Goal: Task Accomplishment & Management: Use online tool/utility

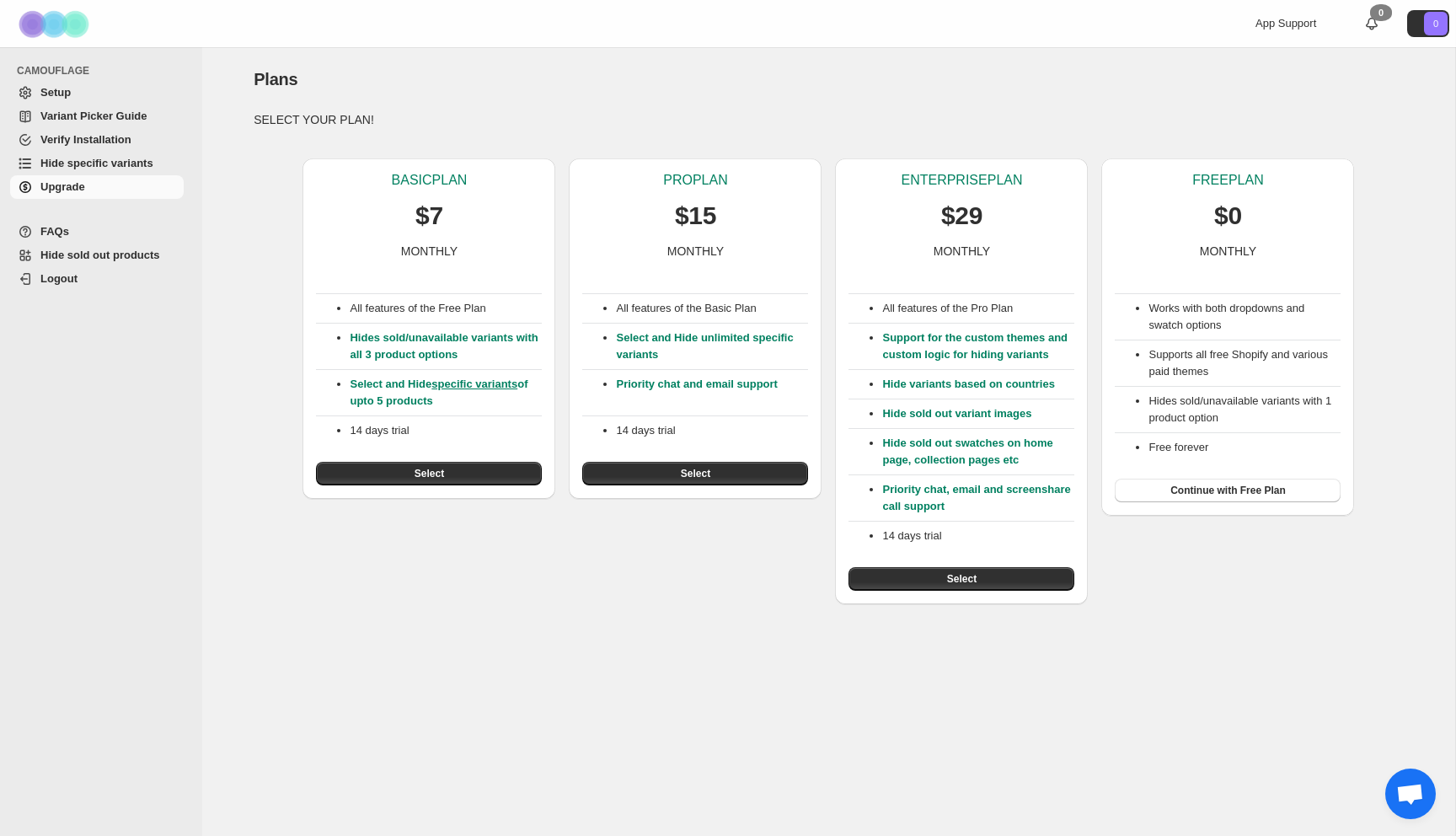
click at [54, 89] on span "Setup" at bounding box center [55, 92] width 31 height 13
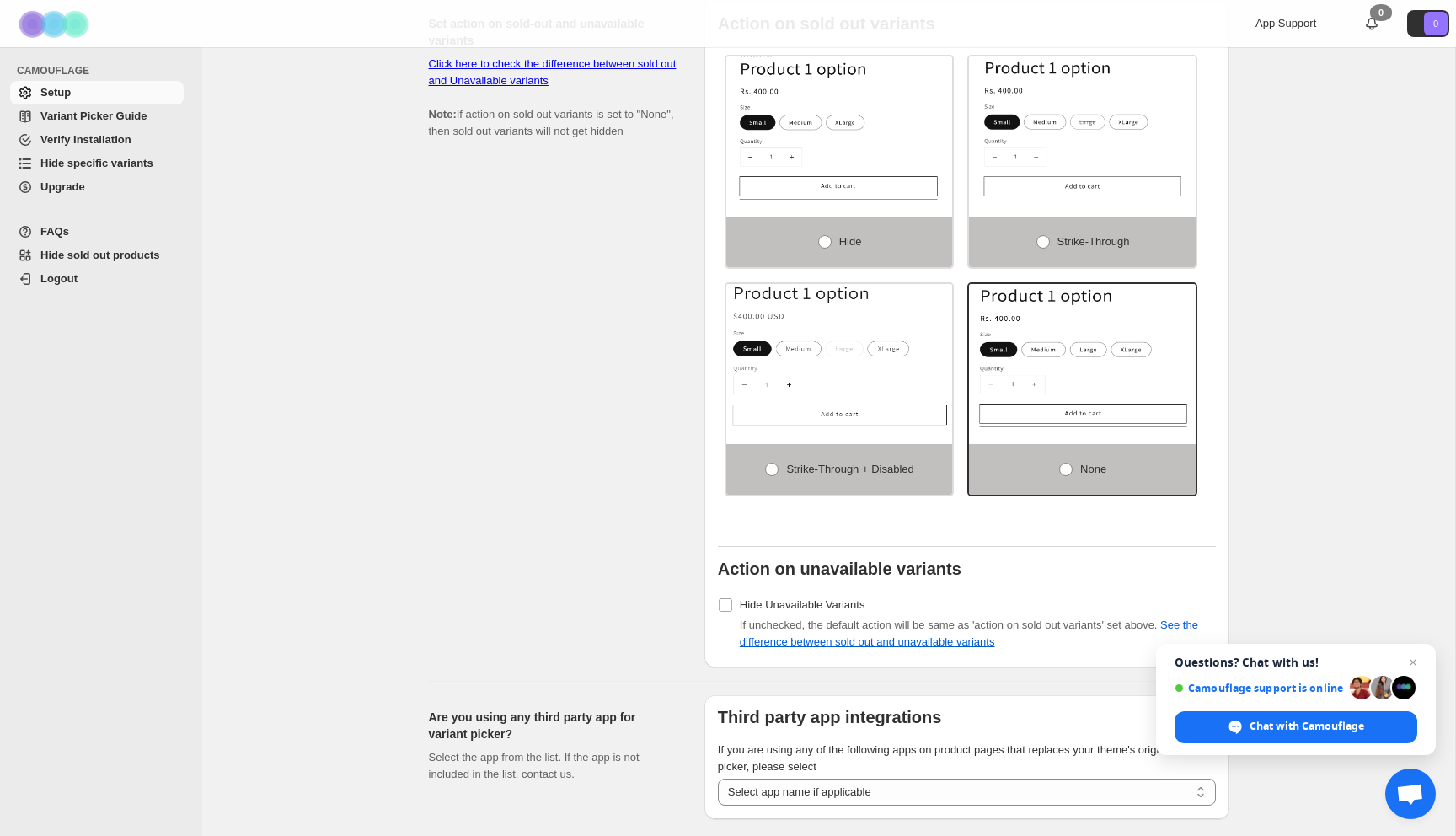
scroll to position [1266, 0]
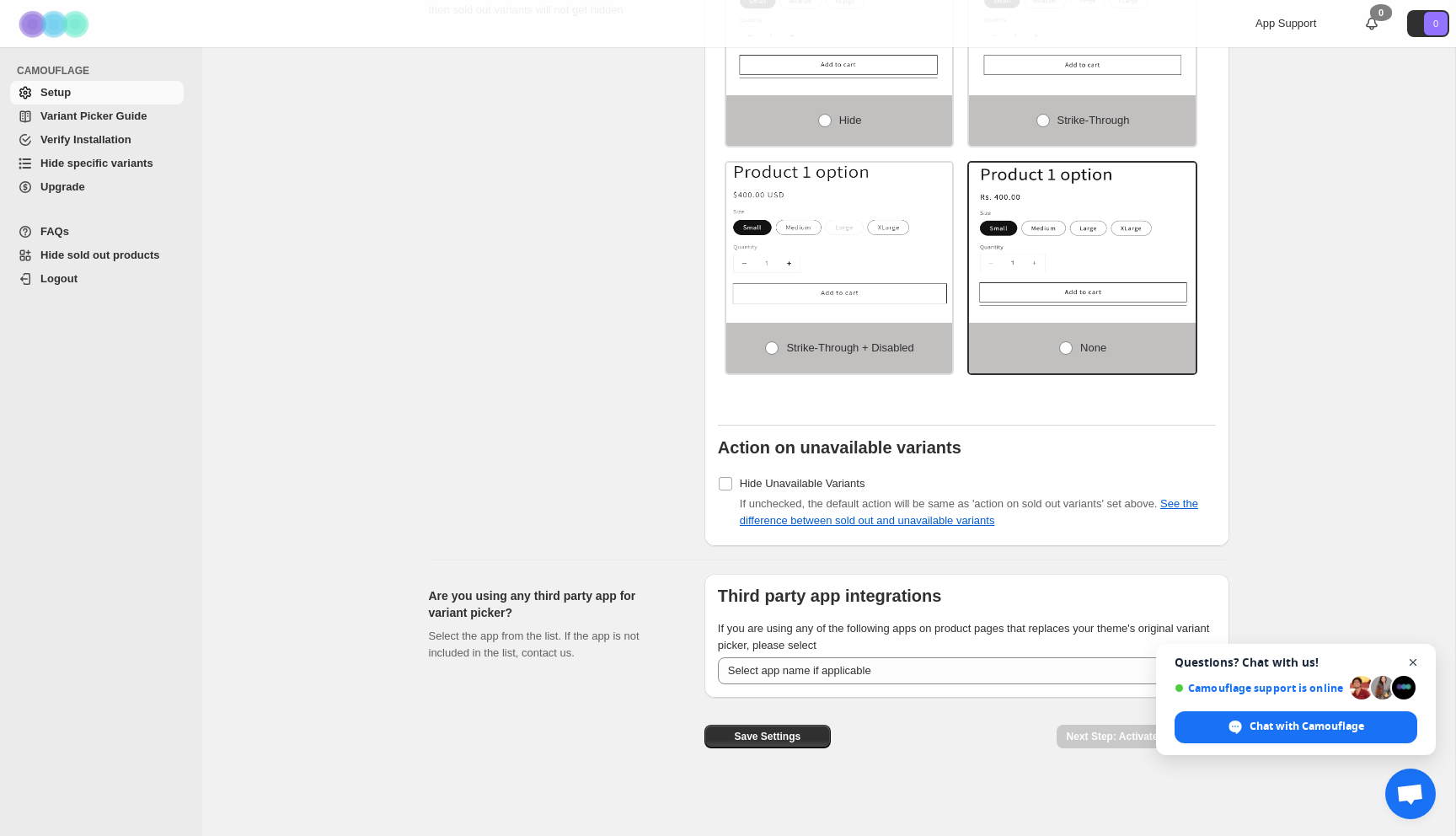
click at [1413, 659] on span "Close chat" at bounding box center [1413, 662] width 21 height 21
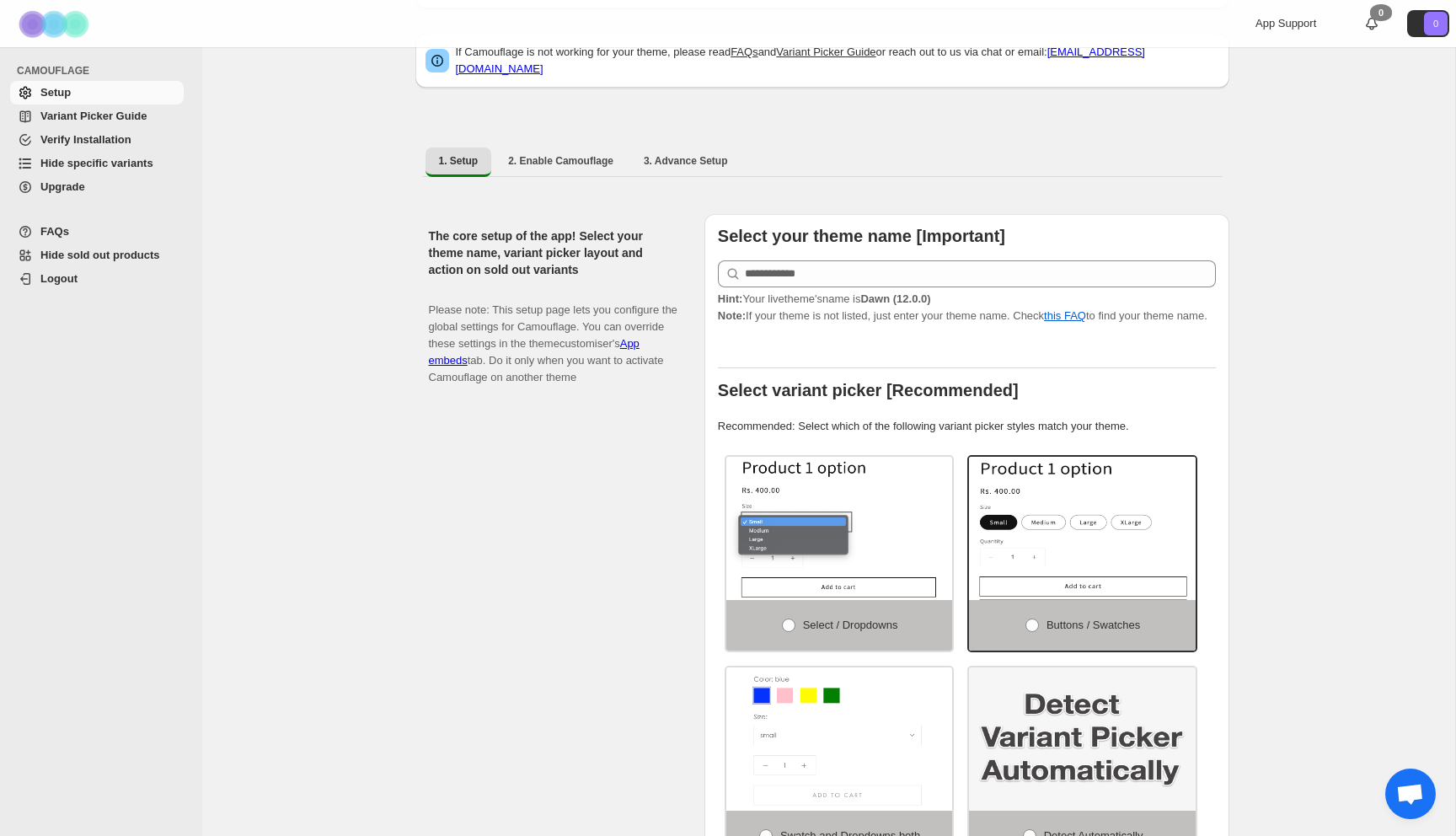
scroll to position [207, 0]
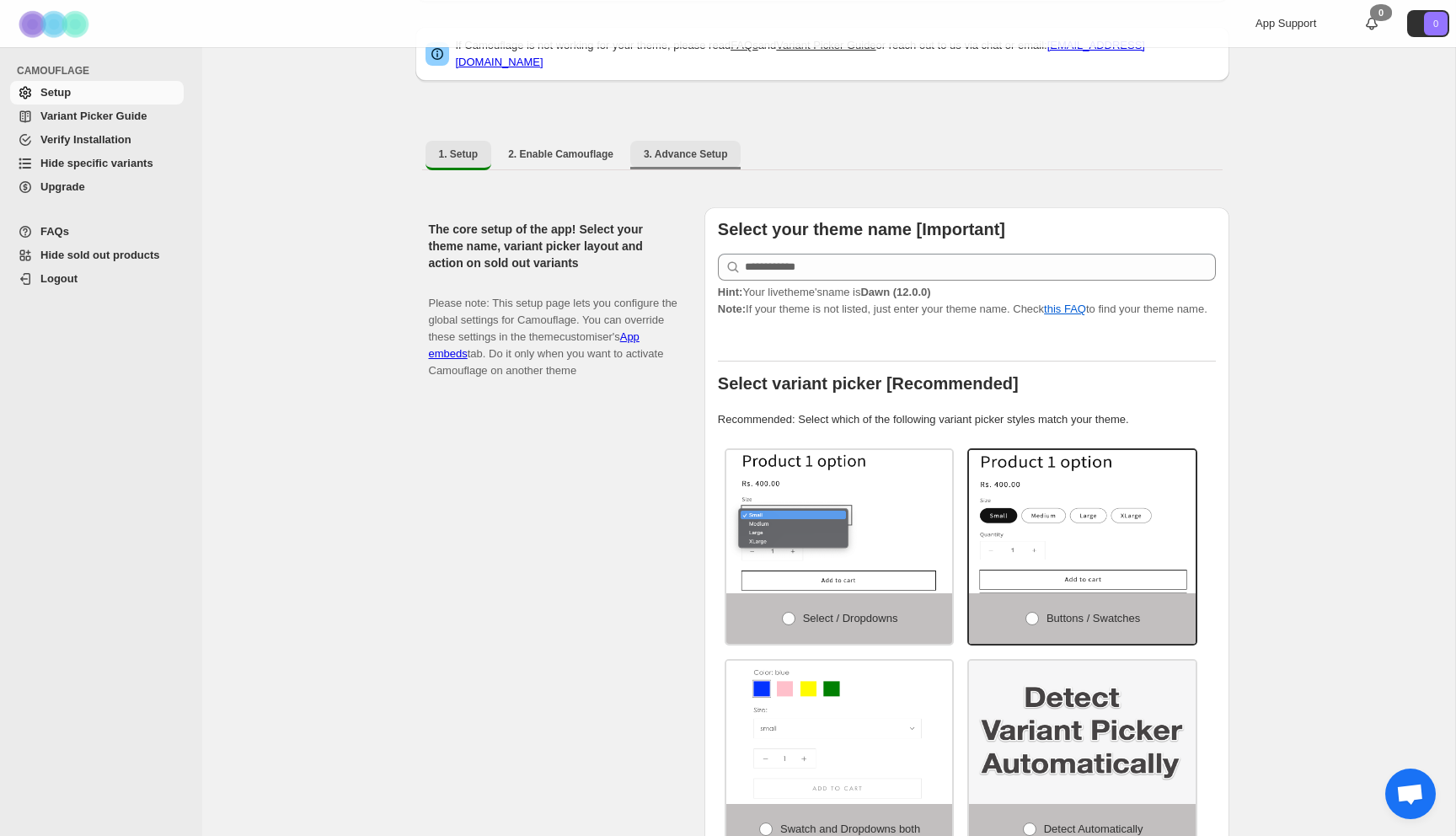
click at [674, 147] on span "3. Advance Setup" at bounding box center [685, 154] width 84 height 14
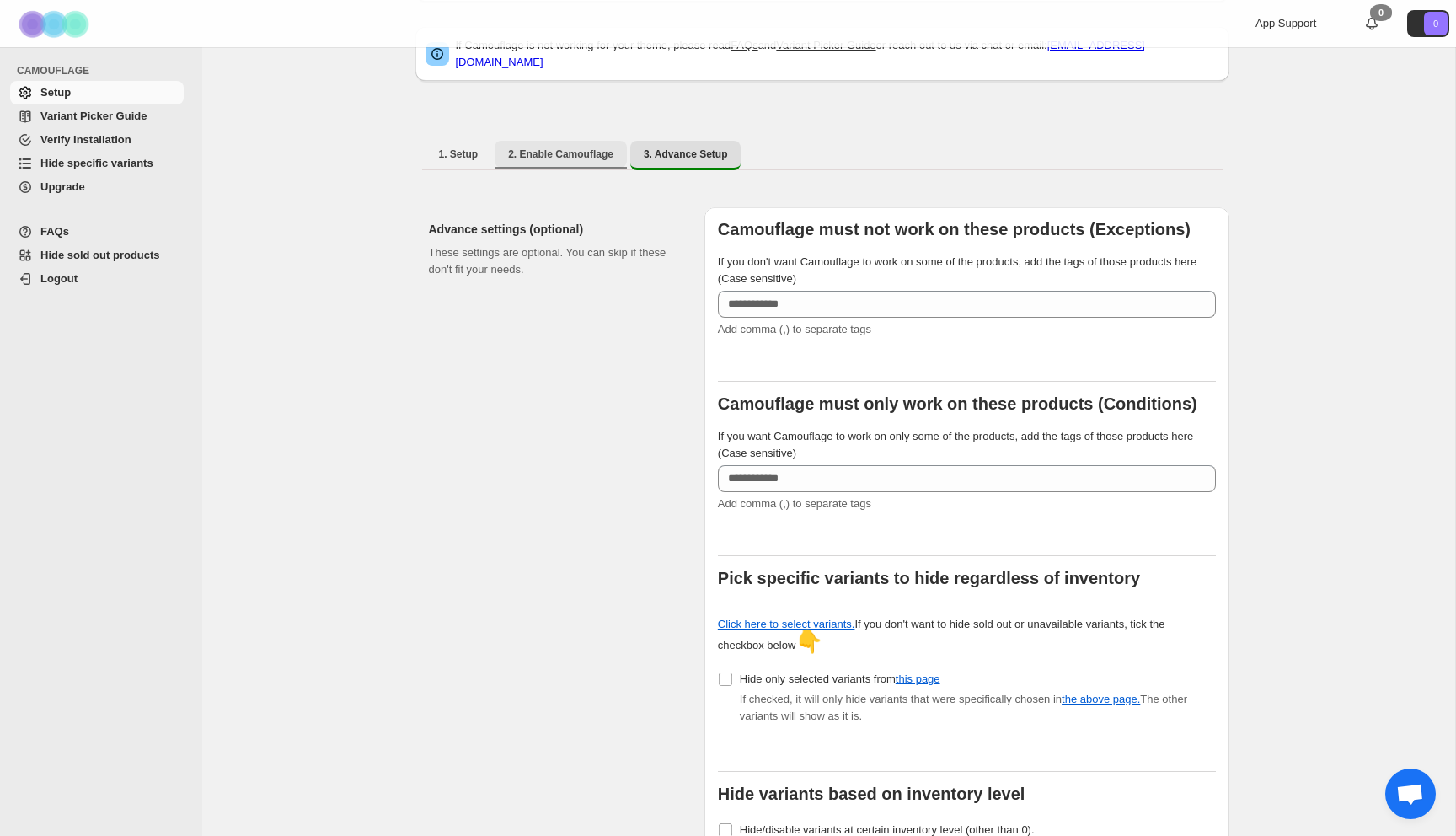
click at [585, 157] on button "2. Enable Camouflage" at bounding box center [560, 154] width 132 height 27
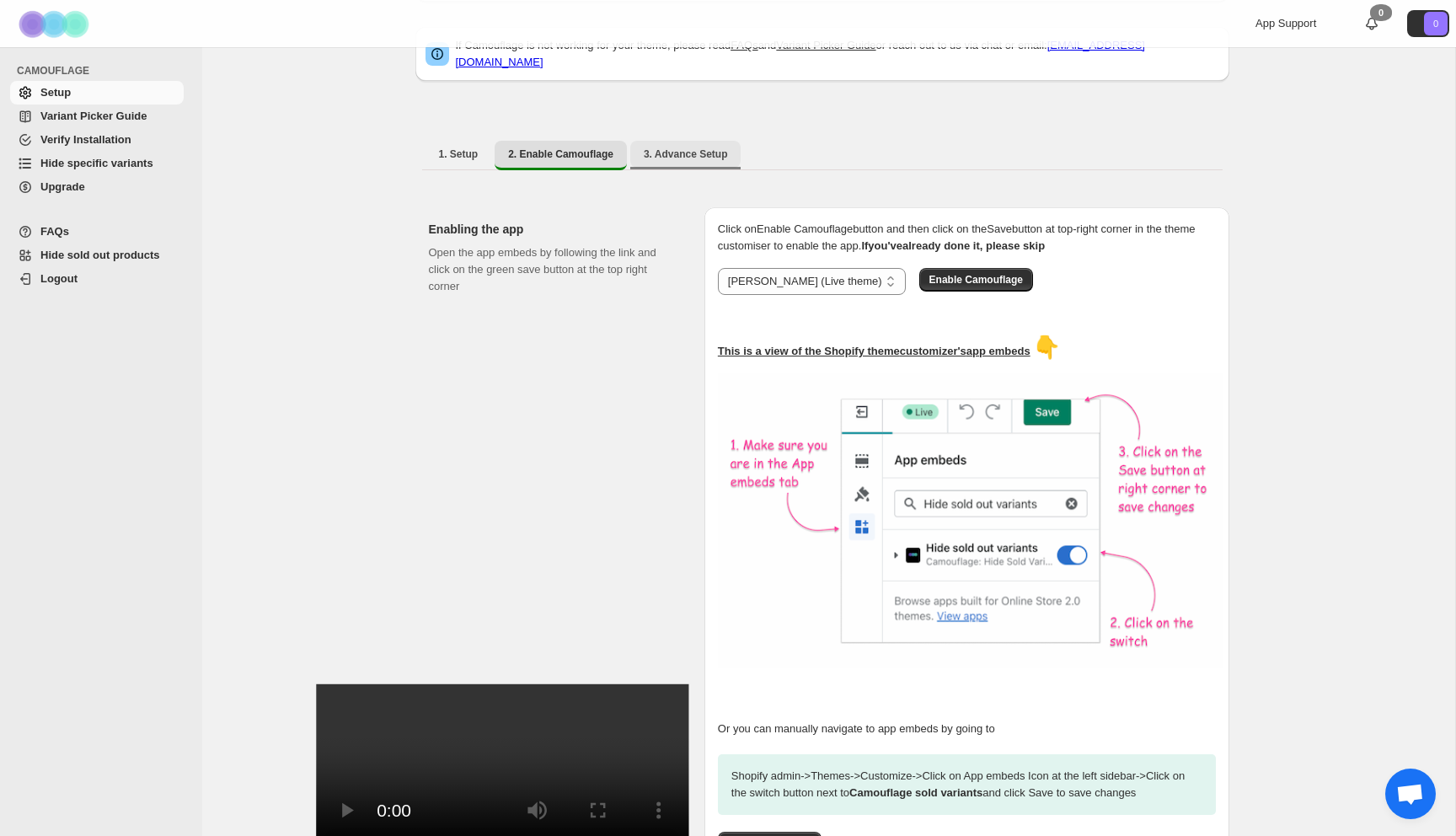
click at [719, 150] on span "3. Advance Setup" at bounding box center [685, 154] width 84 height 14
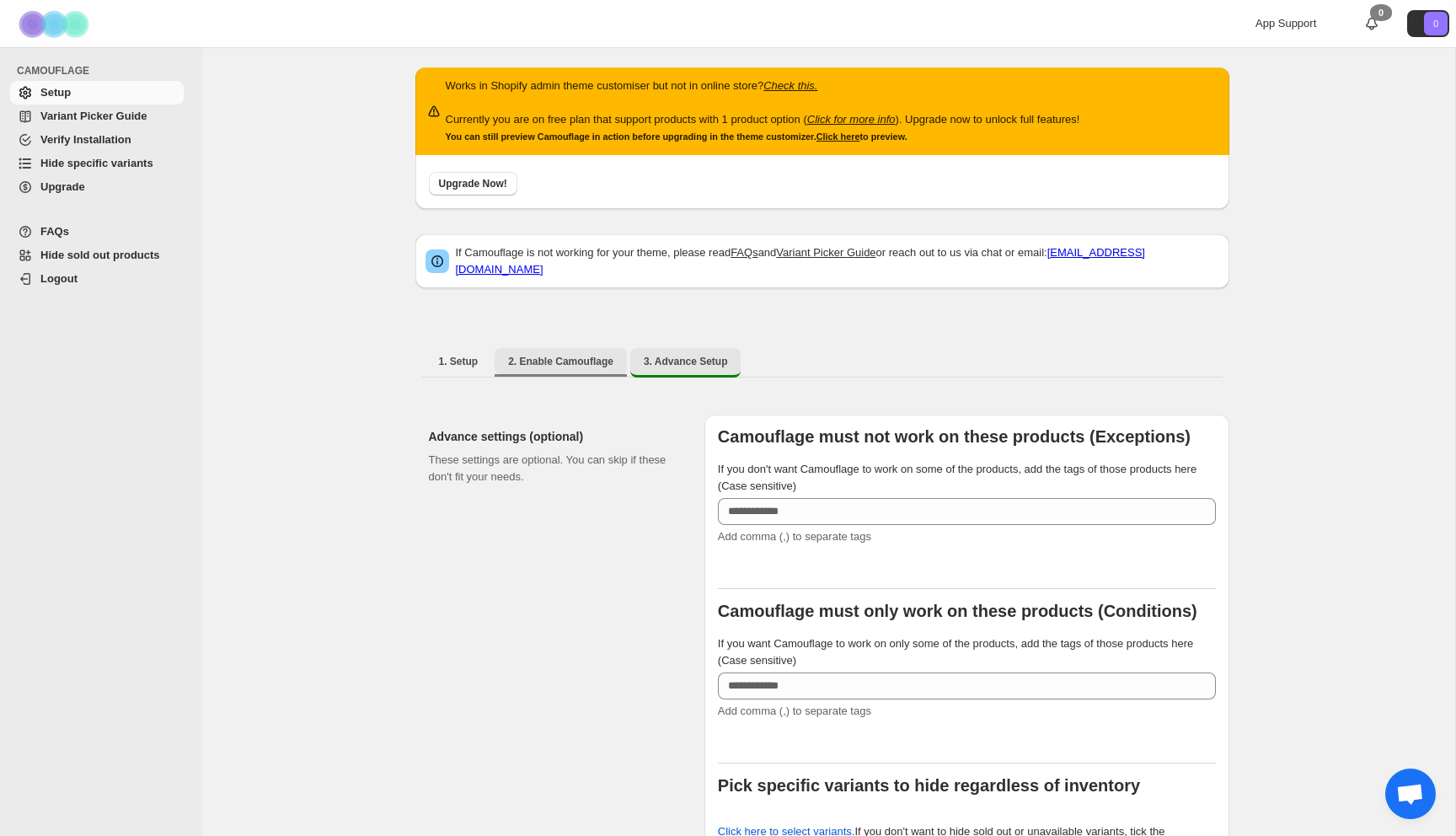
click at [559, 359] on button "2. Enable Camouflage" at bounding box center [560, 362] width 132 height 27
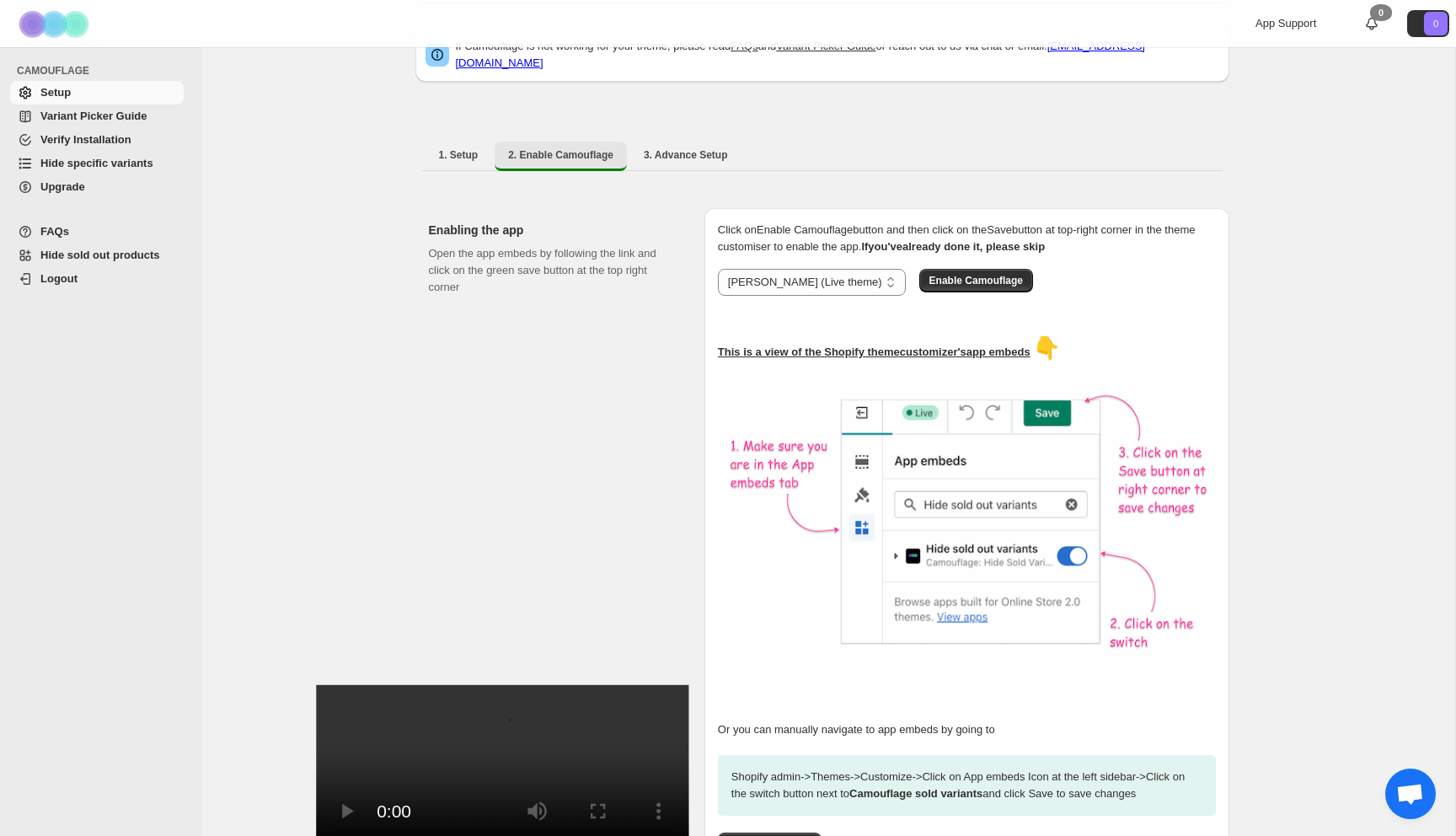
scroll to position [214, 0]
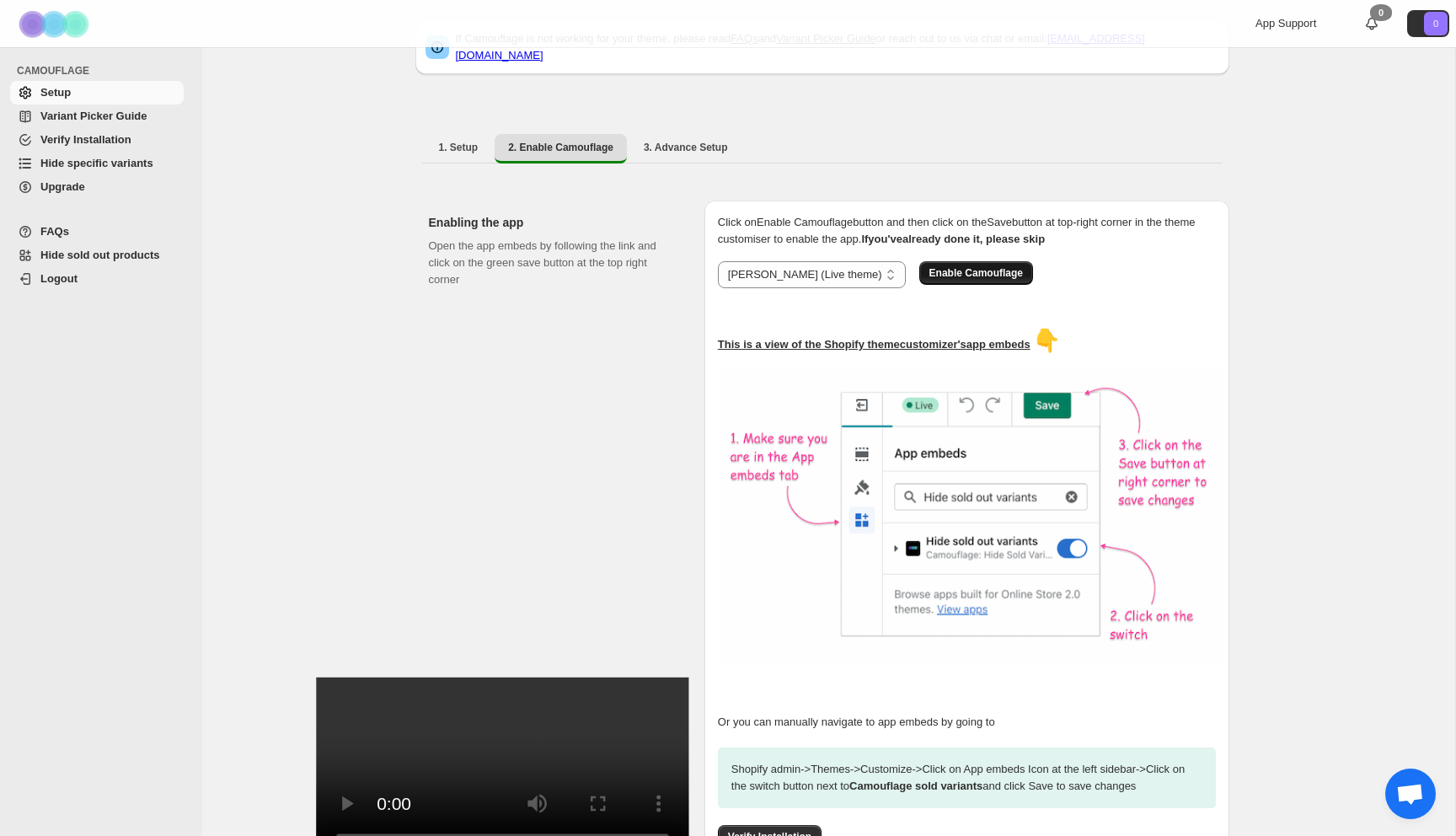
click at [950, 266] on span "Enable Camouflage" at bounding box center [976, 273] width 94 height 14
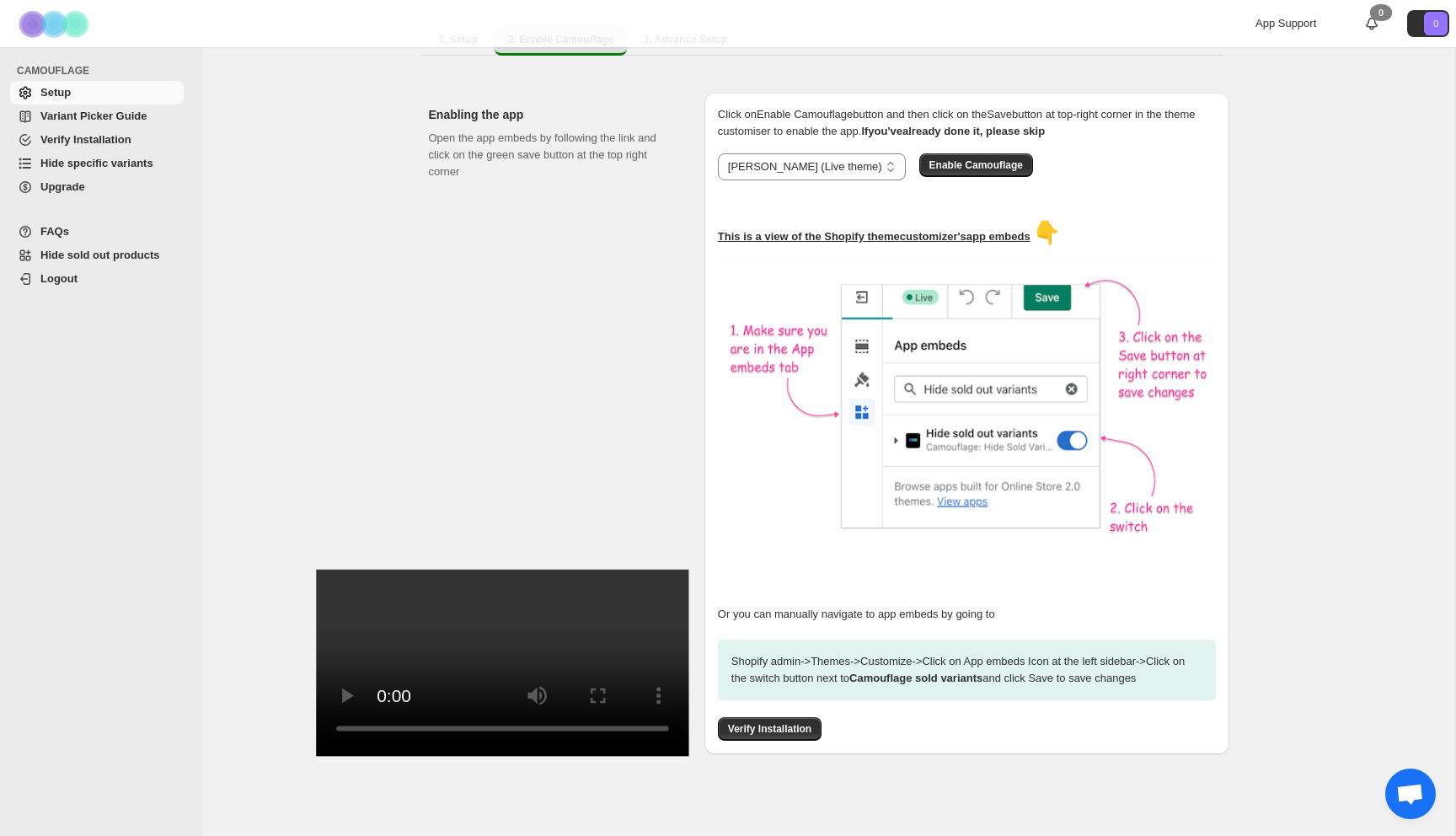
scroll to position [330, 0]
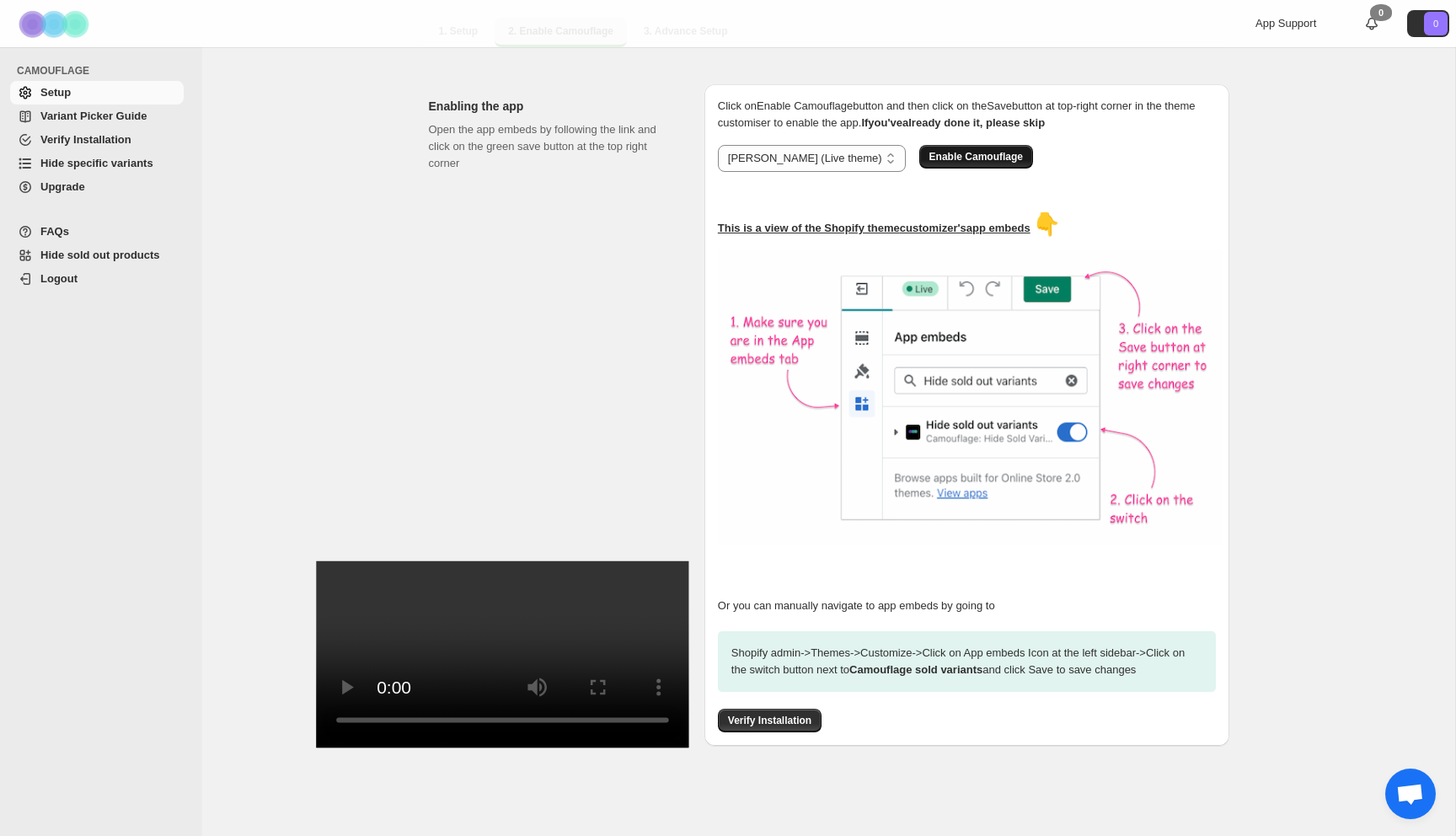
click at [929, 150] on span "Enable Camouflage" at bounding box center [976, 157] width 94 height 14
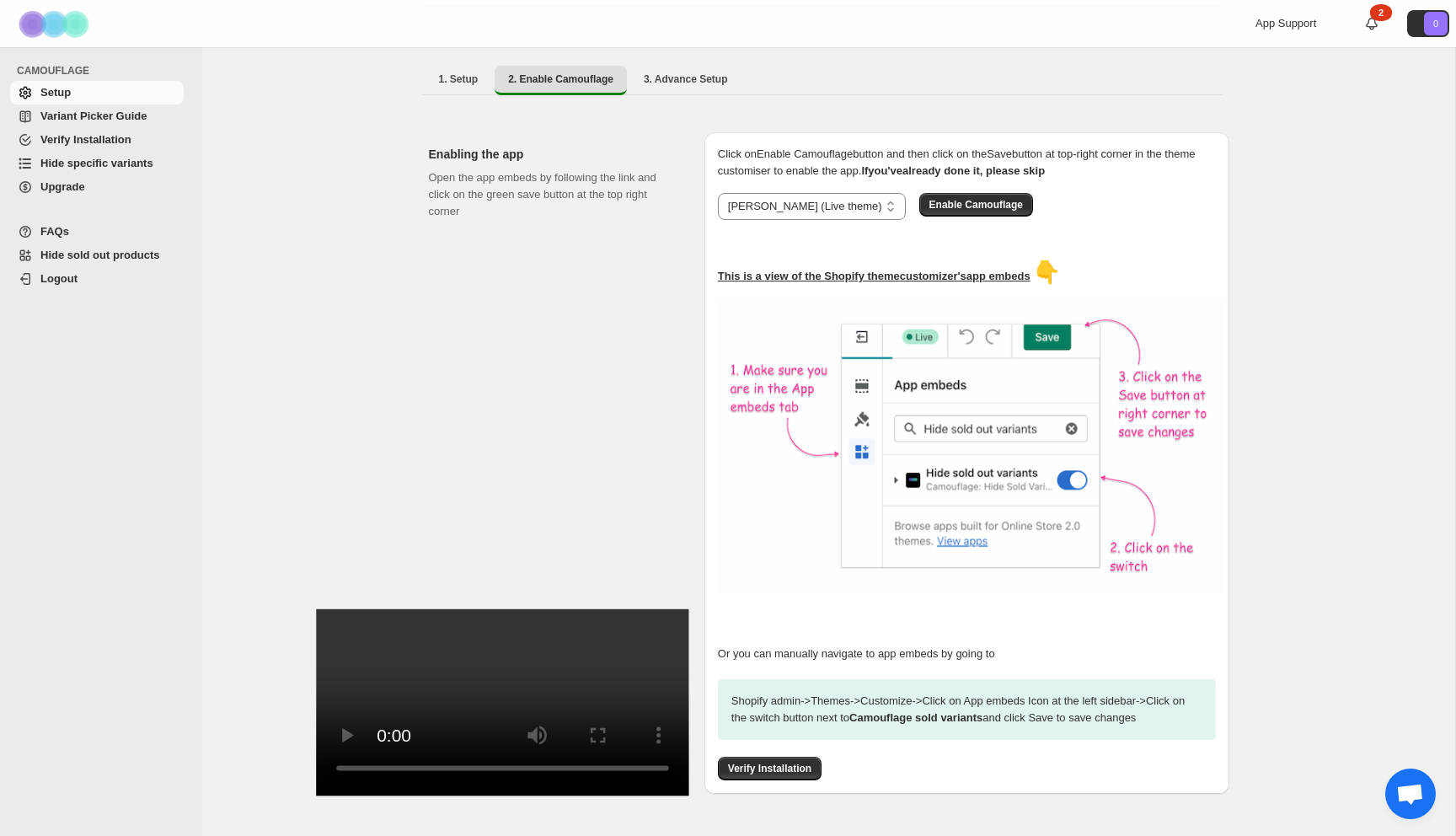
scroll to position [0, 0]
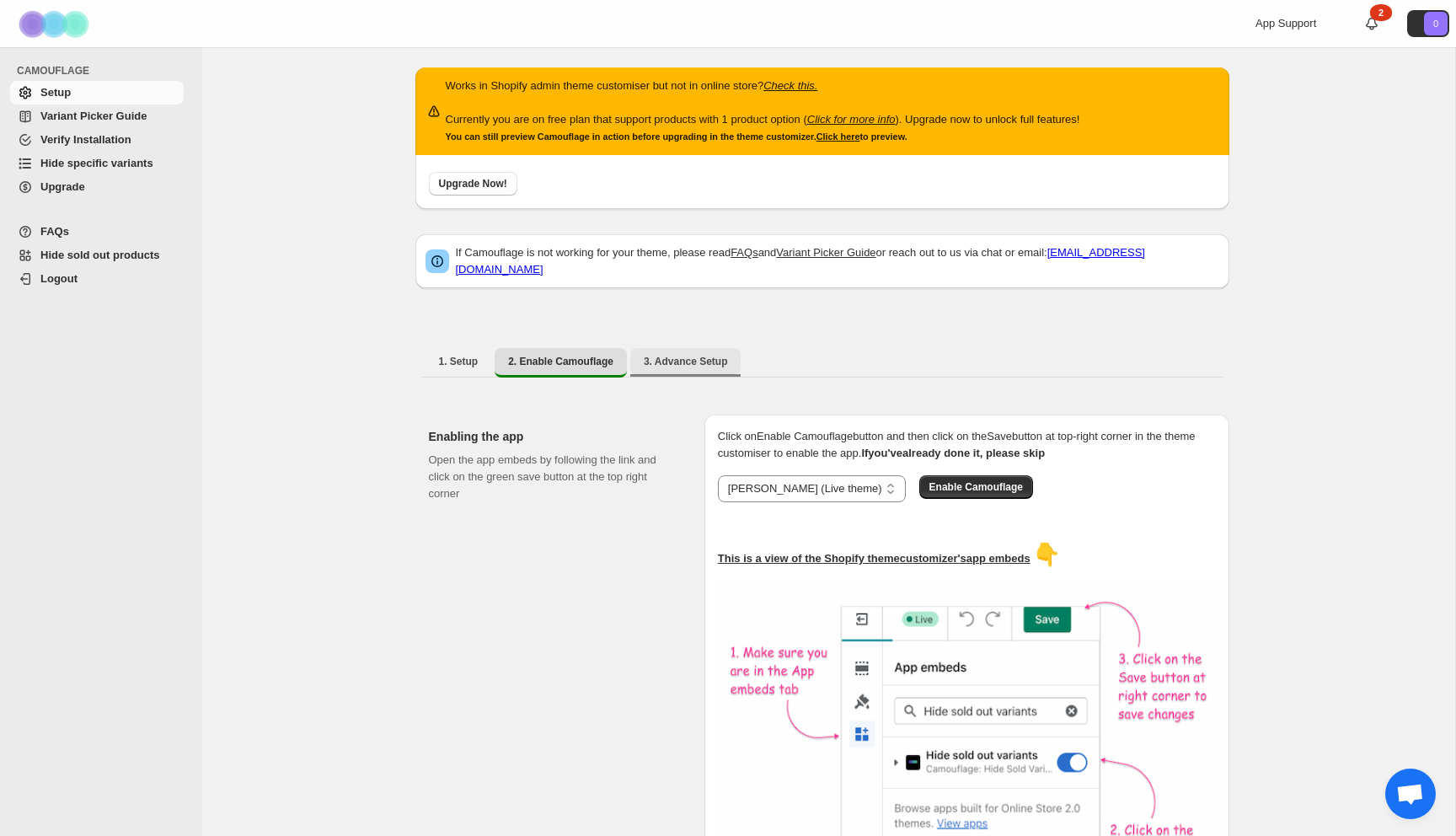
click at [707, 359] on button "3. Advance Setup" at bounding box center [685, 362] width 112 height 27
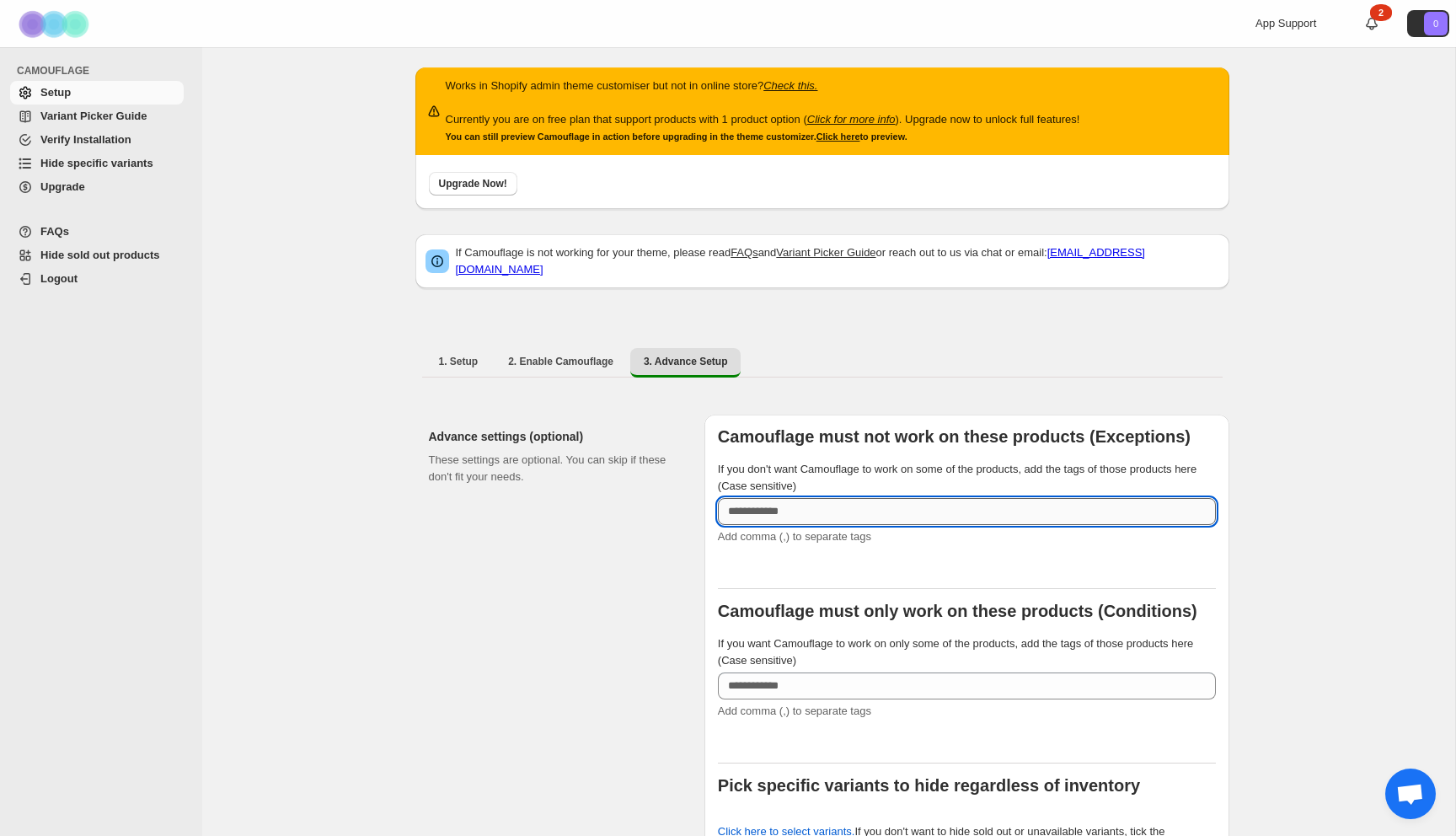
click at [861, 505] on input "If you don't want Camouflage to work on some of the products, add the tags of t…" at bounding box center [966, 512] width 498 height 27
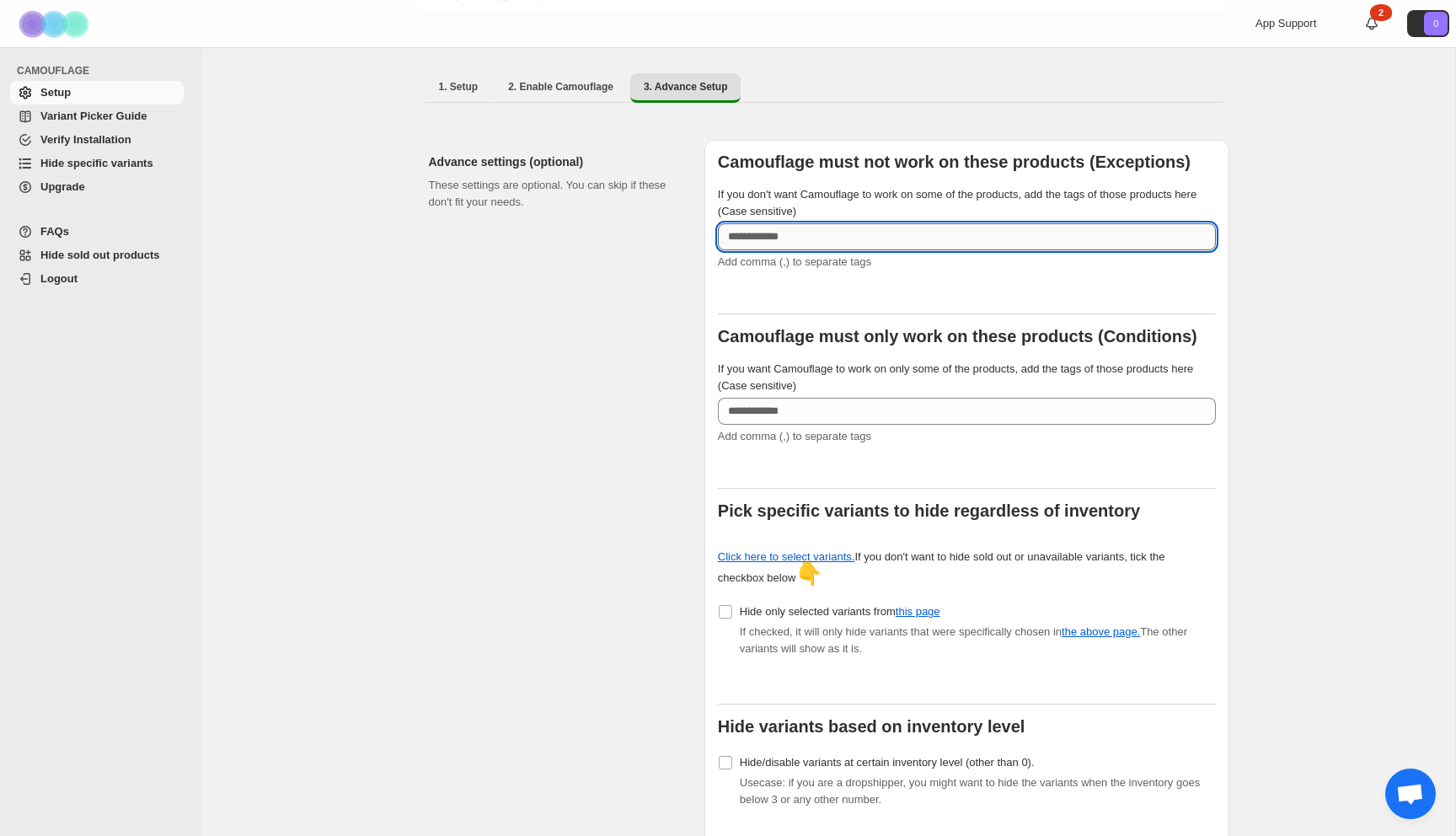
scroll to position [277, 0]
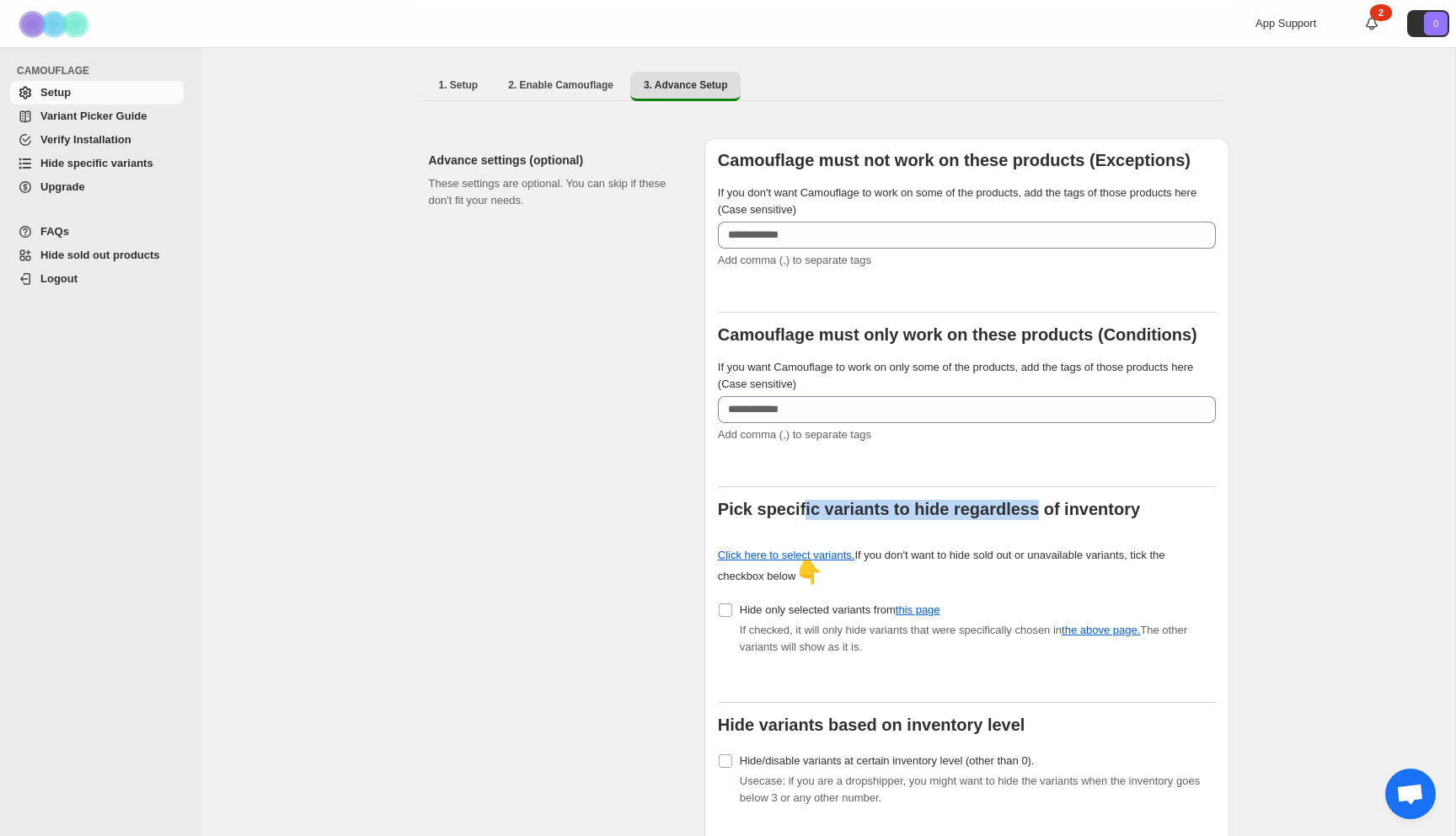
drag, startPoint x: 801, startPoint y: 499, endPoint x: 1025, endPoint y: 499, distance: 224.0
click at [1023, 500] on b "Pick specific variants to hide regardless of inventory" at bounding box center [929, 509] width 422 height 19
click at [1025, 500] on b "Pick specific variants to hide regardless of inventory" at bounding box center [929, 509] width 422 height 19
click at [772, 548] on link "Click here to select variants." at bounding box center [786, 554] width 137 height 13
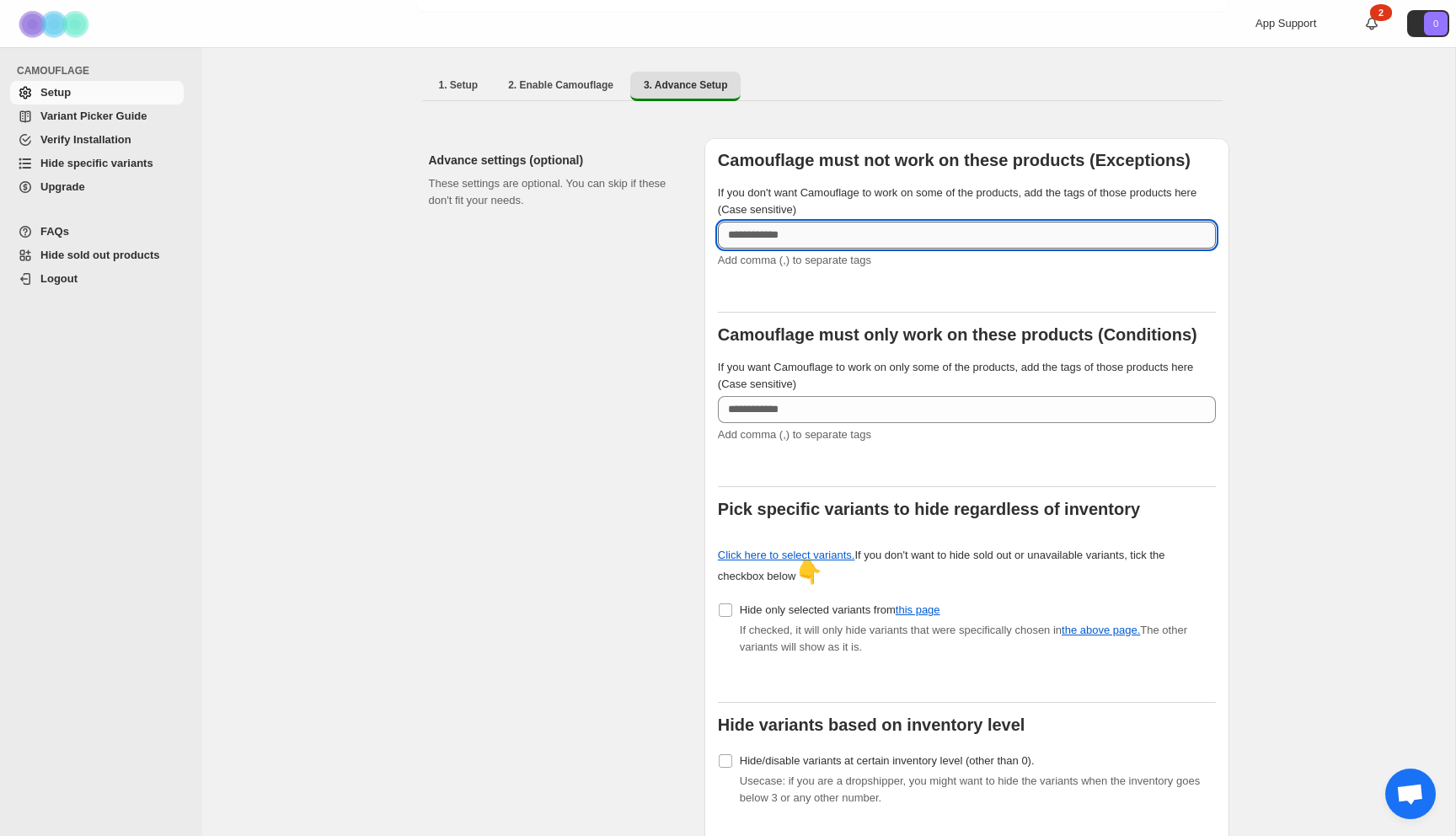
click at [828, 229] on input "If you don't want Camouflage to work on some of the products, add the tags of t…" at bounding box center [966, 235] width 498 height 27
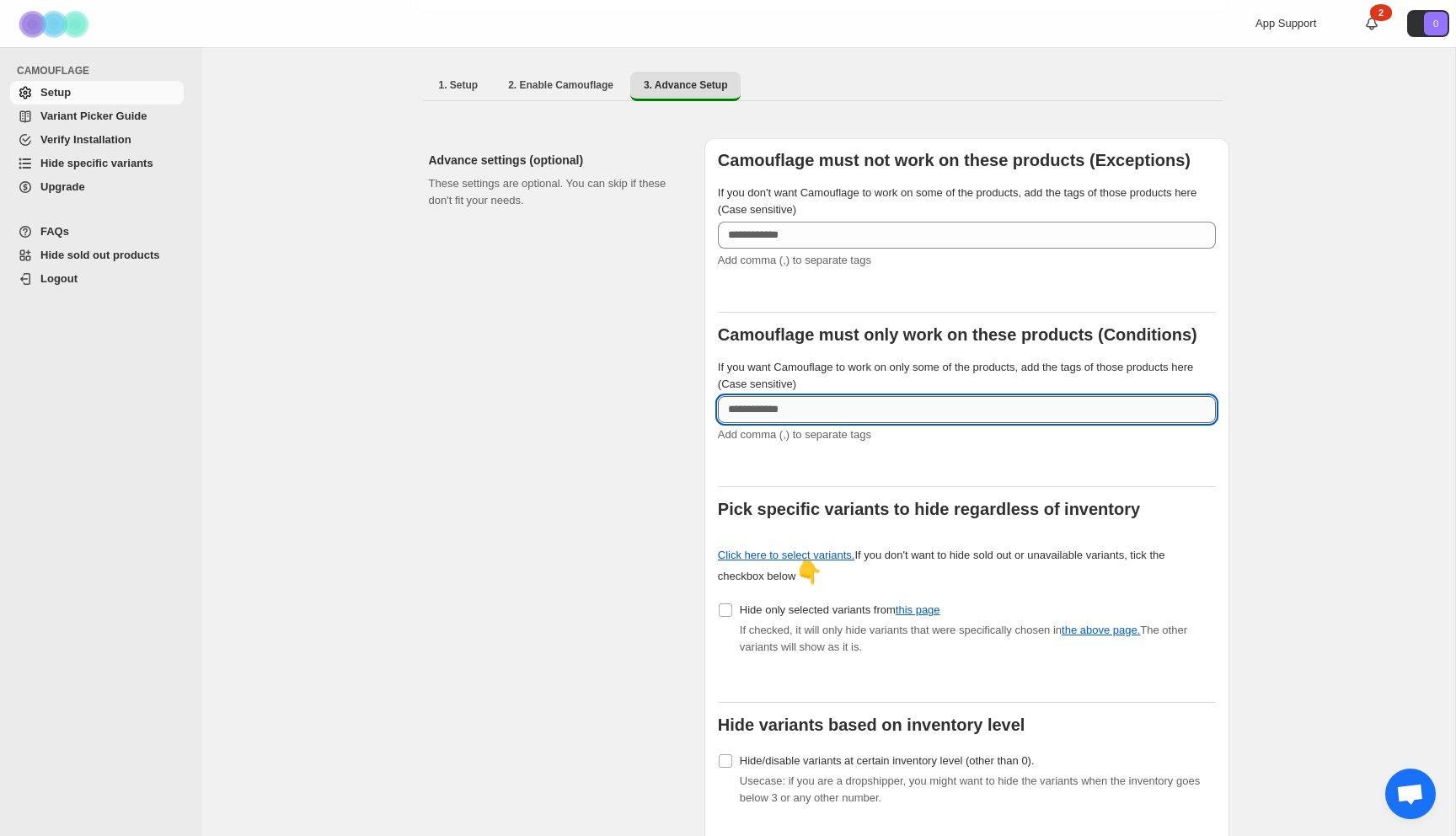
click at [791, 409] on input "If you want Camouflage to work on only some of the products, add the tags of th…" at bounding box center [966, 409] width 498 height 27
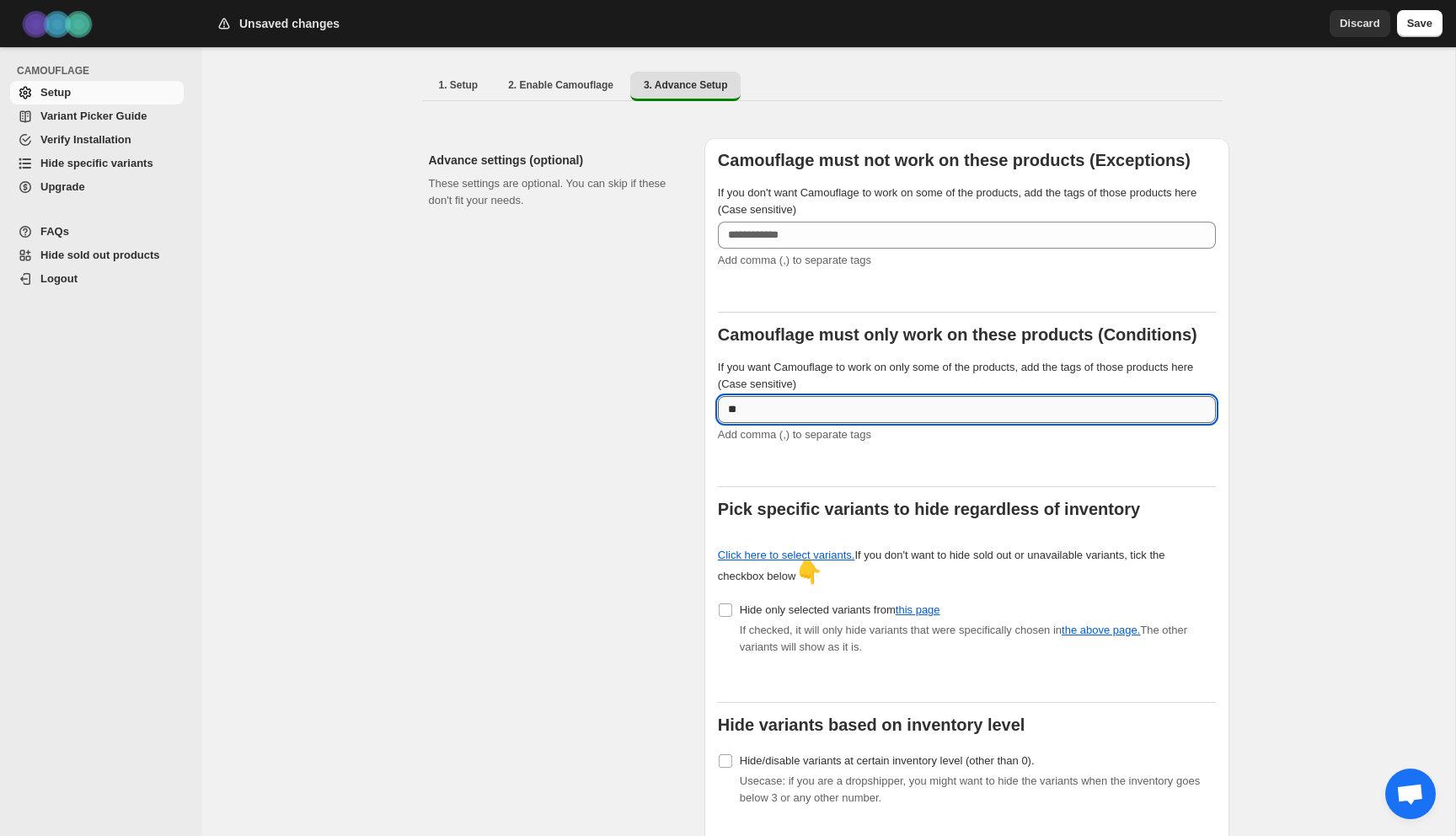
type input "*"
type input "******"
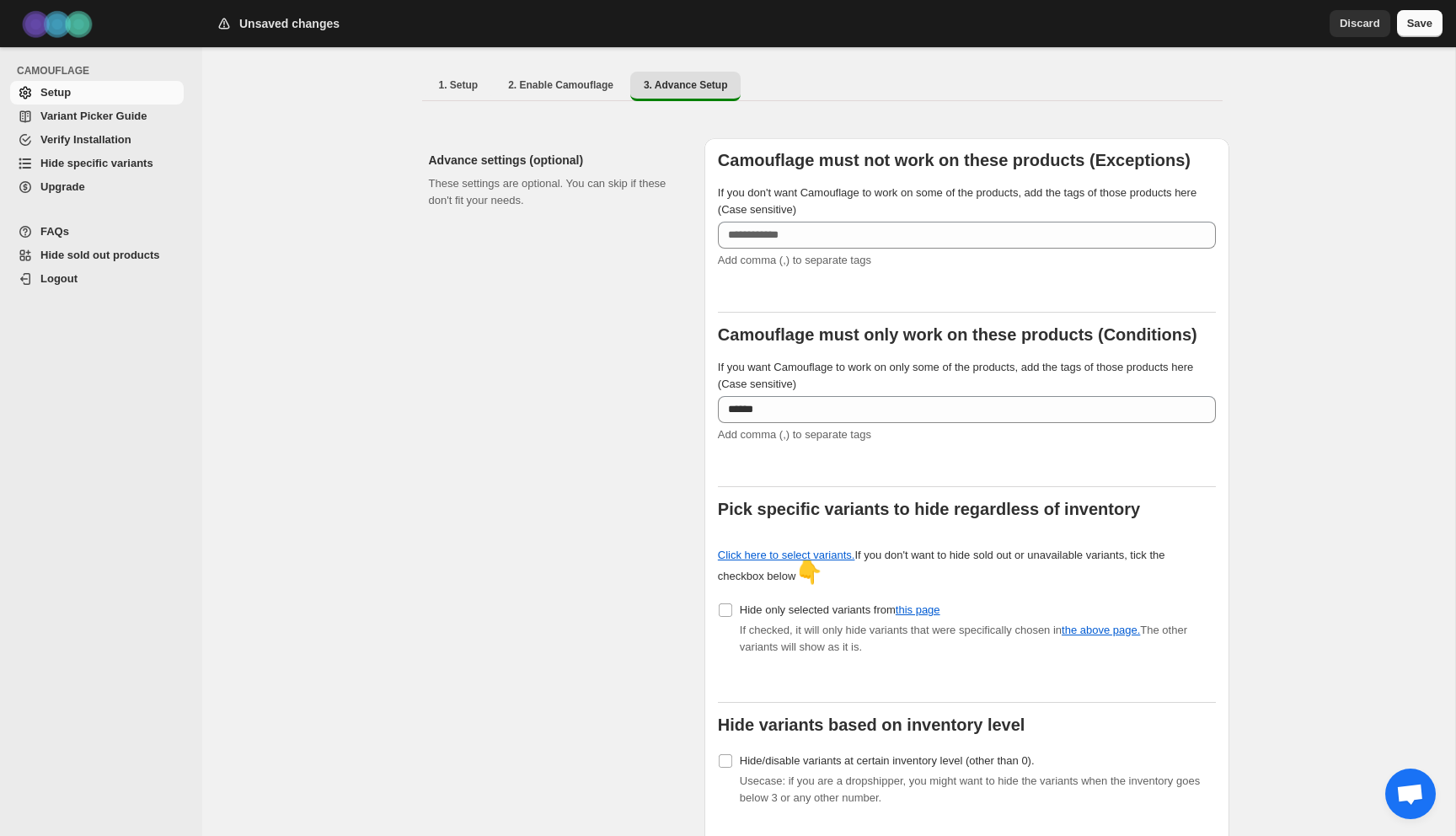
click at [1435, 18] on button "Save" at bounding box center [1419, 24] width 45 height 27
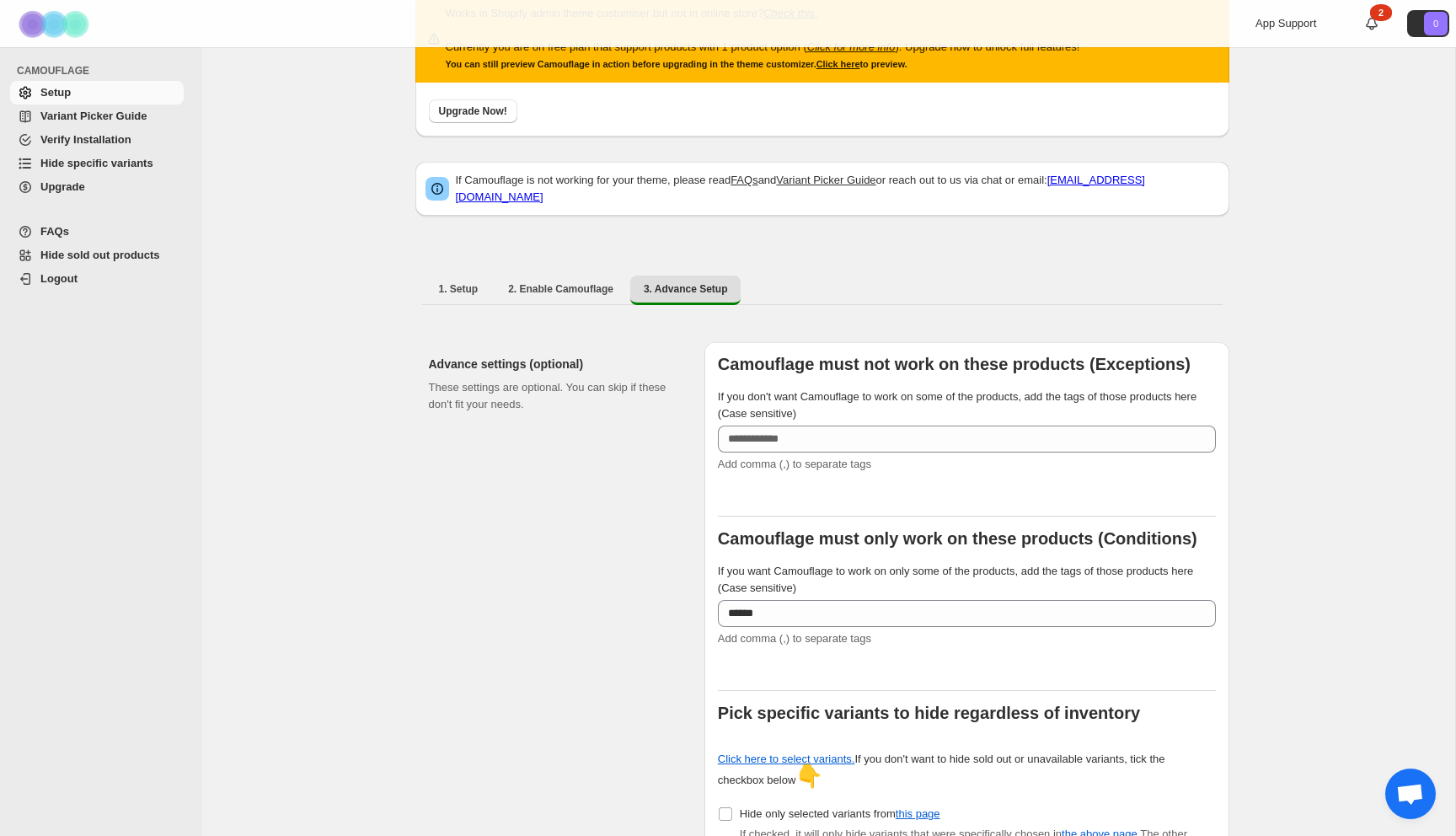
scroll to position [0, 0]
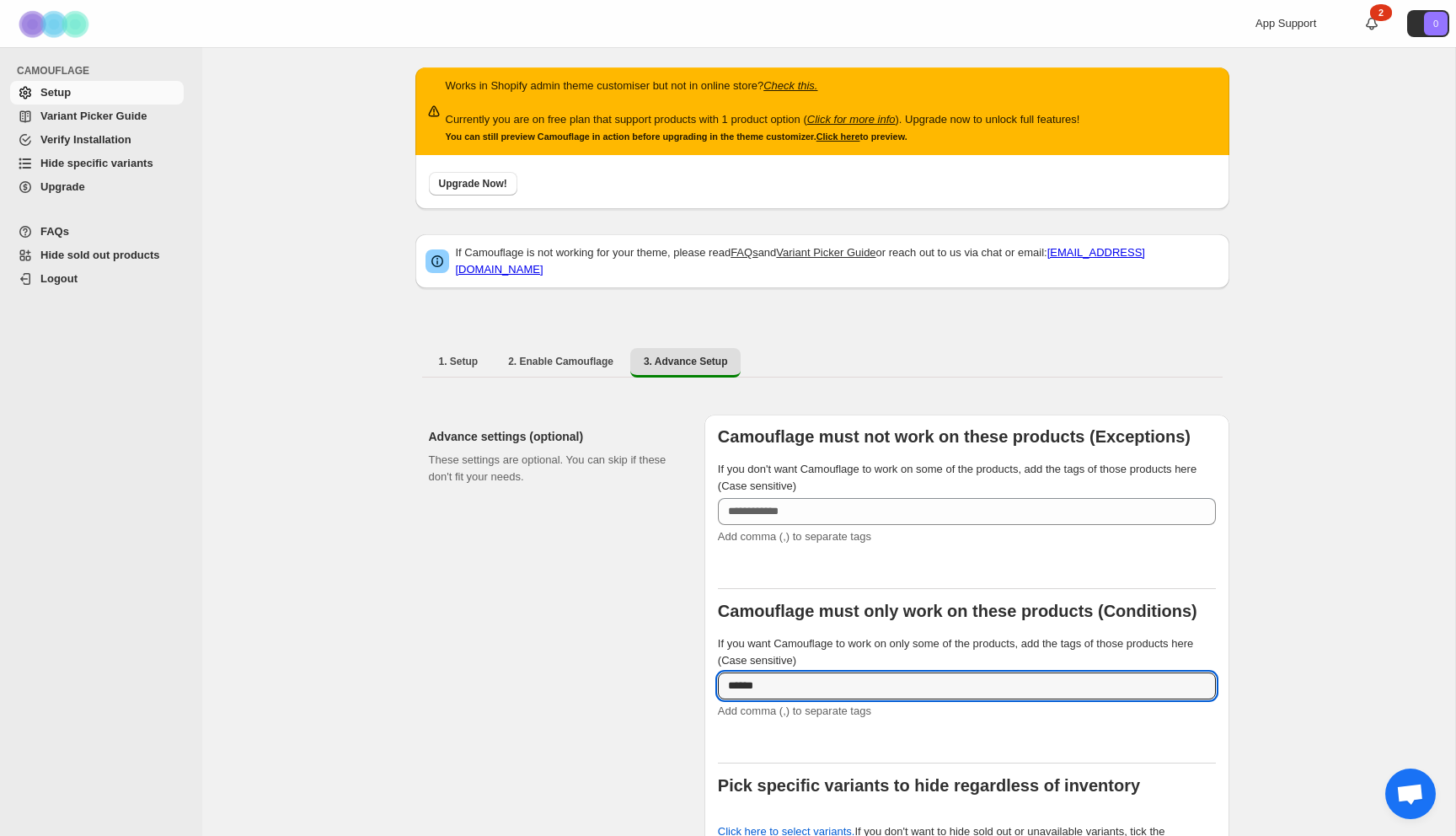
drag, startPoint x: 782, startPoint y: 677, endPoint x: 647, endPoint y: 674, distance: 135.0
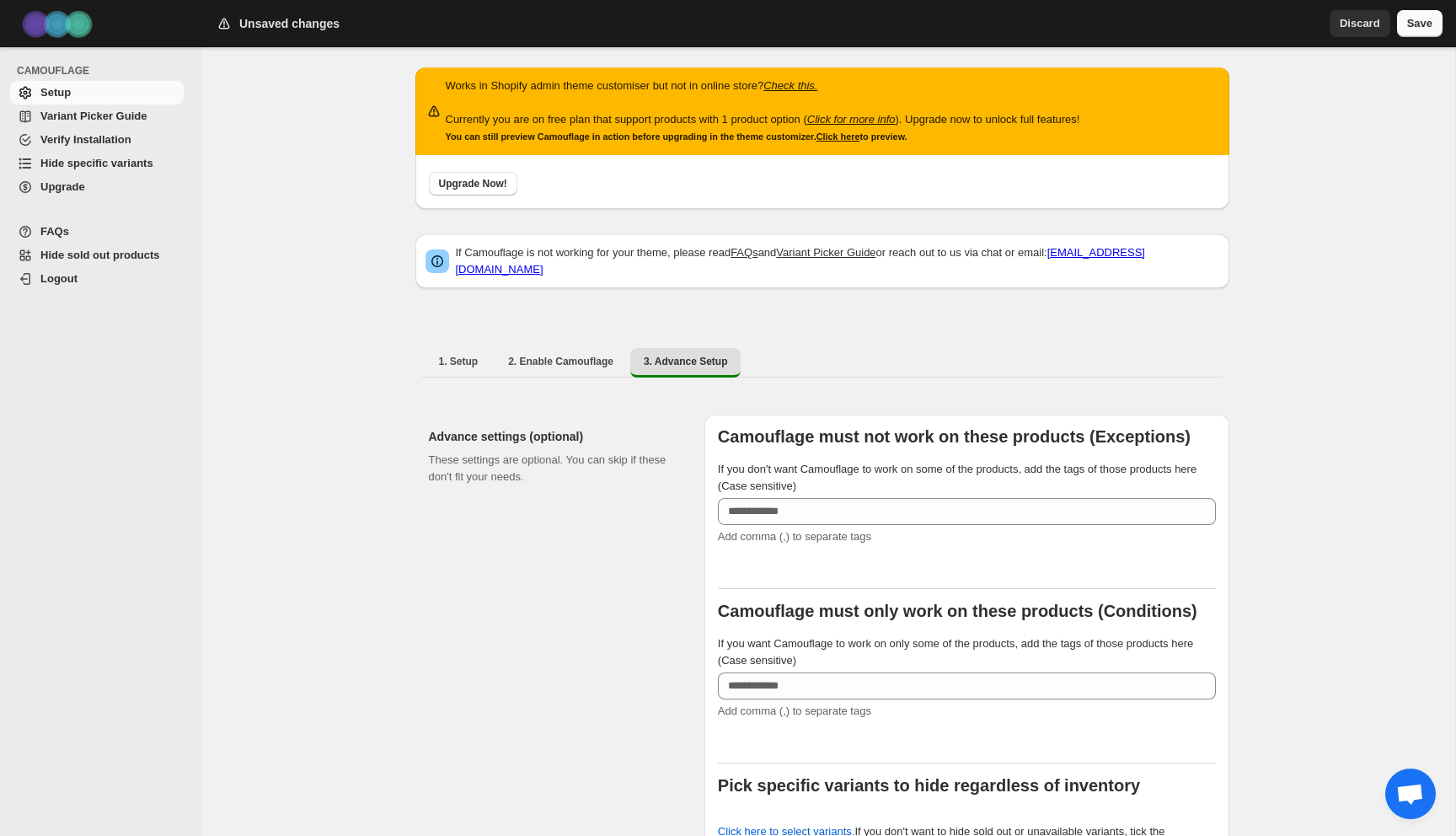
click at [1425, 24] on span "Save" at bounding box center [1420, 24] width 26 height 17
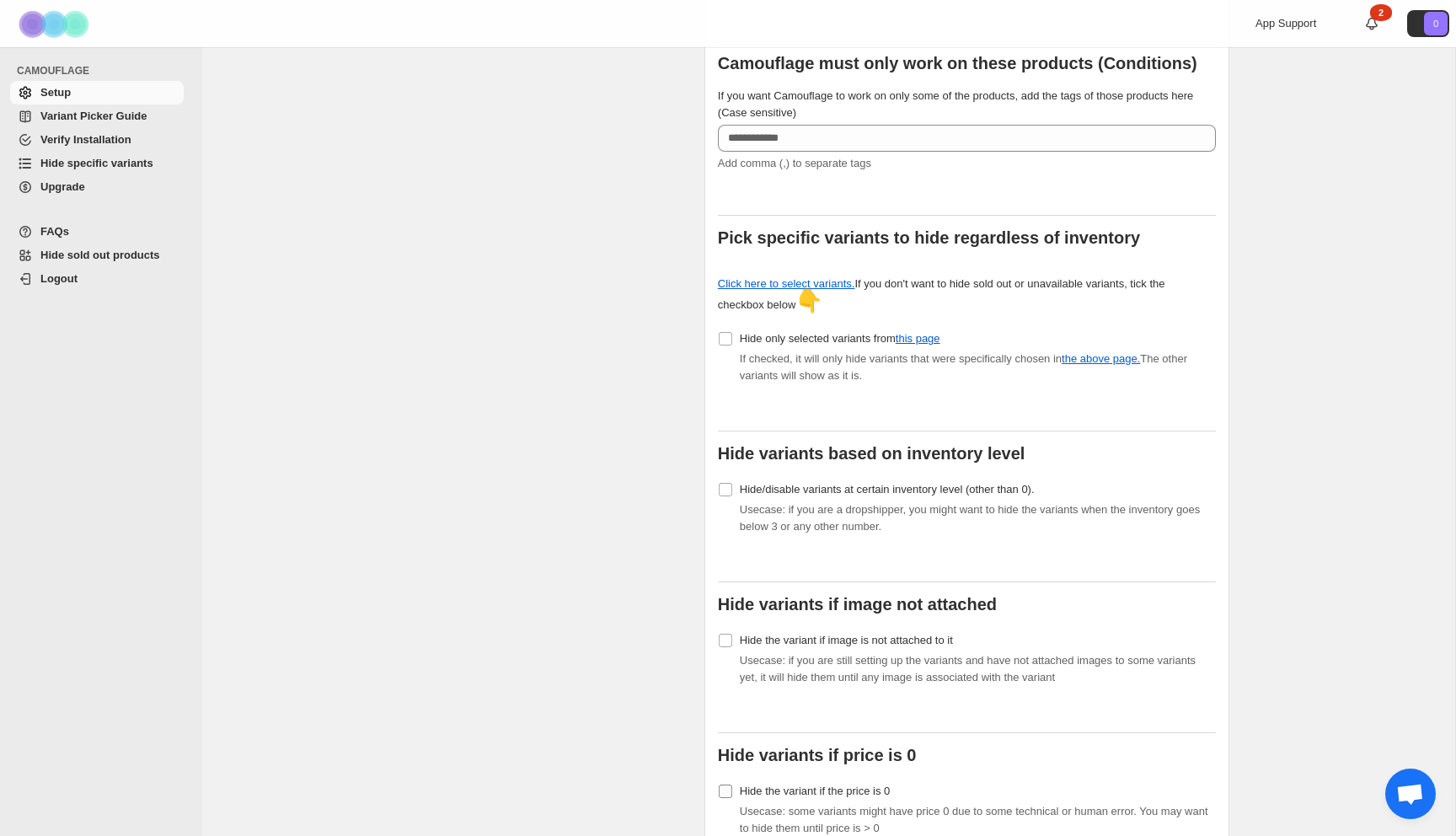
scroll to position [549, 0]
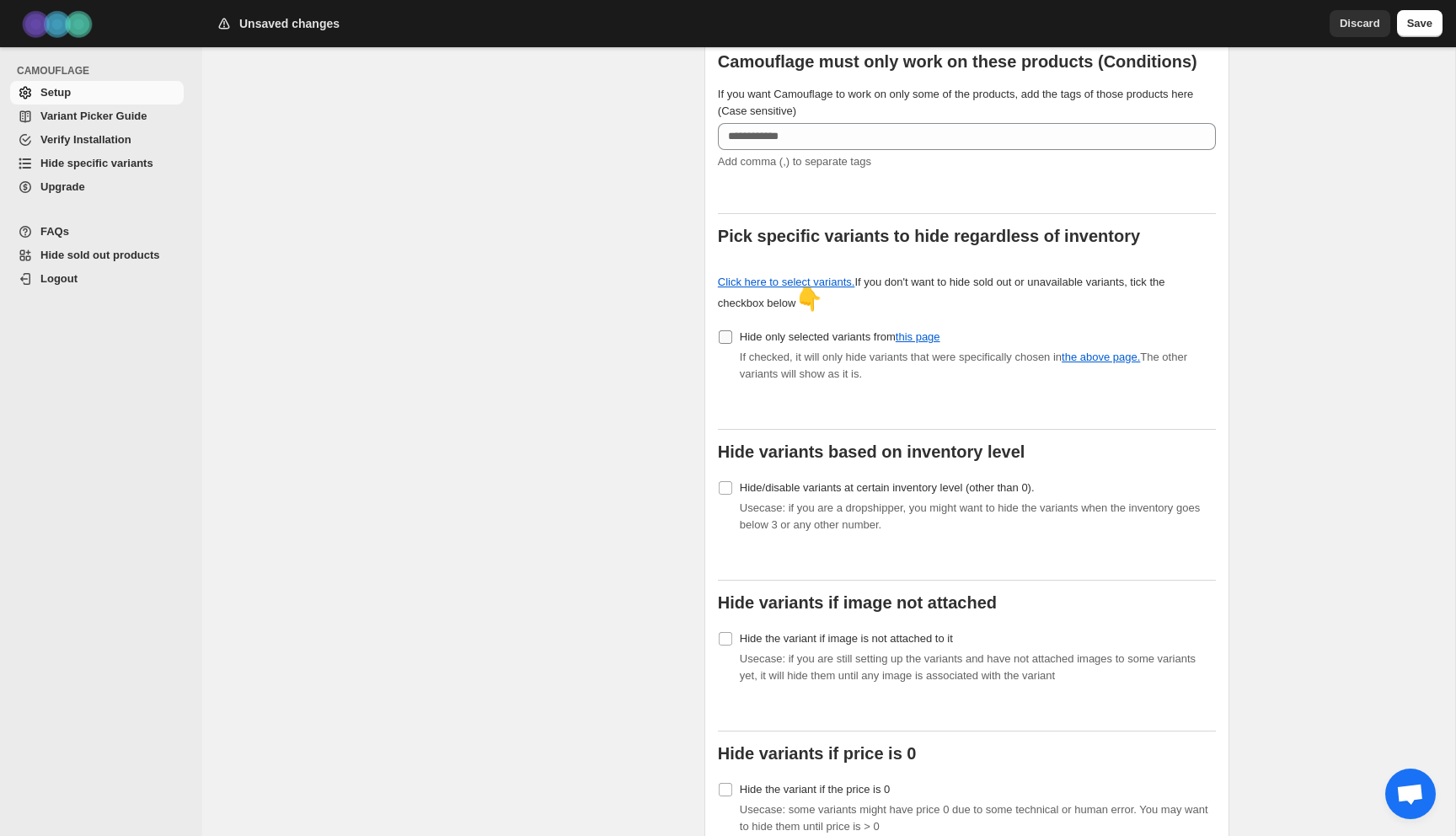
click at [734, 329] on label "Hide only selected variants from this page" at bounding box center [828, 337] width 222 height 24
click at [1409, 16] on span "Save" at bounding box center [1420, 24] width 26 height 17
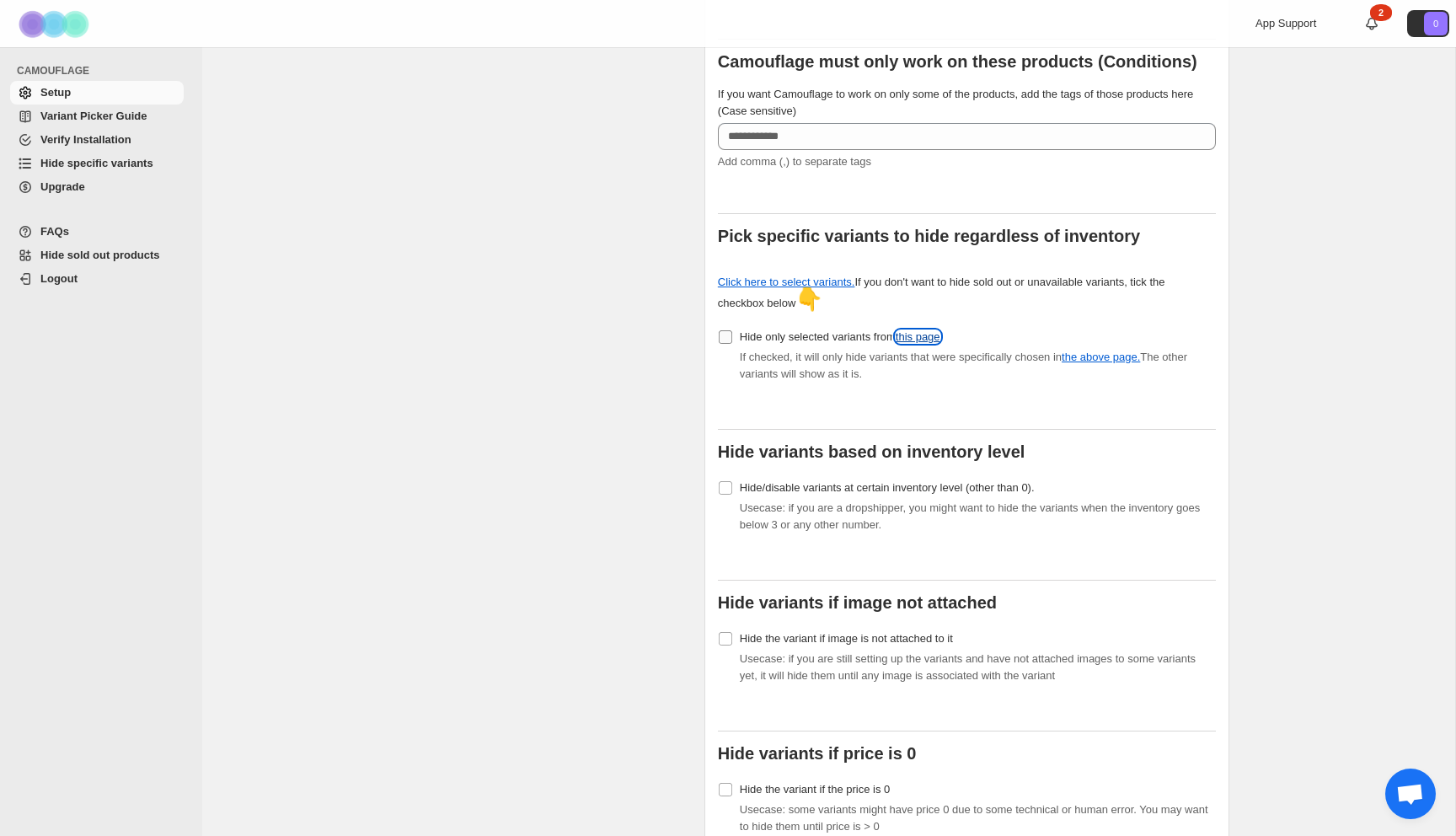
click at [940, 330] on link "this page" at bounding box center [918, 336] width 44 height 13
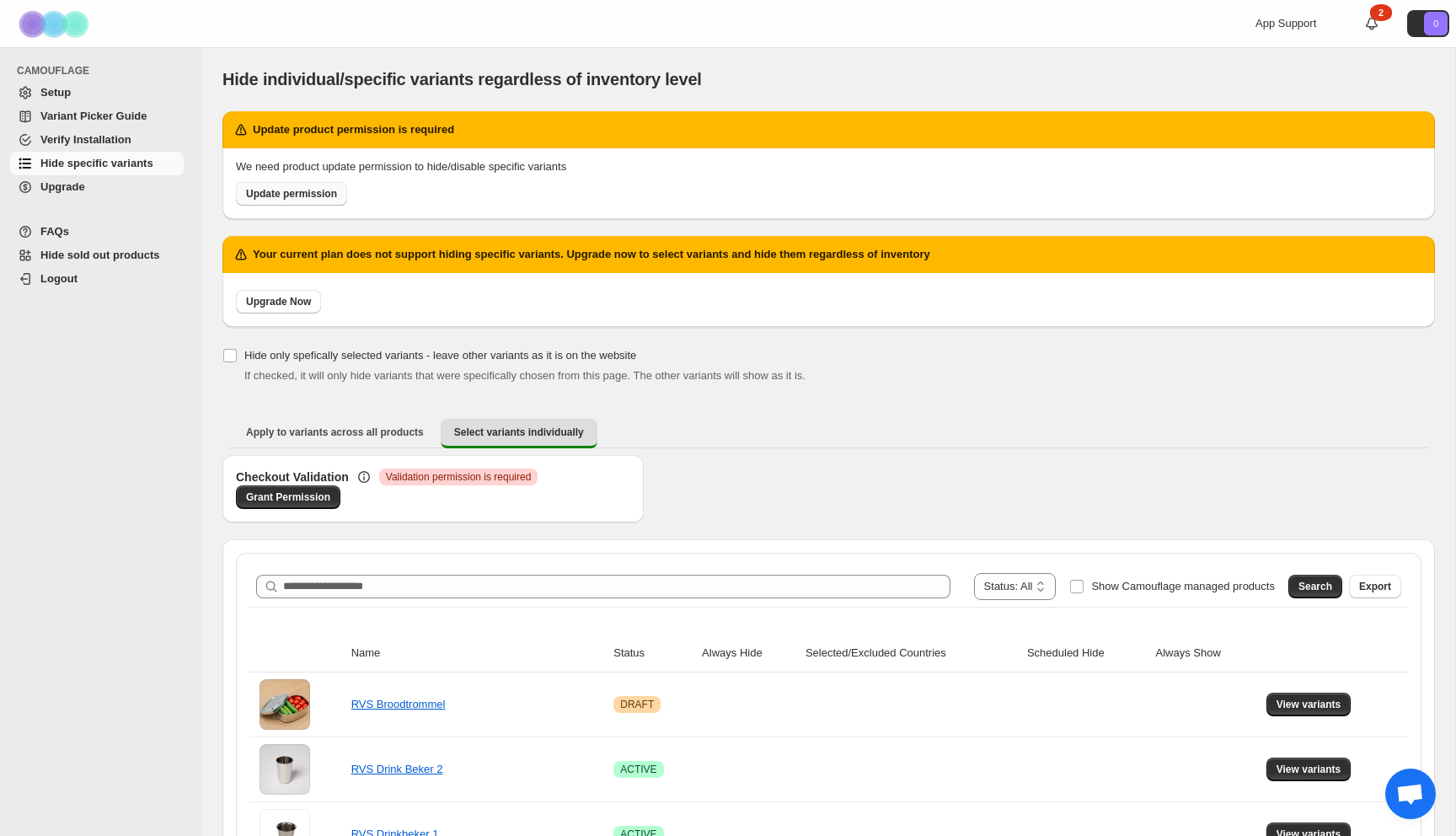
click at [318, 198] on span "Update permission" at bounding box center [291, 194] width 91 height 14
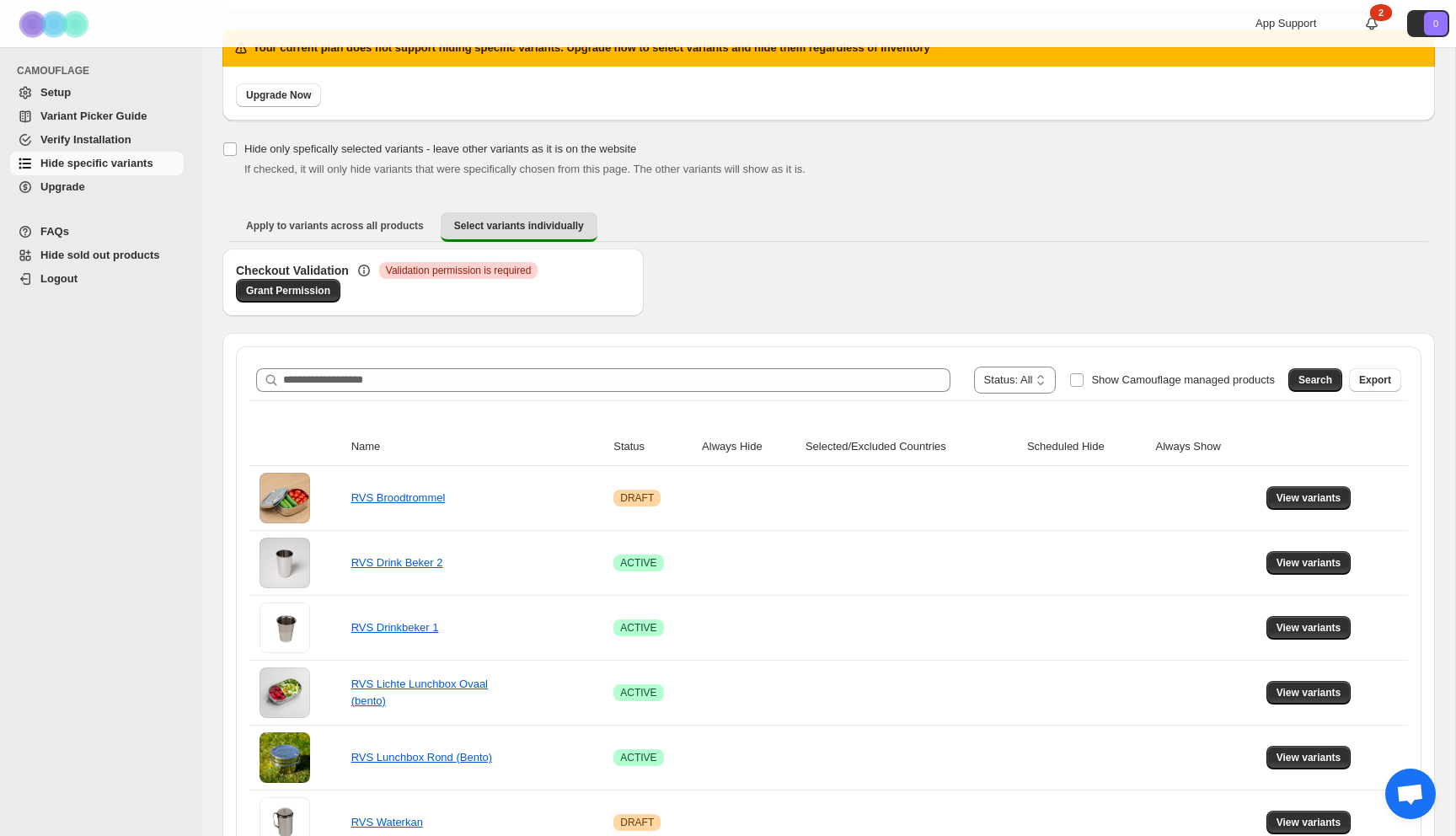
scroll to position [207, 0]
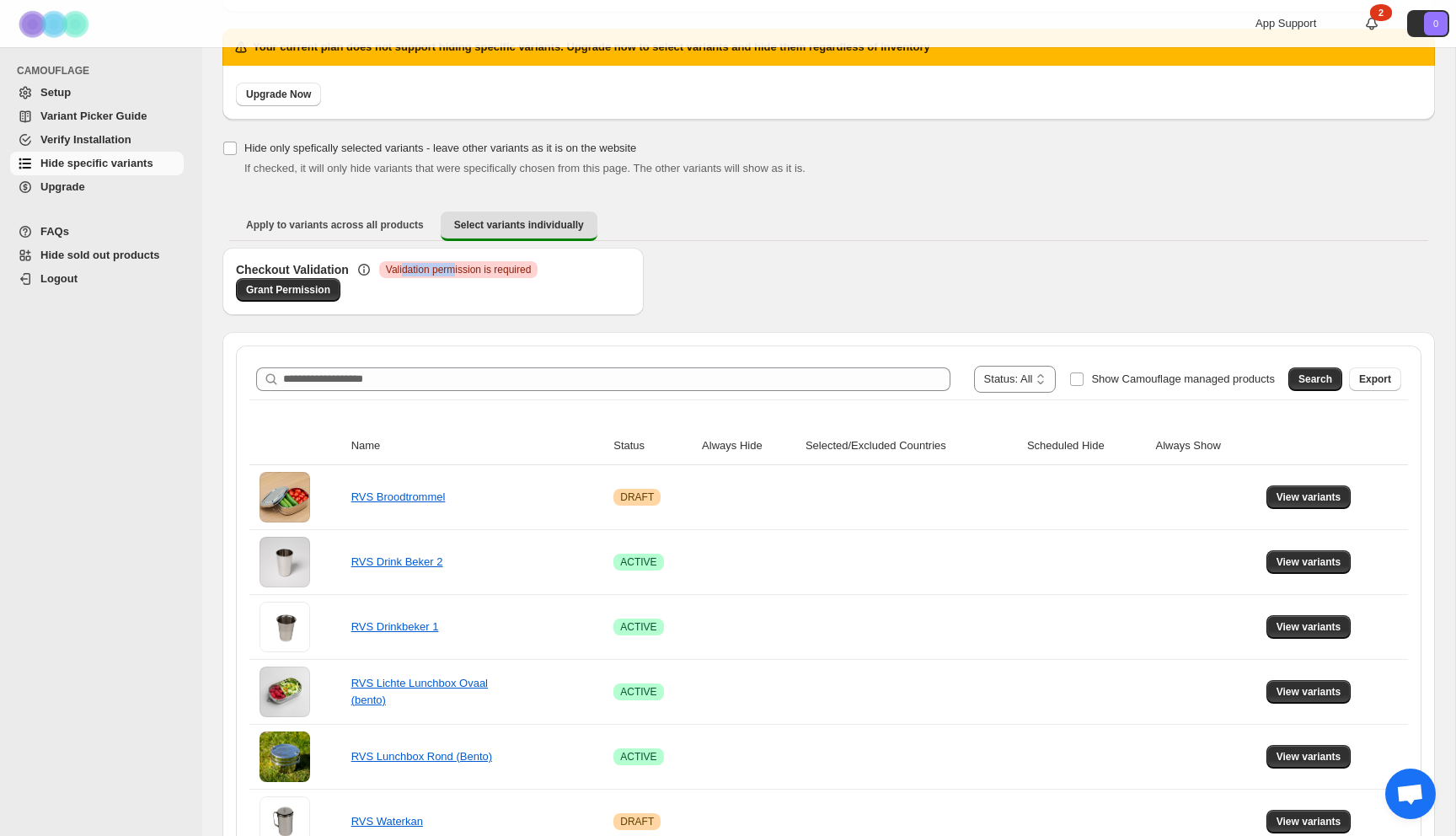
drag, startPoint x: 407, startPoint y: 269, endPoint x: 470, endPoint y: 269, distance: 63.0
click at [467, 269] on span "Validation permission is required" at bounding box center [458, 270] width 146 height 14
click at [470, 269] on span "Validation permission is required" at bounding box center [458, 270] width 146 height 14
click at [291, 296] on link "Grant Permission" at bounding box center [288, 290] width 105 height 24
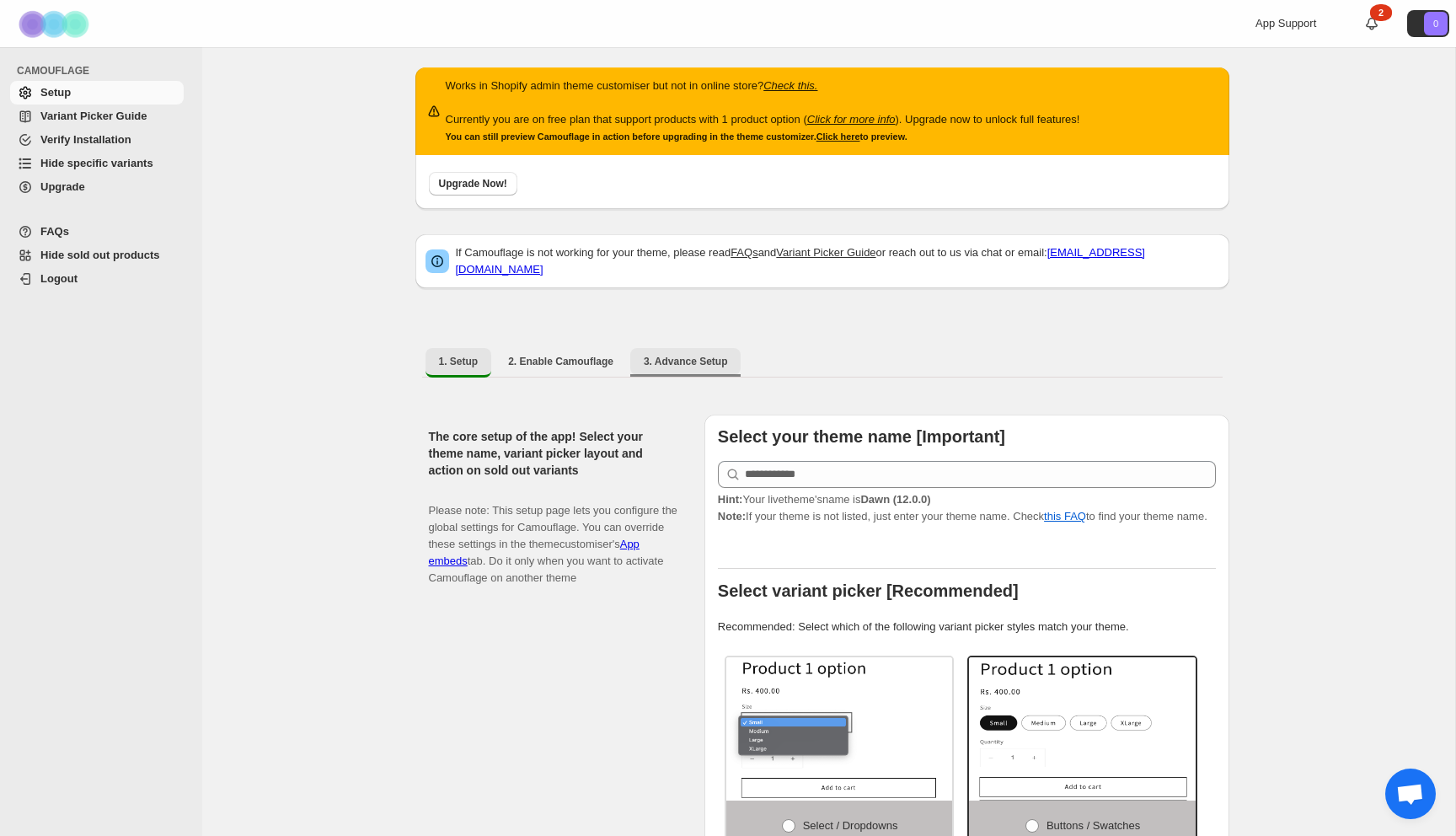
click at [701, 355] on span "3. Advance Setup" at bounding box center [685, 362] width 84 height 14
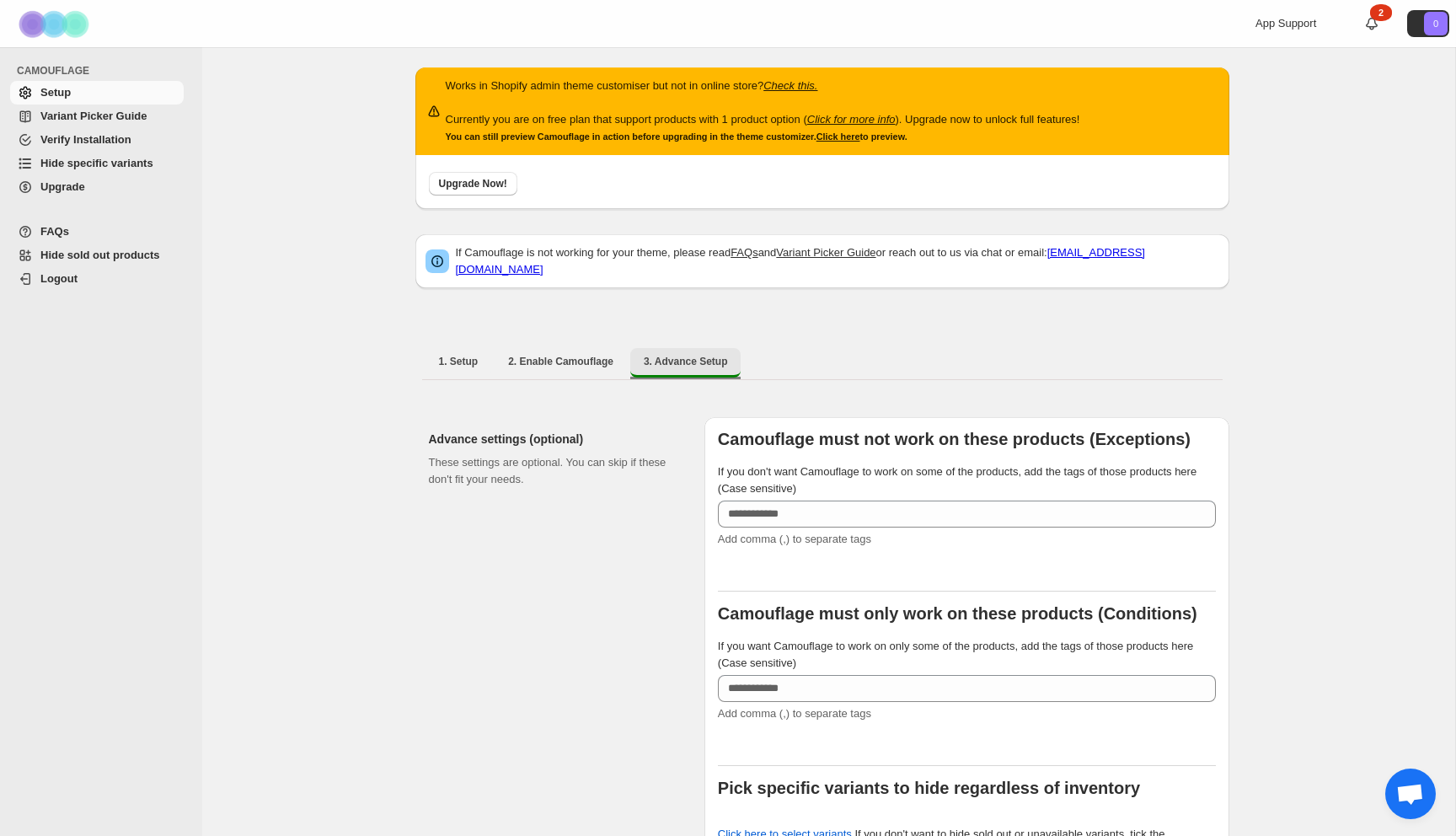
click at [677, 361] on button "3. Advance Setup" at bounding box center [685, 363] width 112 height 30
click at [568, 341] on div "1. Setup 2. Enable Camouflage 3. Advance Setup More views 1. Setup 2. Enable Ca…" at bounding box center [823, 362] width 814 height 43
click at [568, 358] on span "2. Enable Camouflage" at bounding box center [561, 362] width 106 height 14
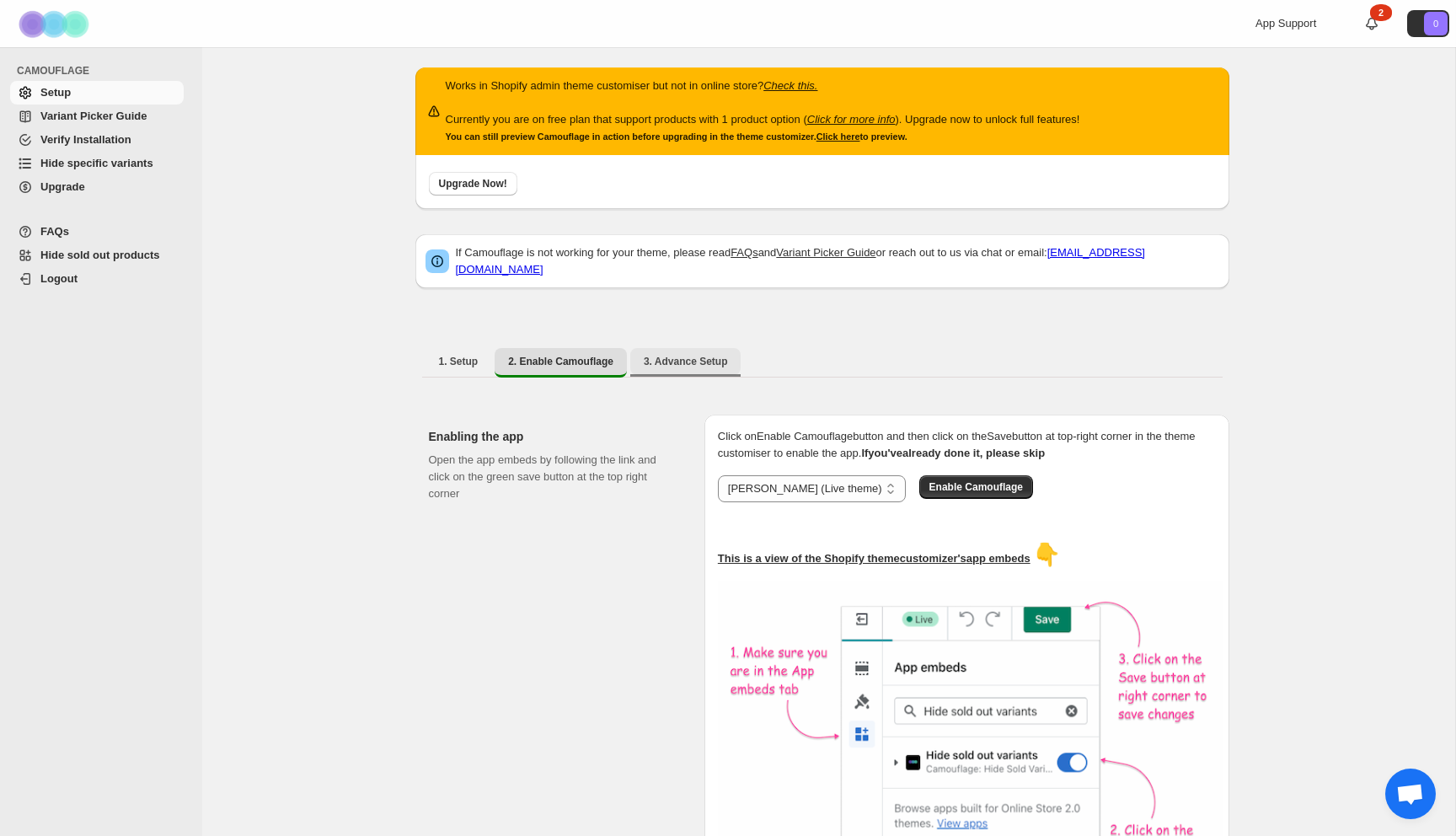
click at [687, 355] on span "3. Advance Setup" at bounding box center [685, 362] width 84 height 14
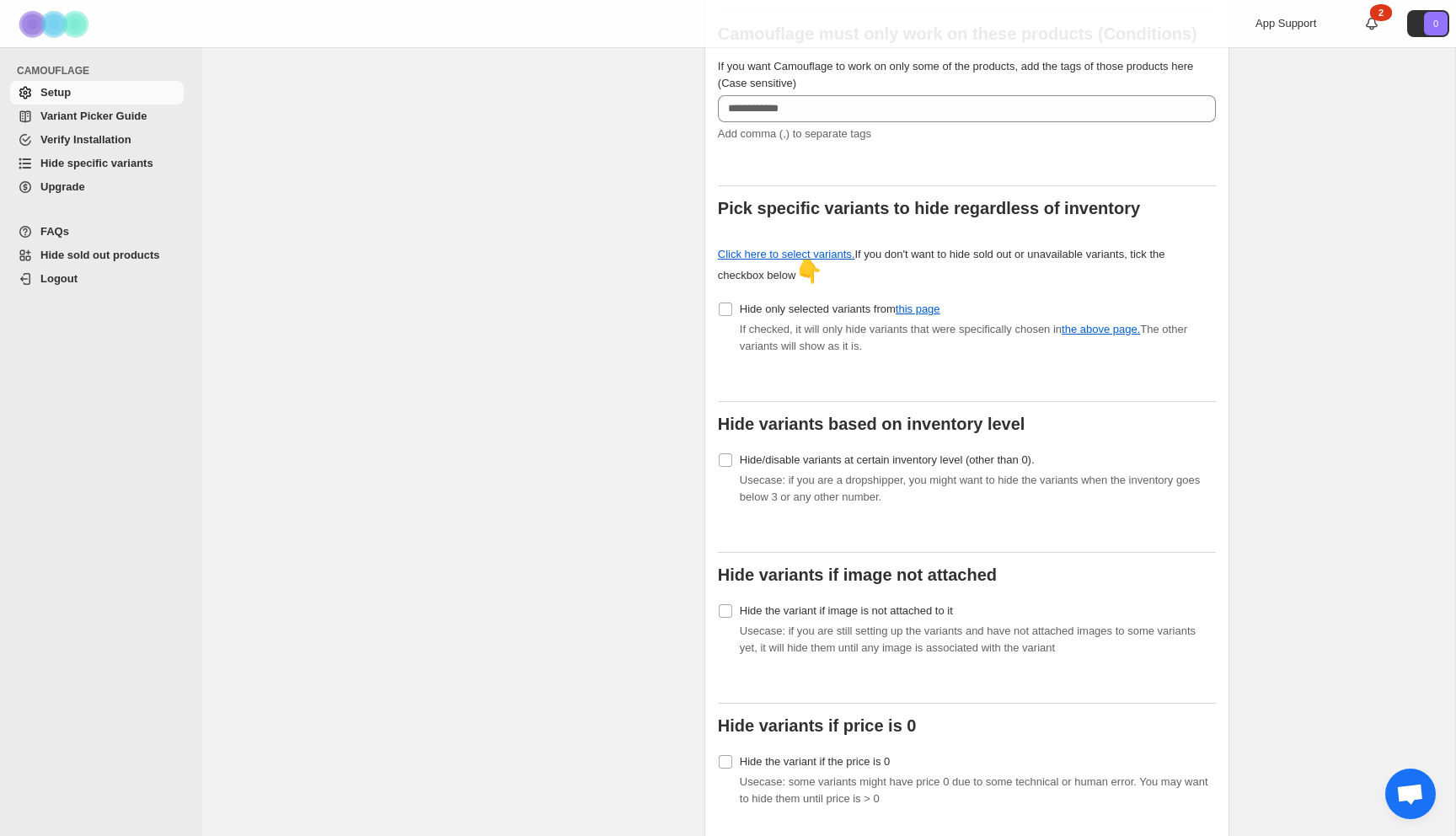
scroll to position [577, 0]
click at [936, 302] on link "this page" at bounding box center [918, 308] width 44 height 13
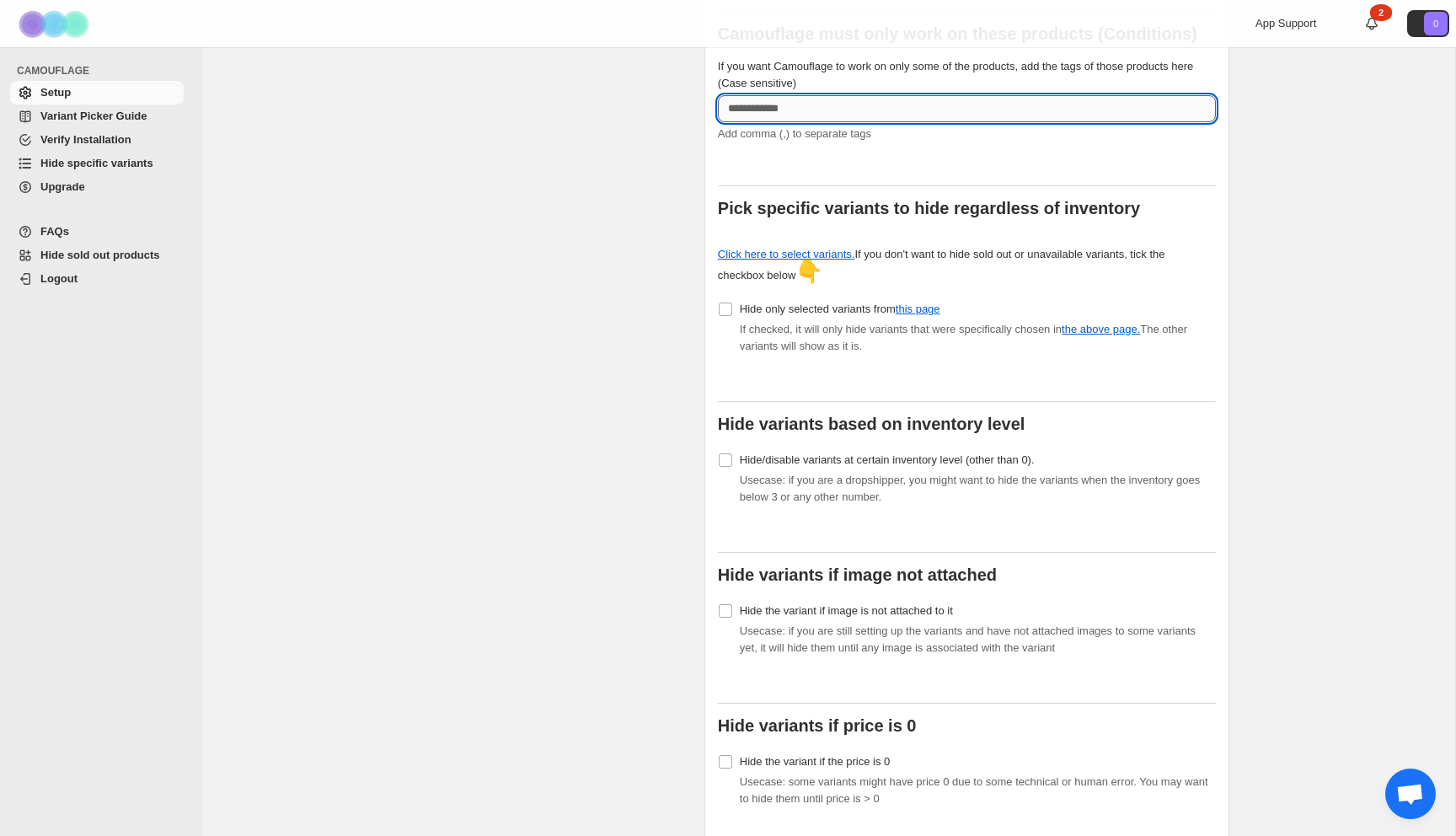
click at [793, 101] on input "If you want Camouflage to work on only some of the products, add the tags of th…" at bounding box center [966, 109] width 498 height 27
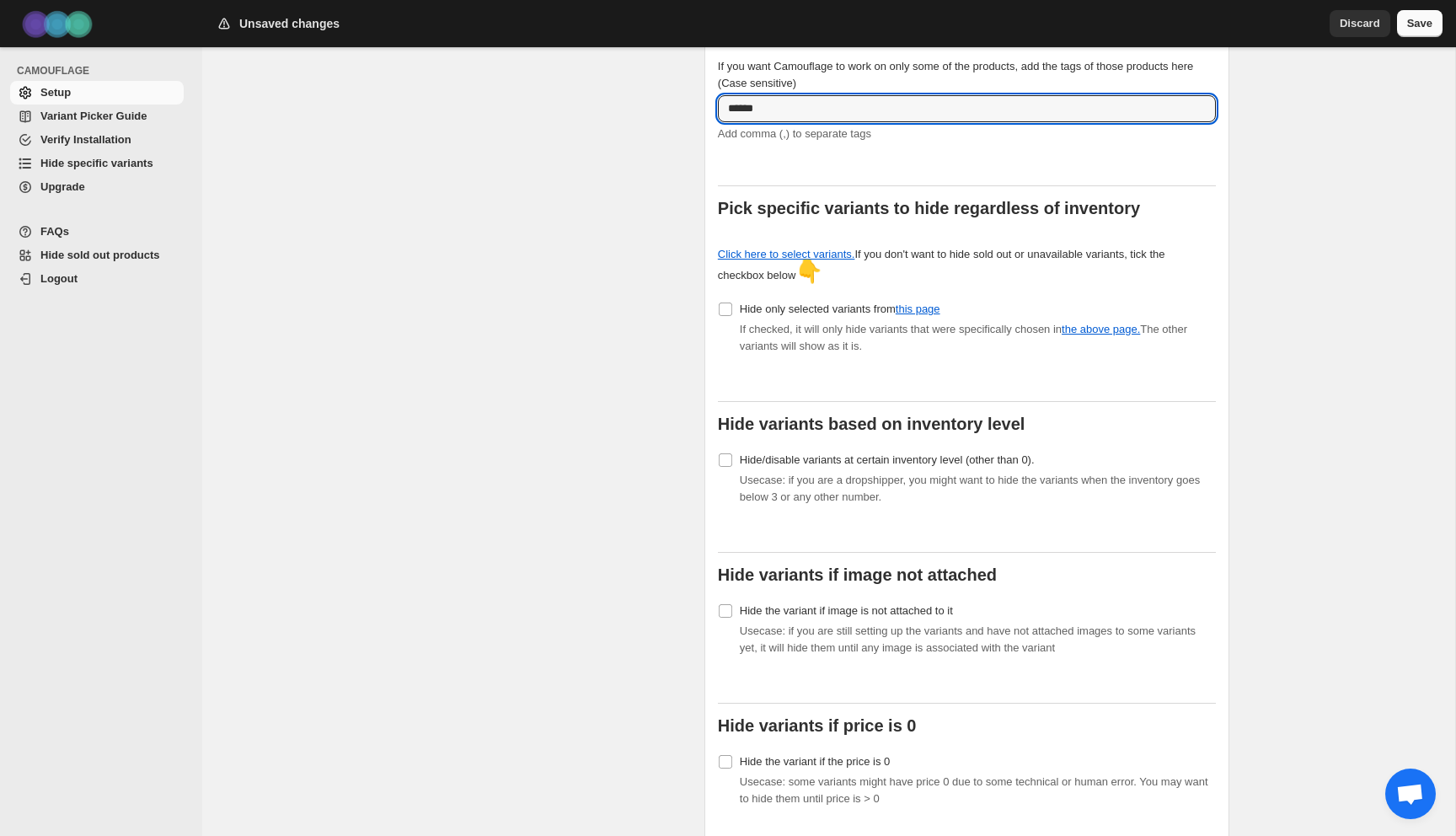
type input "******"
click at [1401, 31] on button "Save" at bounding box center [1419, 24] width 45 height 27
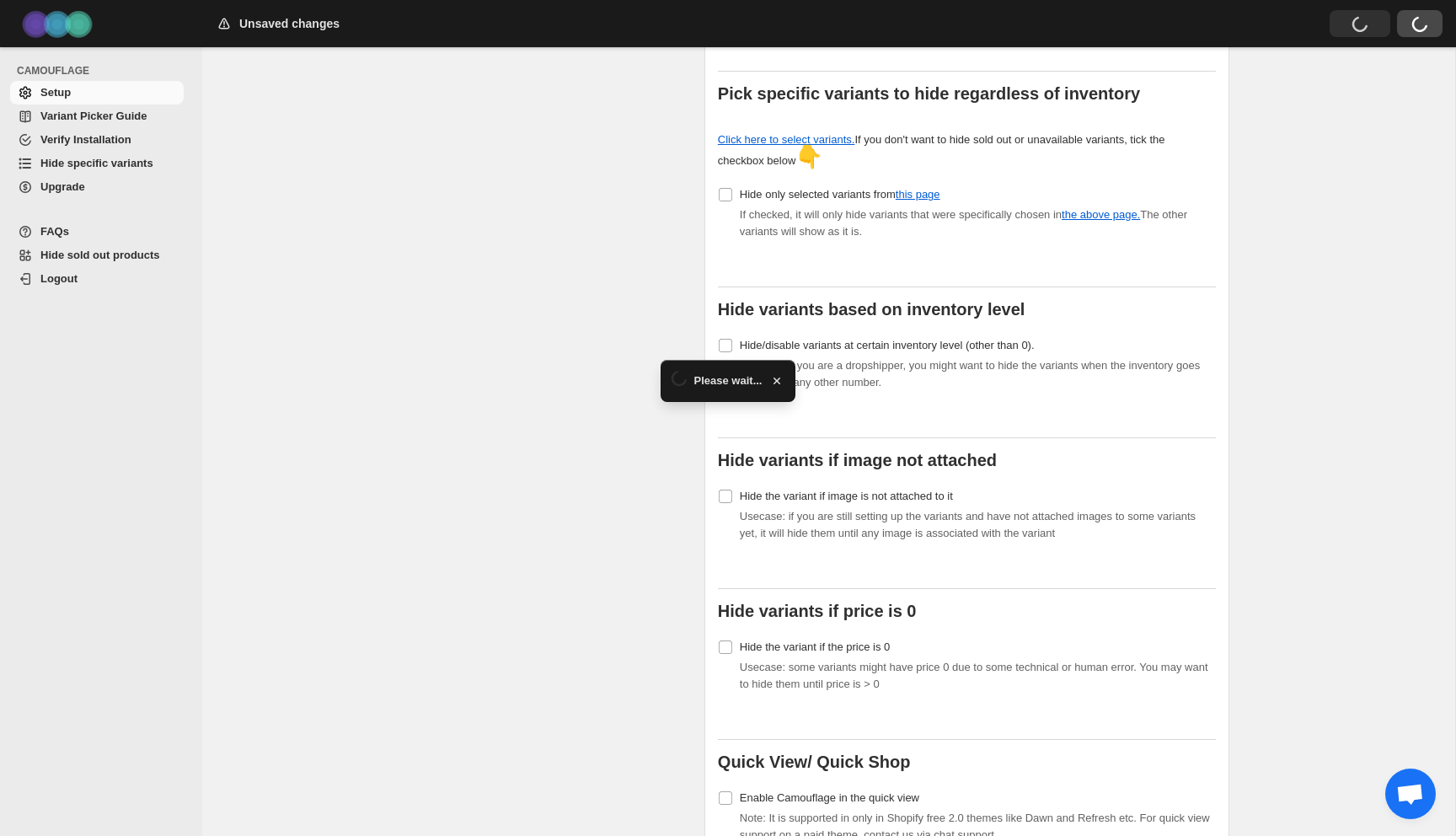
scroll to position [697, 0]
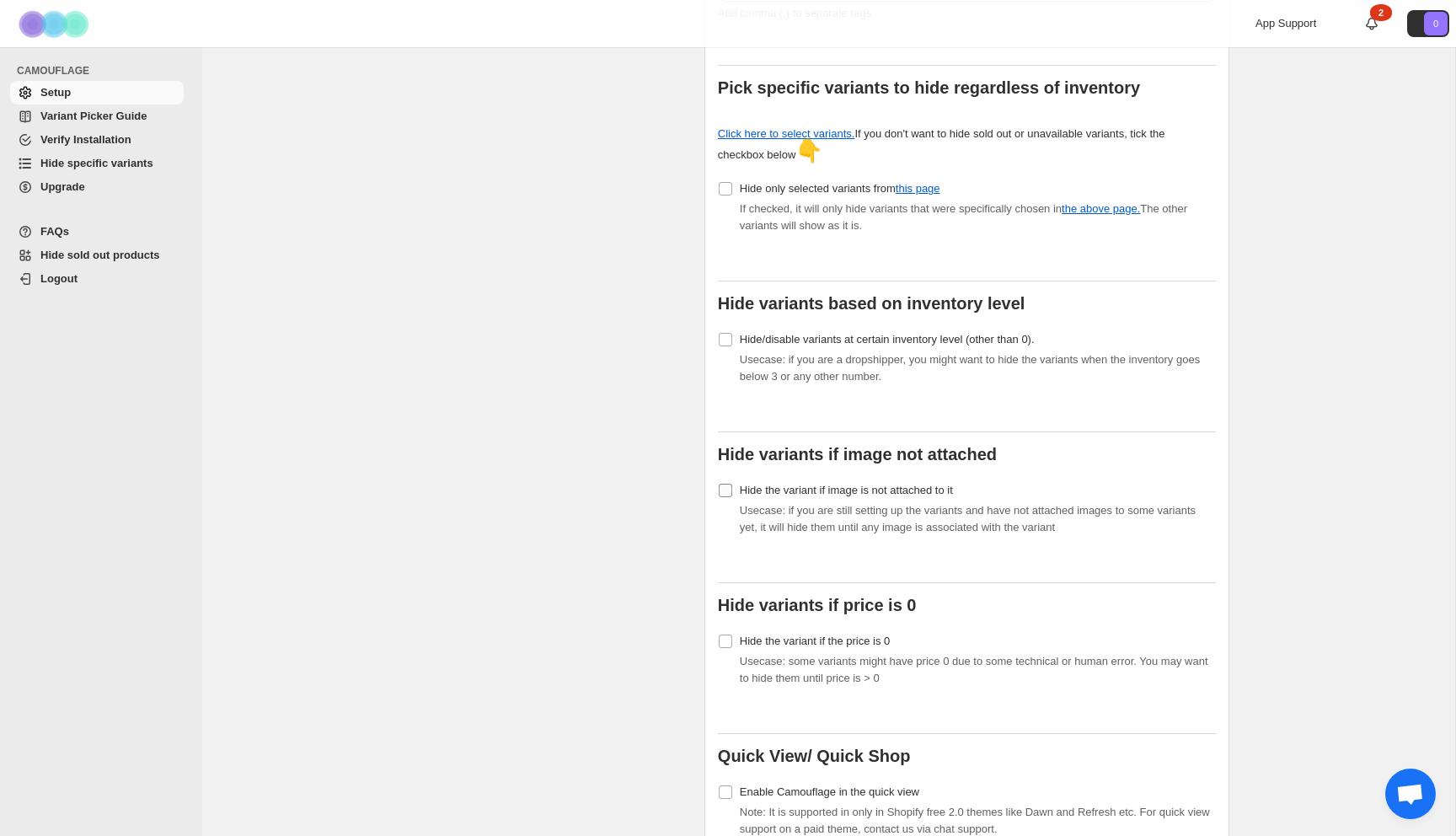
click at [733, 478] on label "Hide the variant if image is not attached to it" at bounding box center [835, 490] width 235 height 24
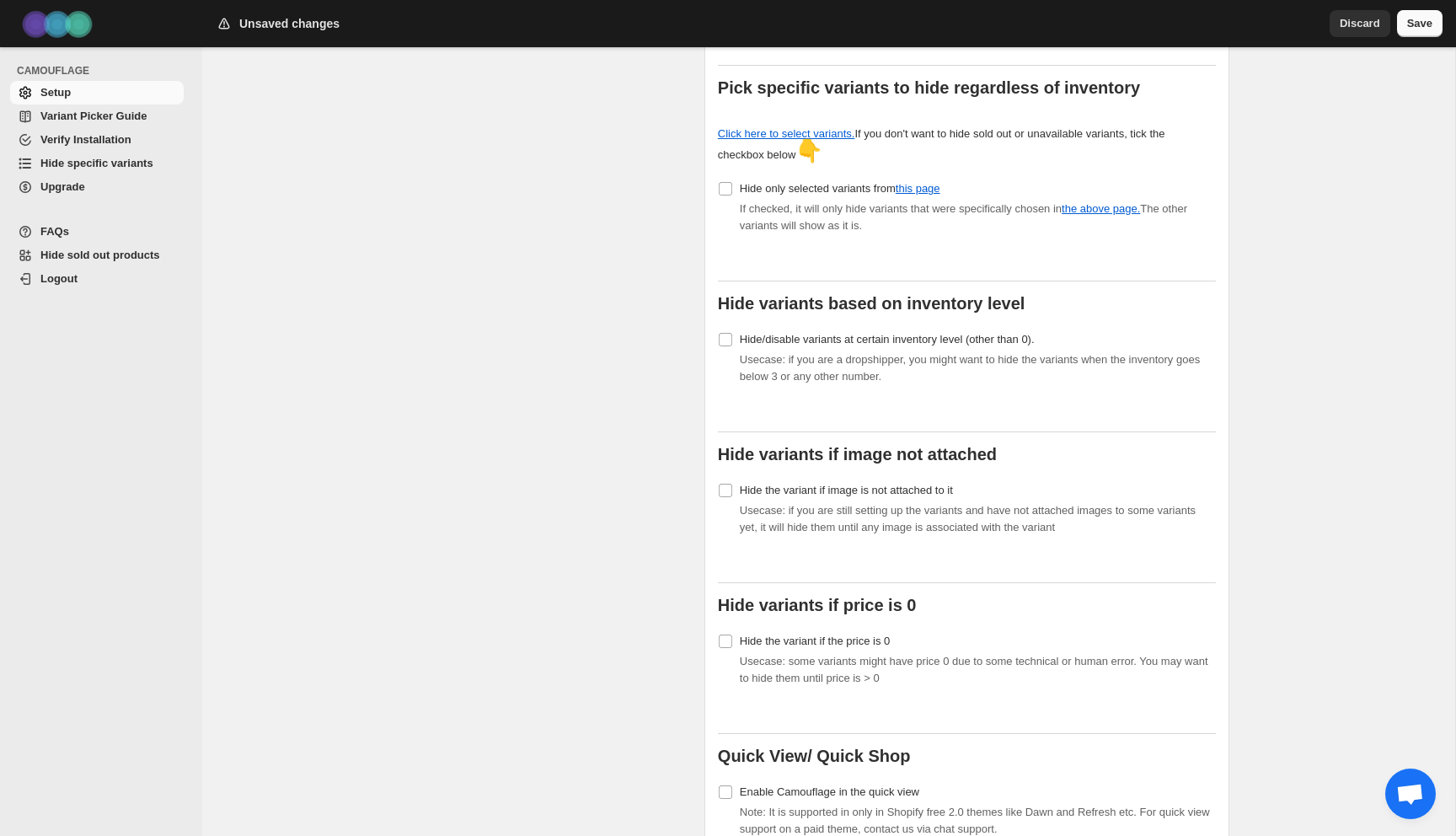
click at [1419, 17] on span "Save" at bounding box center [1420, 24] width 26 height 17
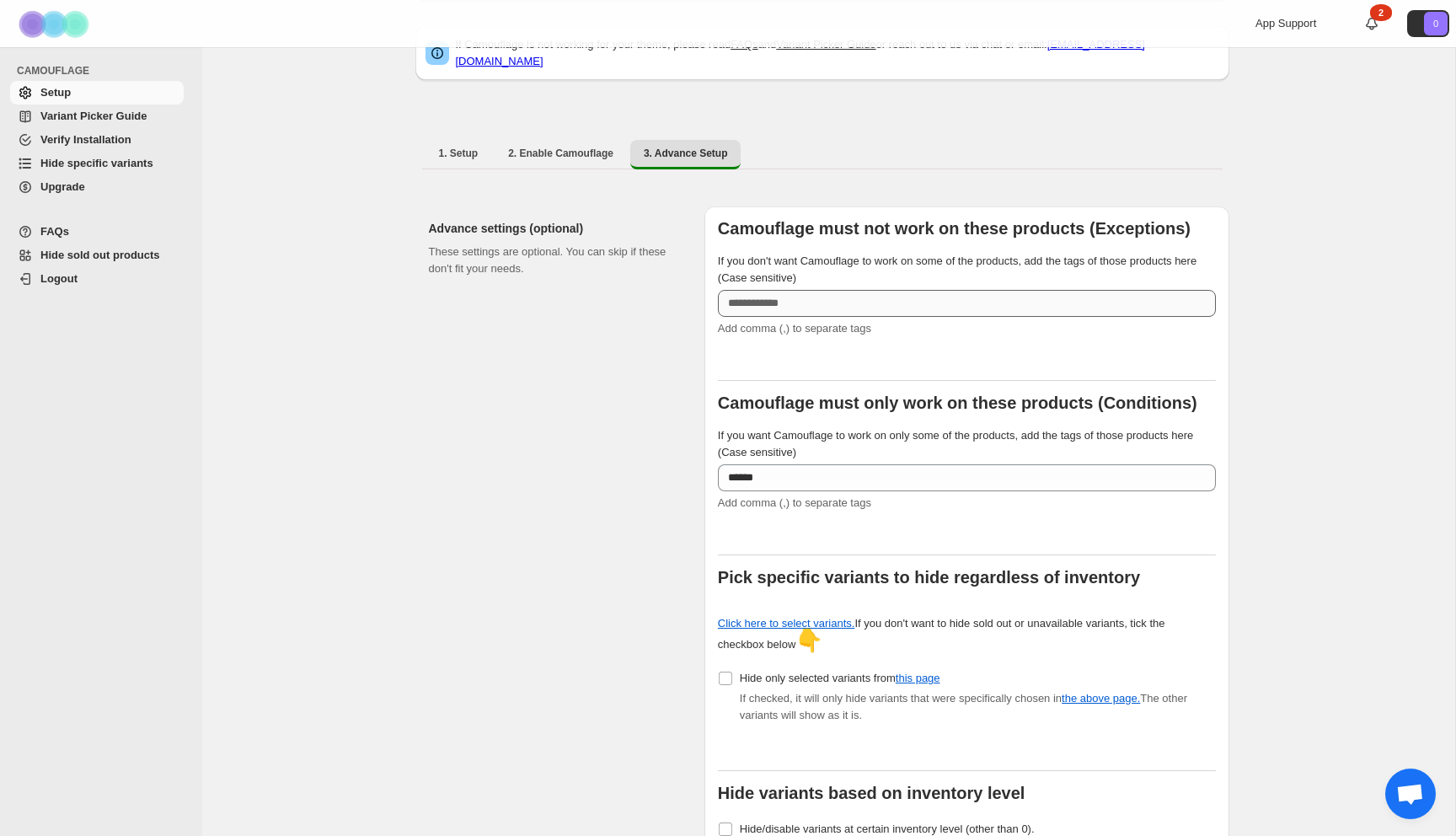
scroll to position [152, 0]
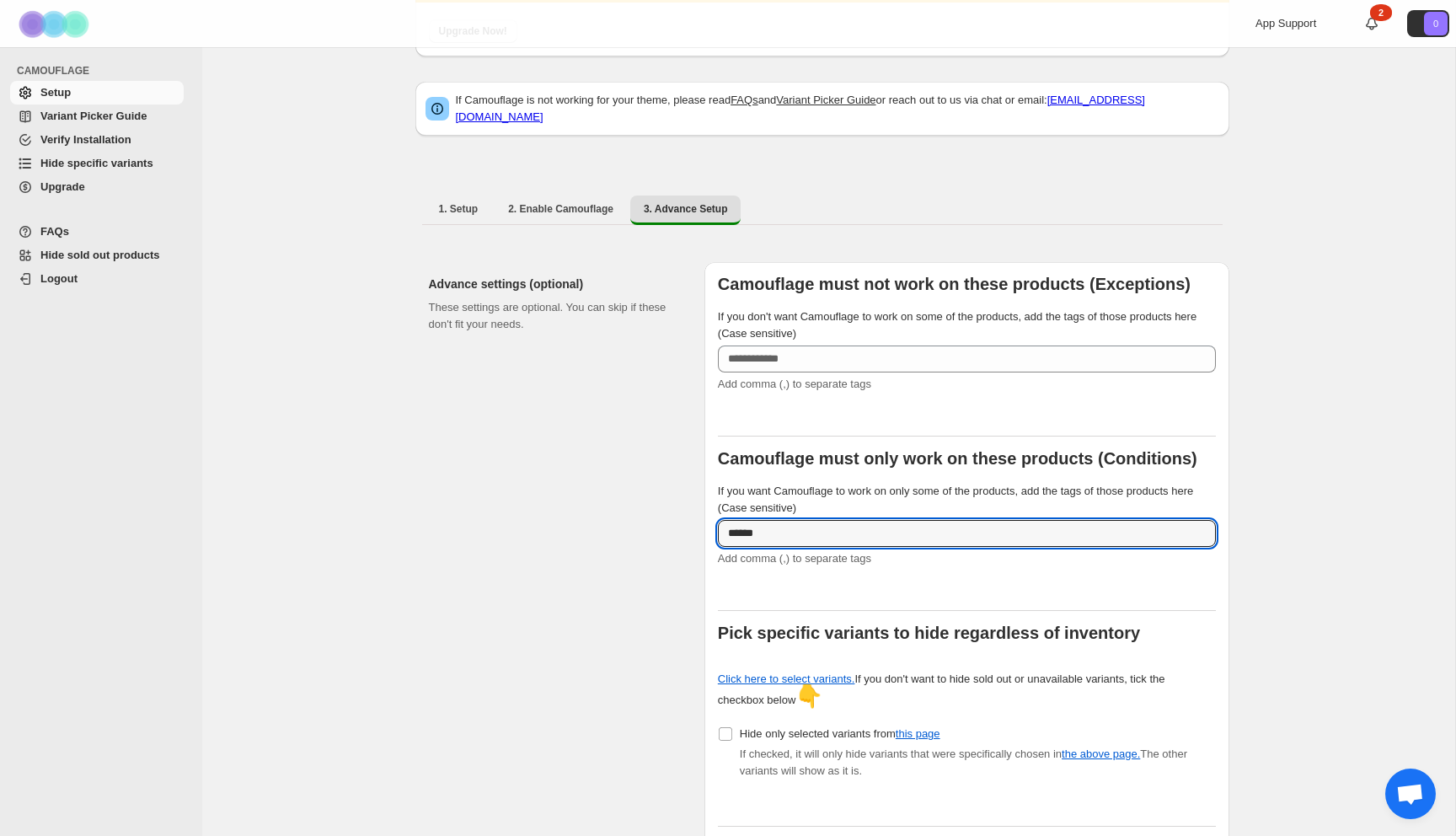
drag, startPoint x: 805, startPoint y: 520, endPoint x: 656, endPoint y: 518, distance: 149.0
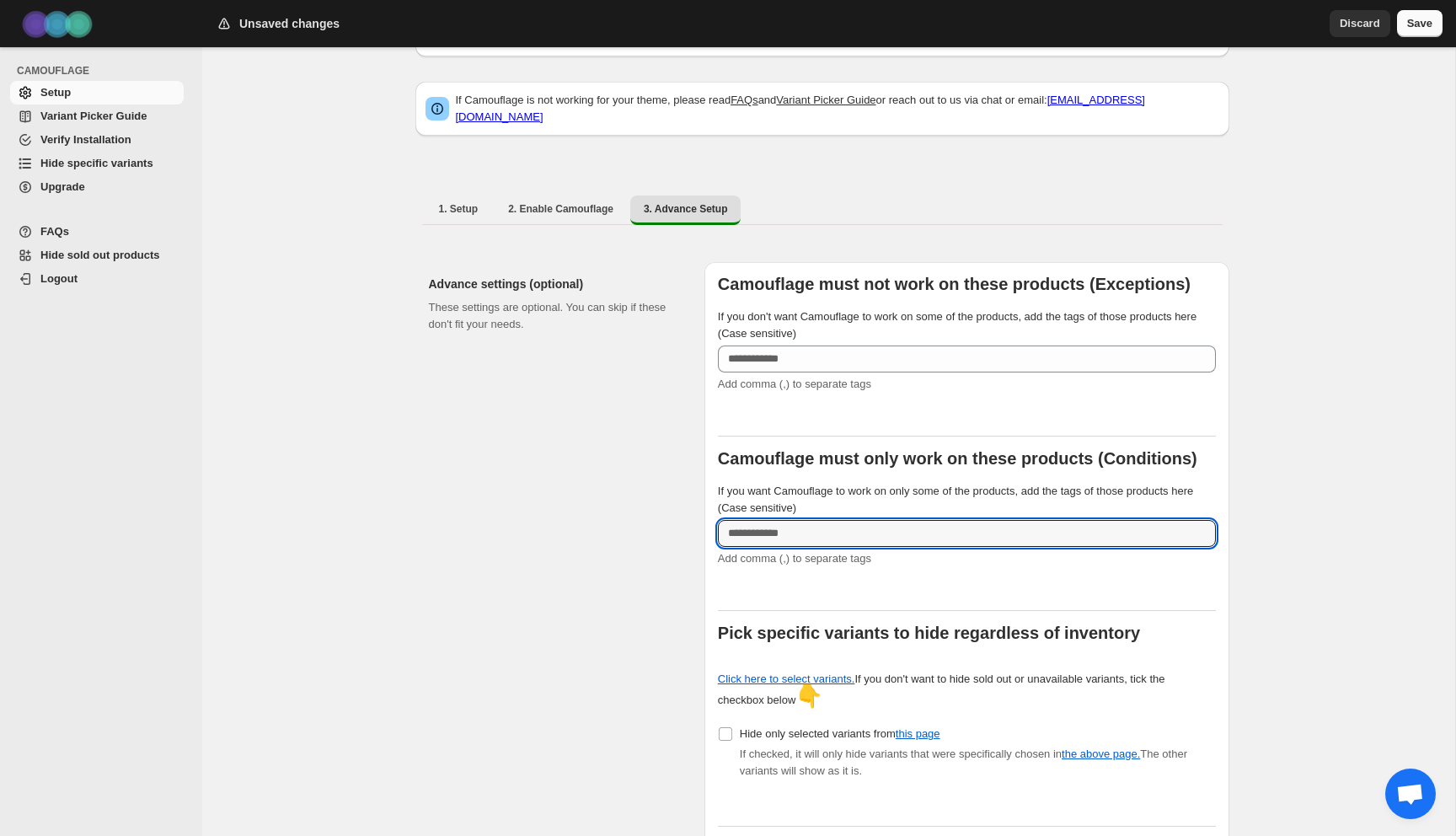
click at [1430, 24] on span "Save" at bounding box center [1420, 24] width 26 height 17
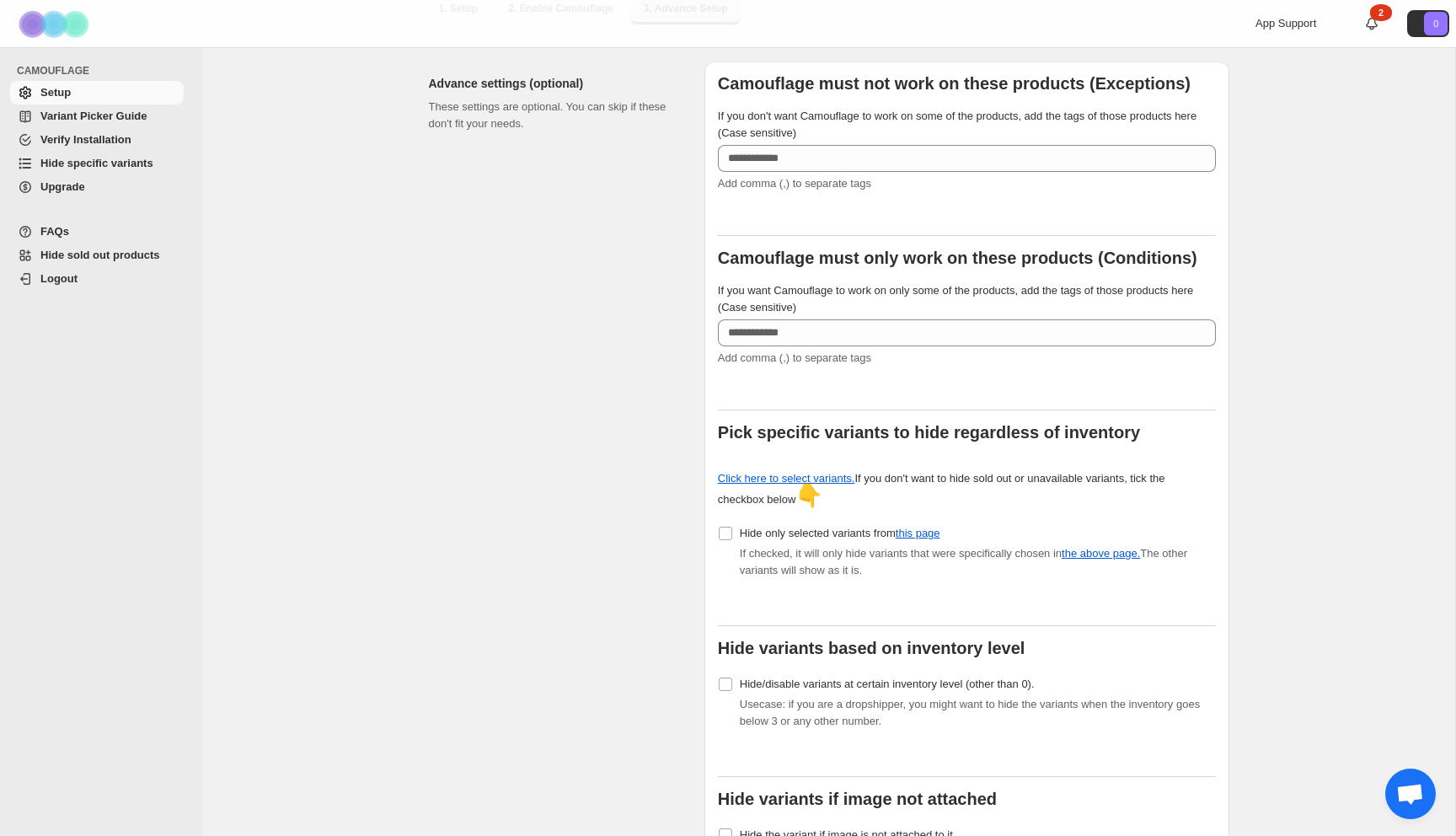
scroll to position [362, 0]
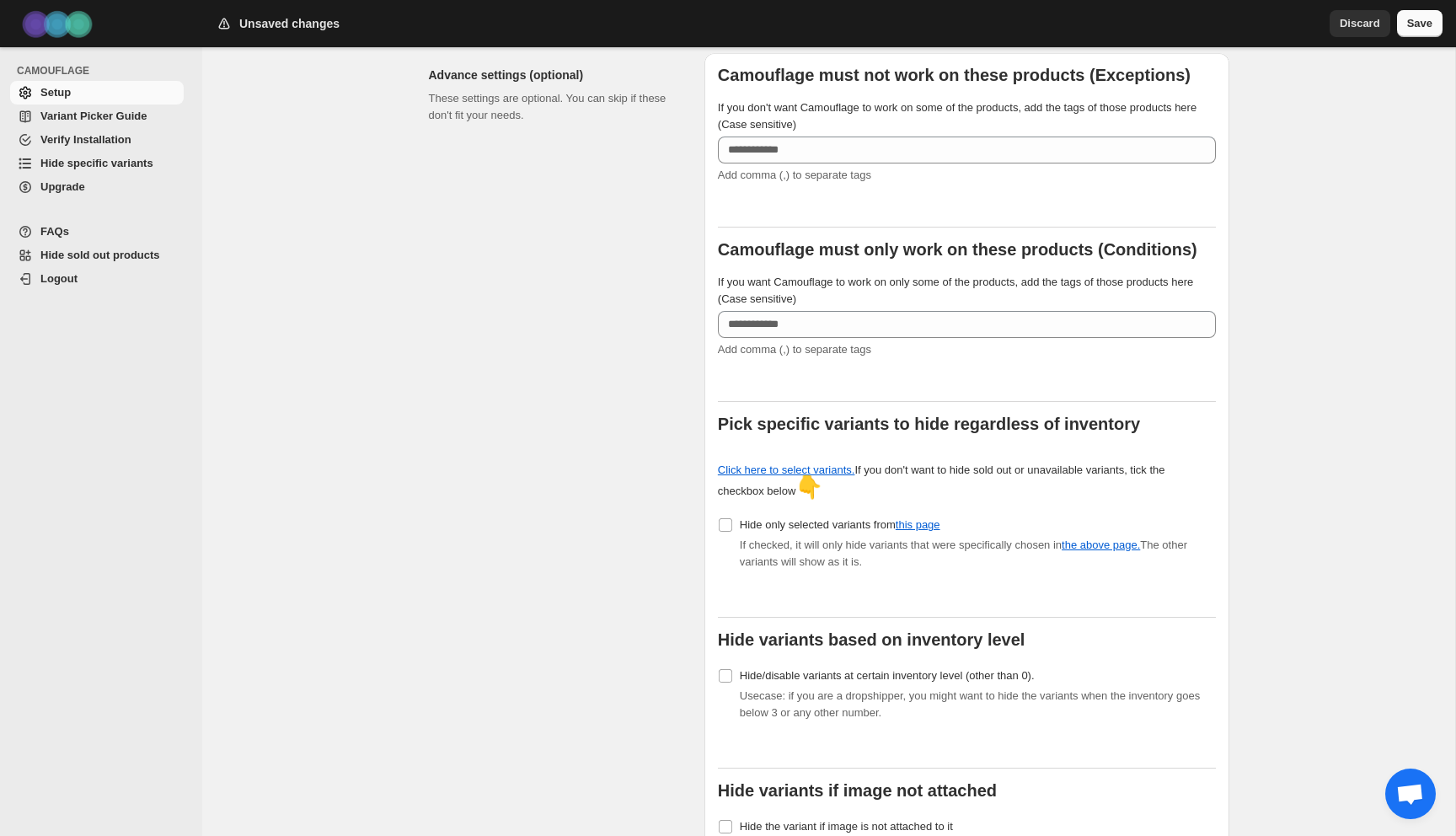
click at [1407, 21] on span "Save" at bounding box center [1420, 24] width 26 height 17
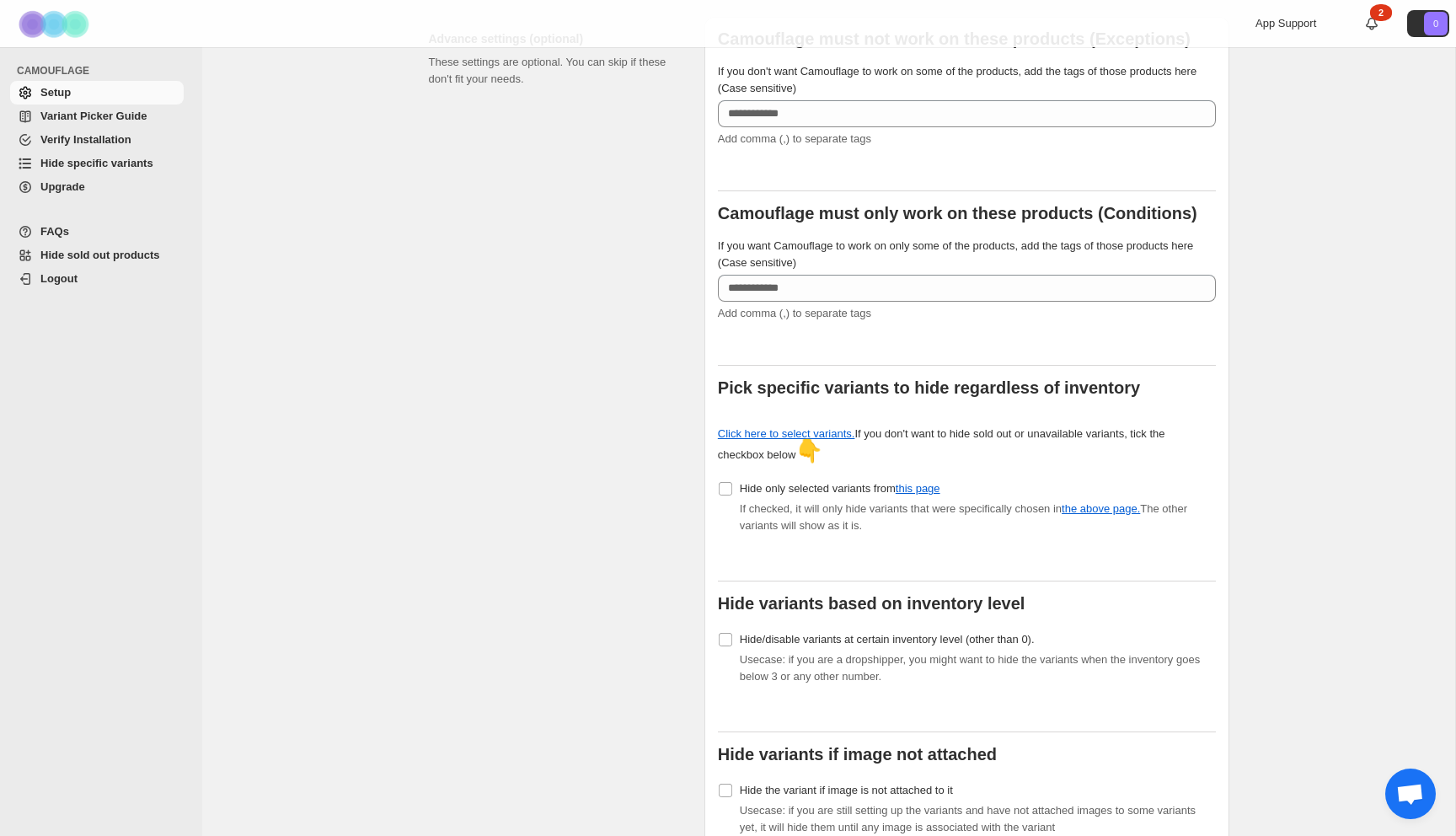
scroll to position [397, 0]
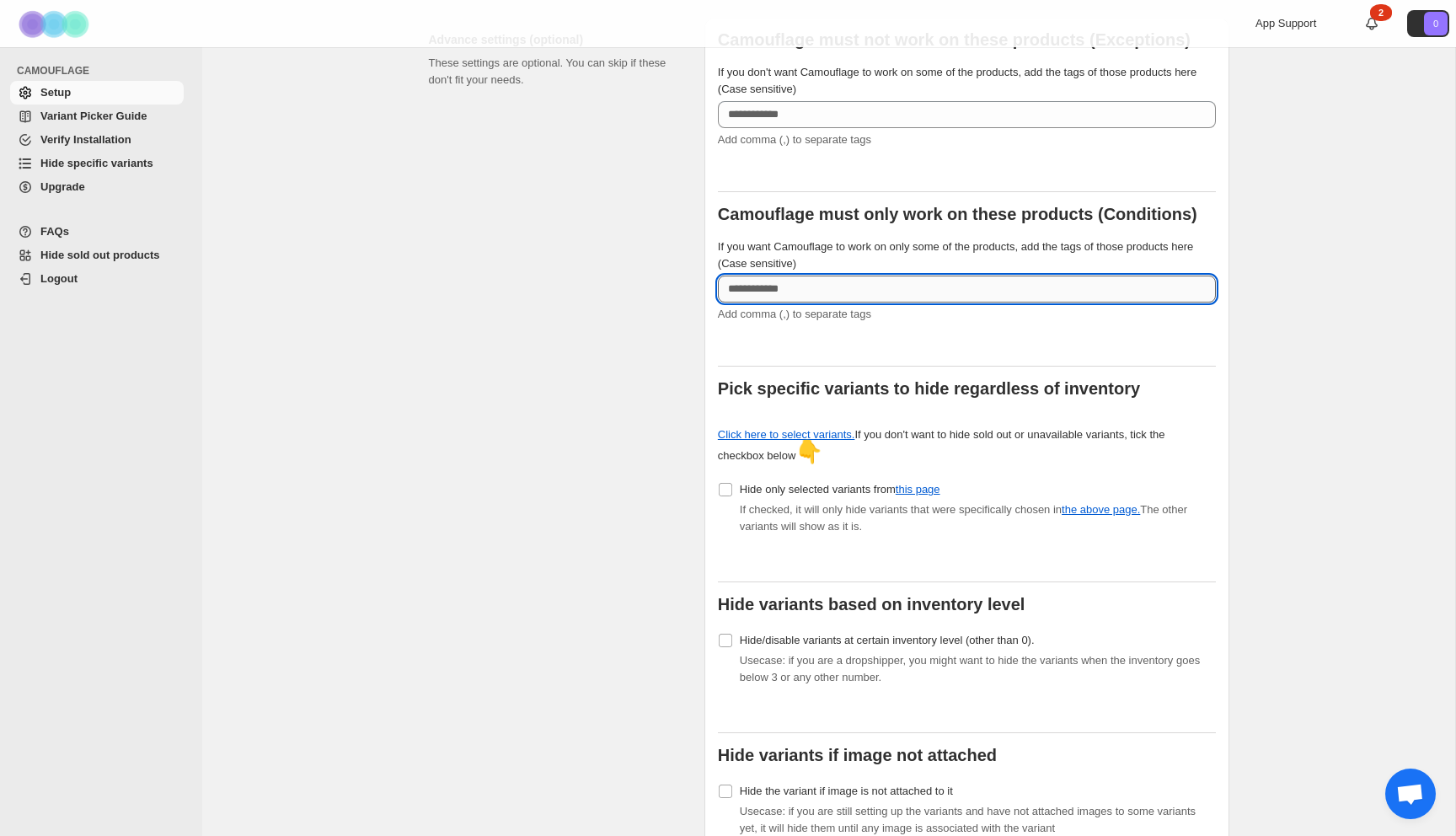
click at [788, 281] on input "If you want Camouflage to work on only some of the products, add the tags of th…" at bounding box center [966, 289] width 498 height 27
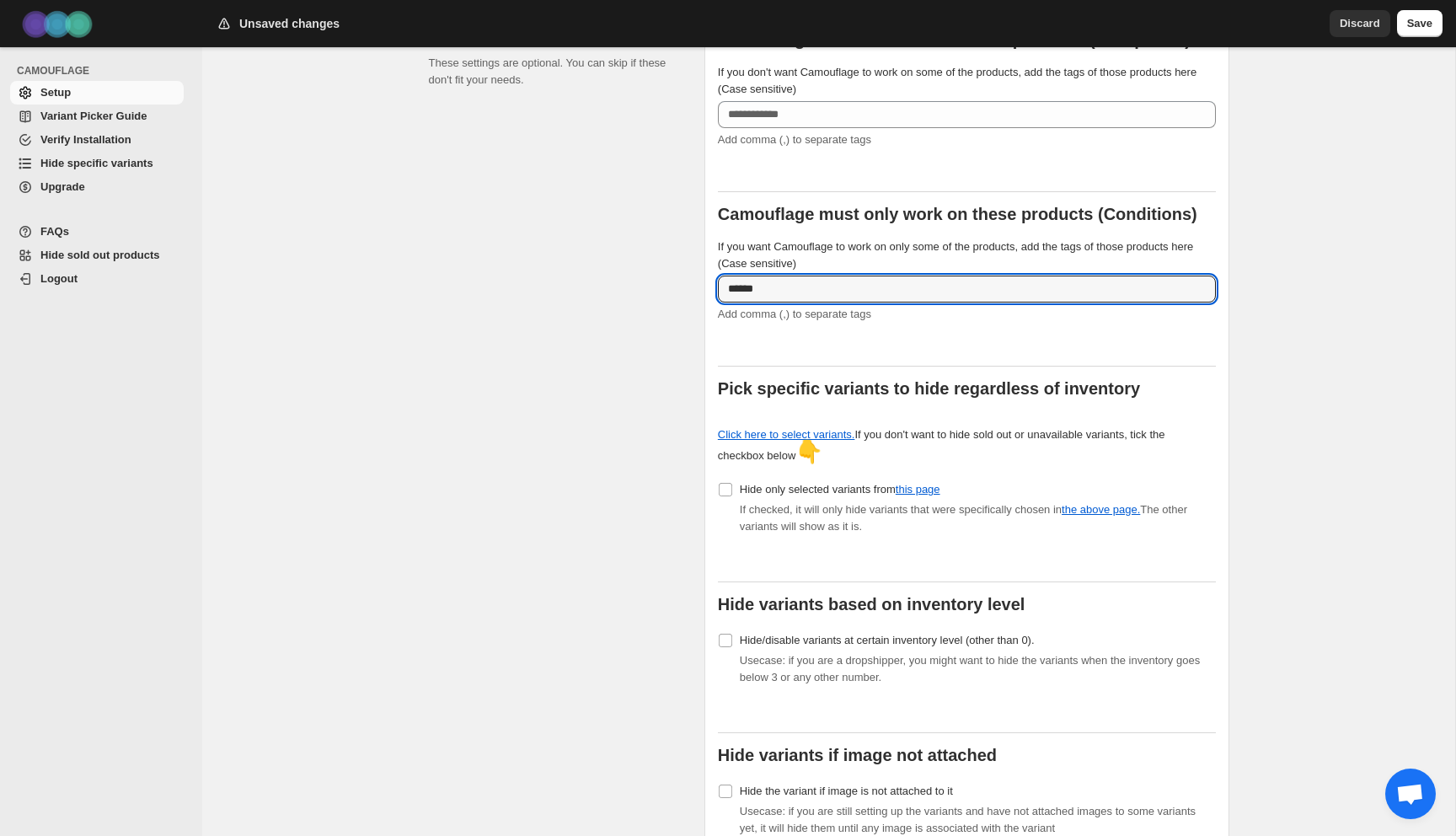
type input "******"
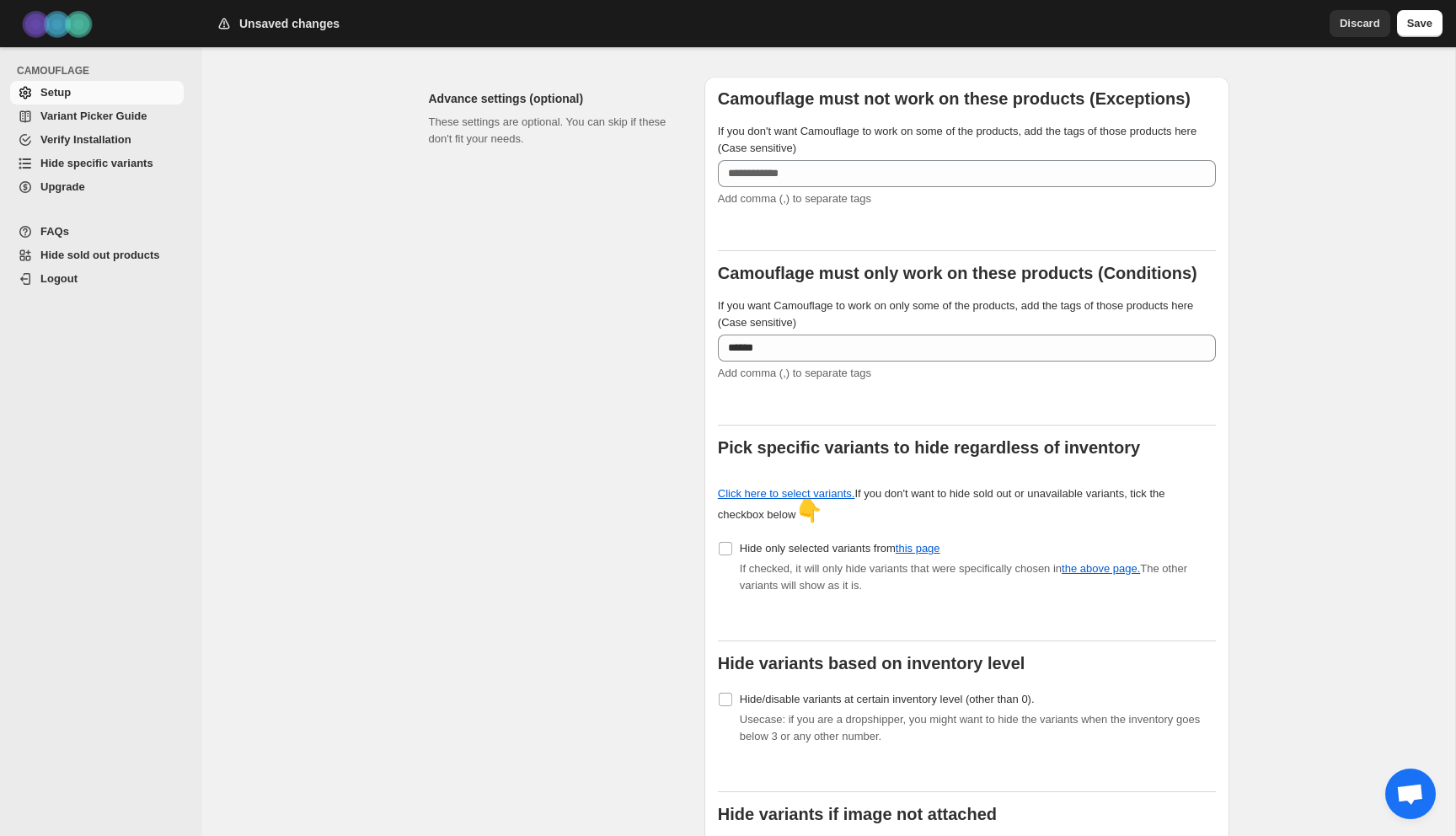
scroll to position [336, 0]
click at [1411, 18] on span "Save" at bounding box center [1420, 24] width 26 height 17
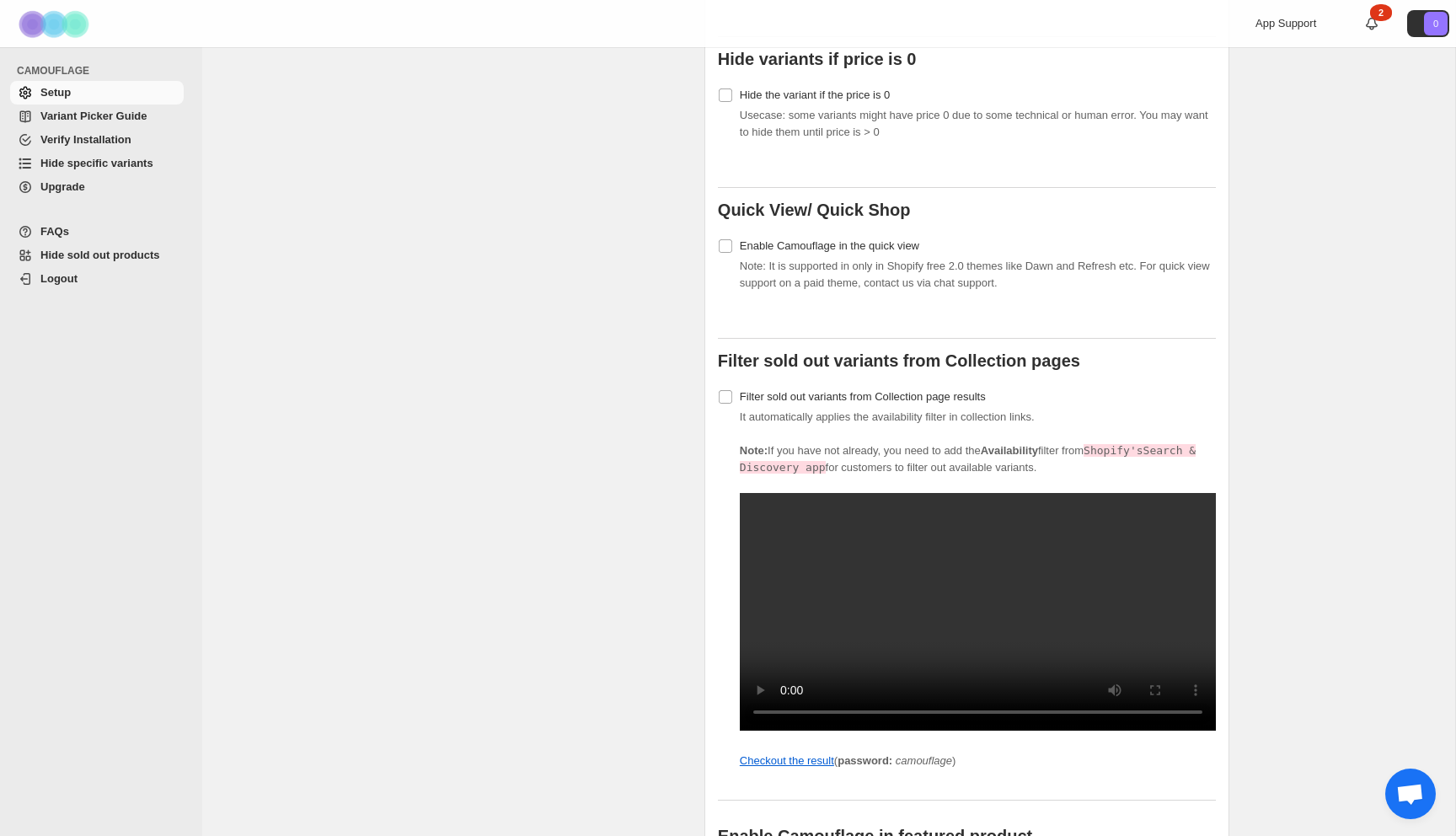
scroll to position [1275, 0]
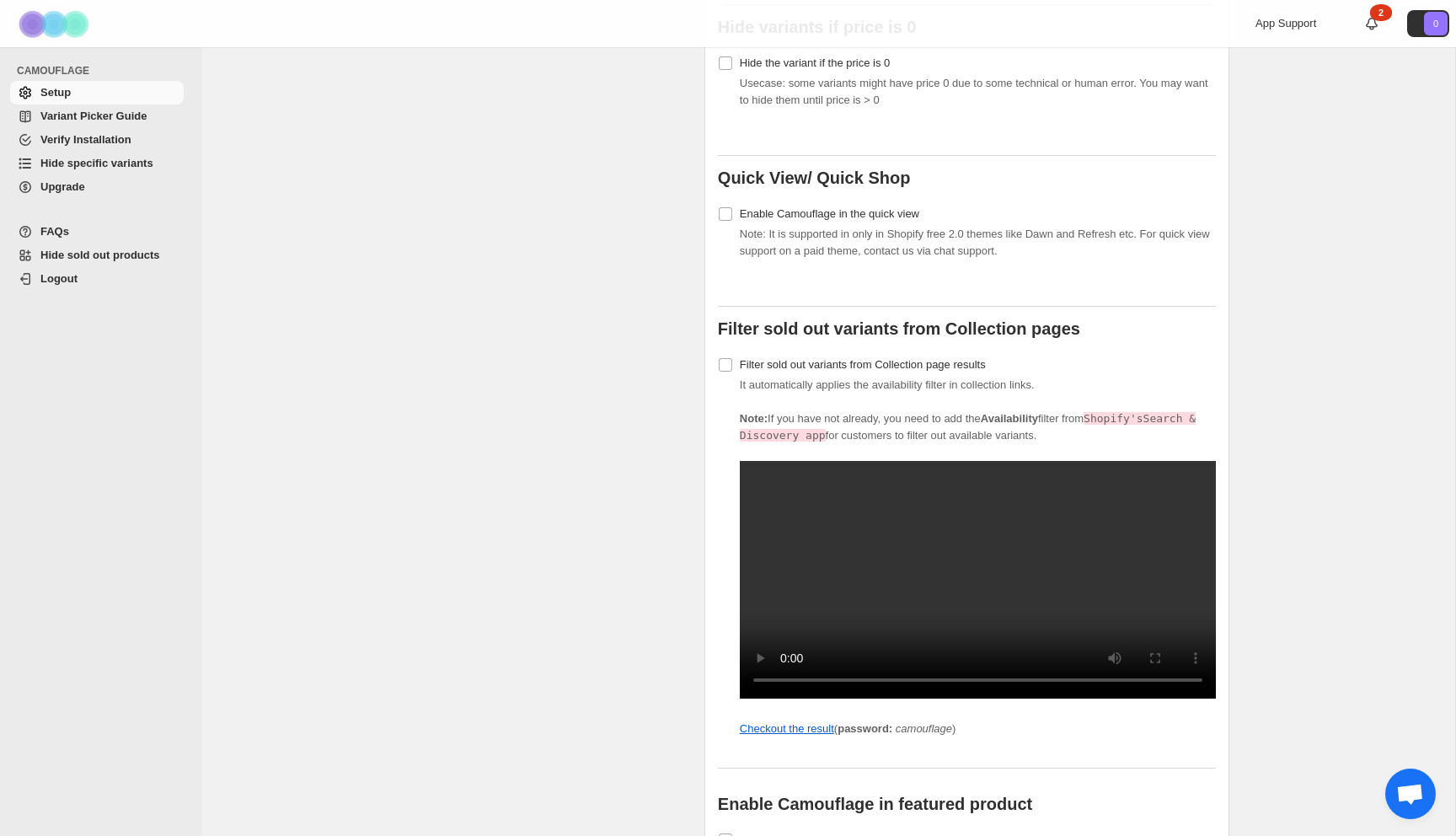
click at [600, 242] on div "Advance settings (optional) These settings are optional. You can skip if these …" at bounding box center [560, 202] width 262 height 2125
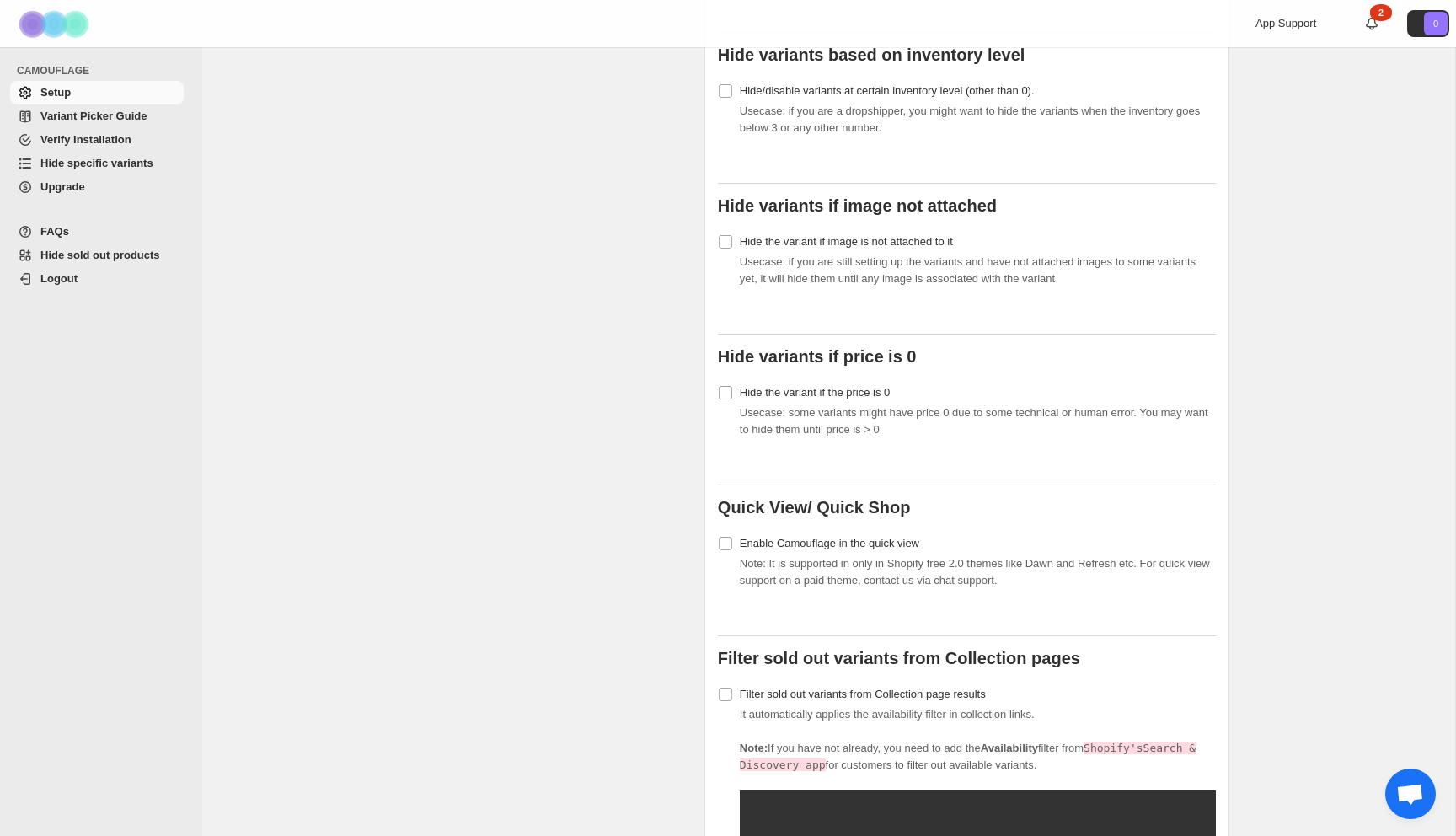
scroll to position [953, 0]
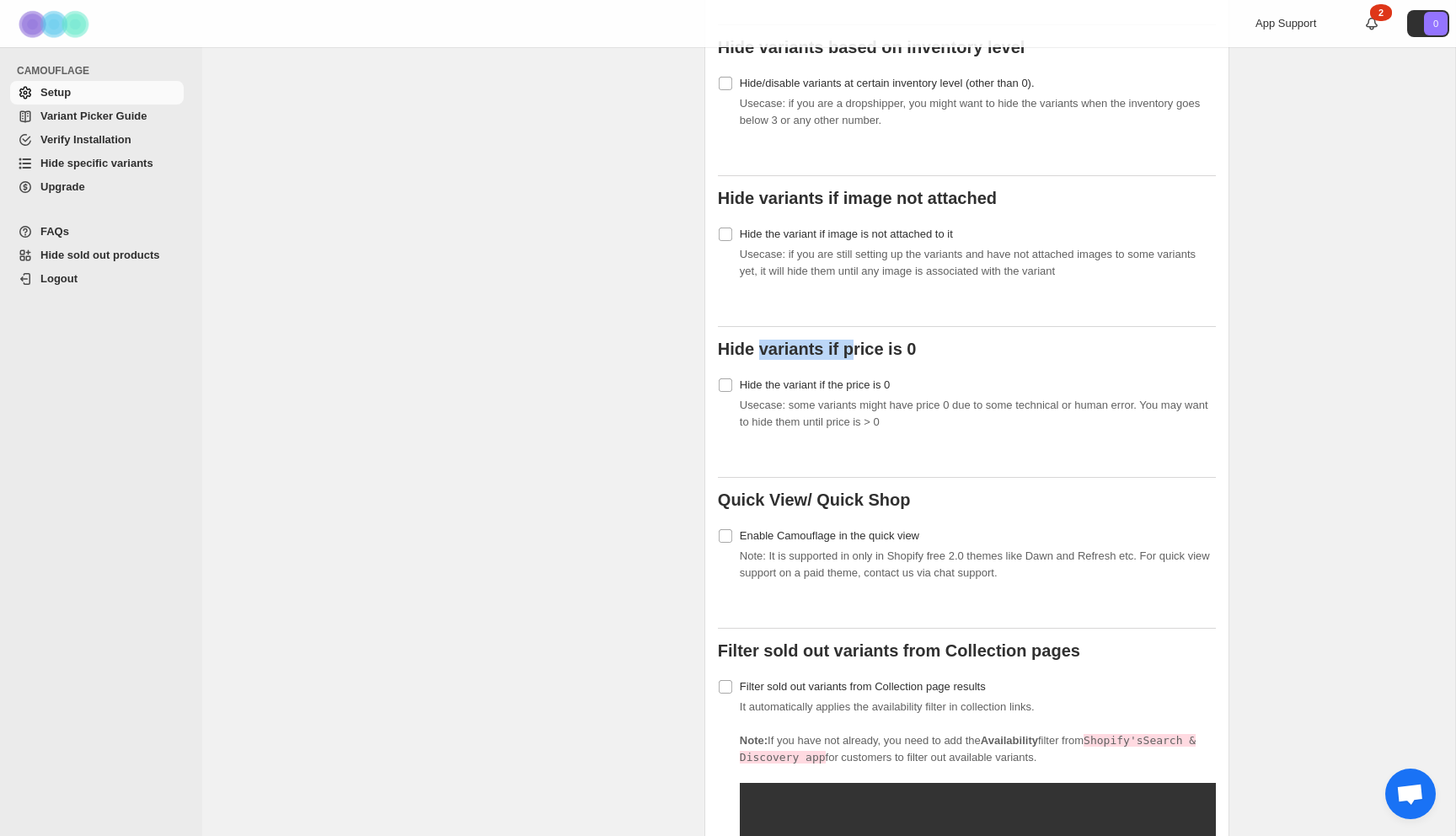
drag, startPoint x: 758, startPoint y: 332, endPoint x: 850, endPoint y: 332, distance: 92.0
click at [850, 340] on b "Hide variants if price is 0" at bounding box center [817, 349] width 199 height 19
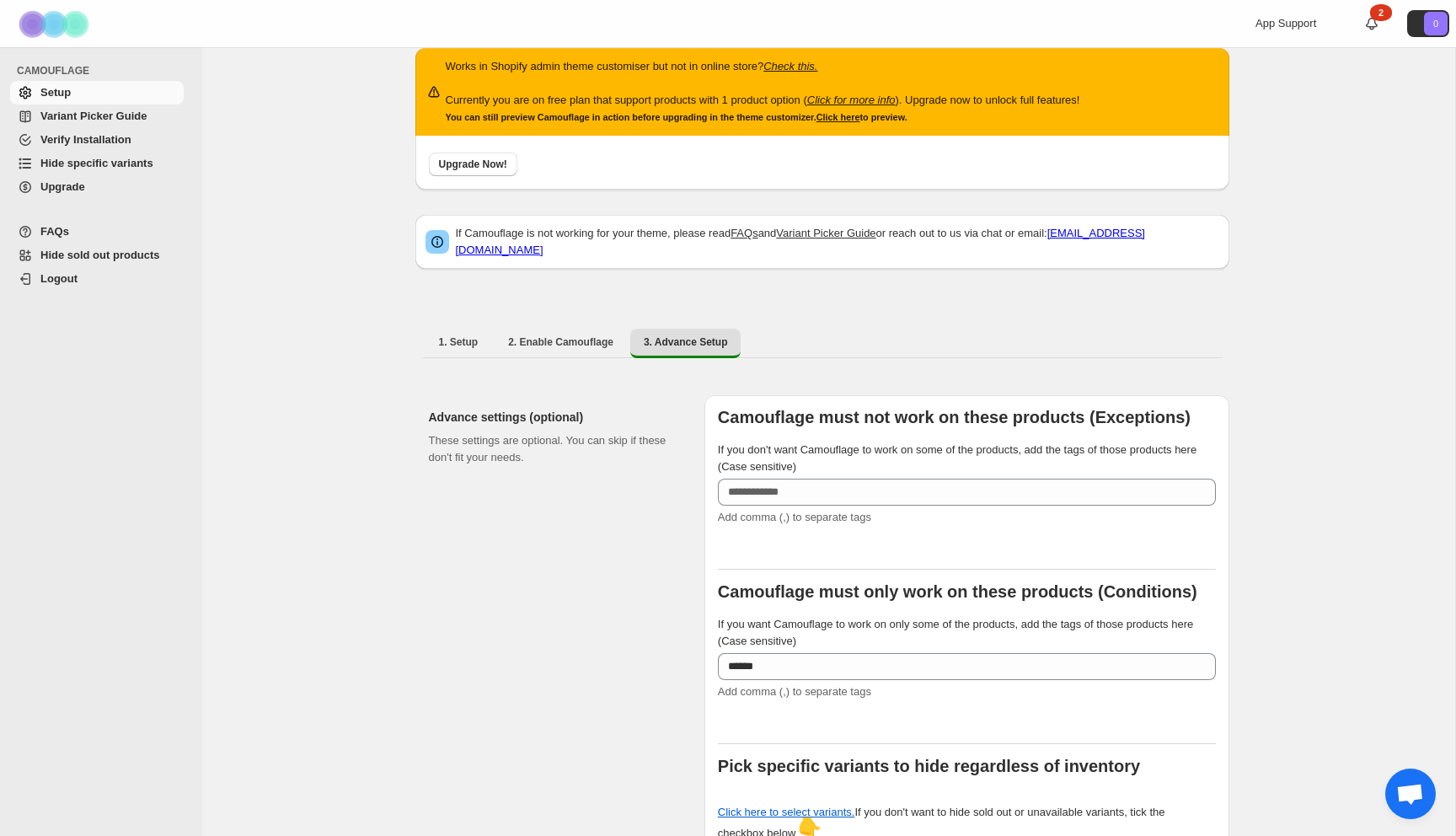
scroll to position [0, 0]
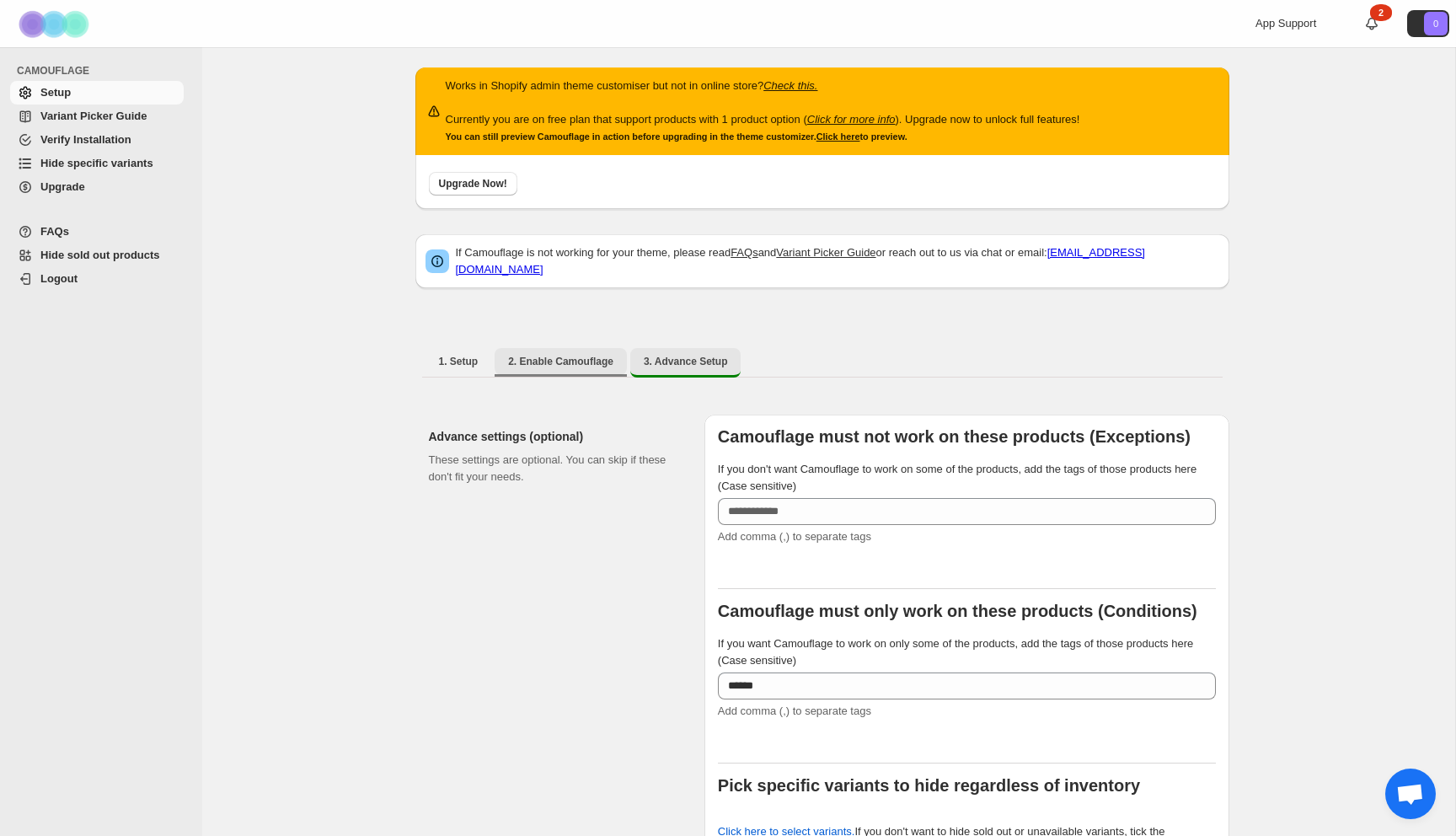
click at [558, 356] on span "2. Enable Camouflage" at bounding box center [561, 362] width 106 height 14
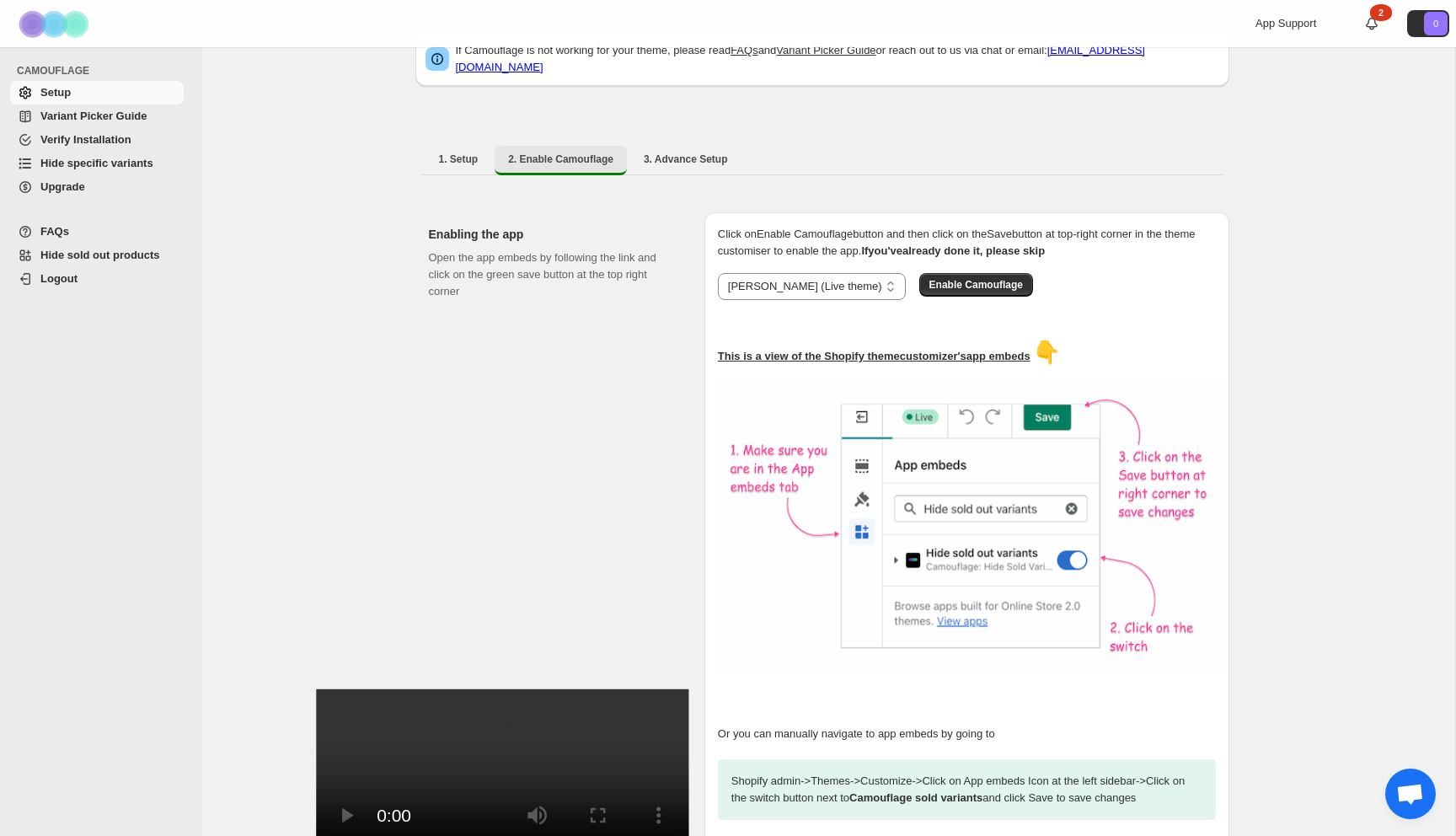
scroll to position [185, 0]
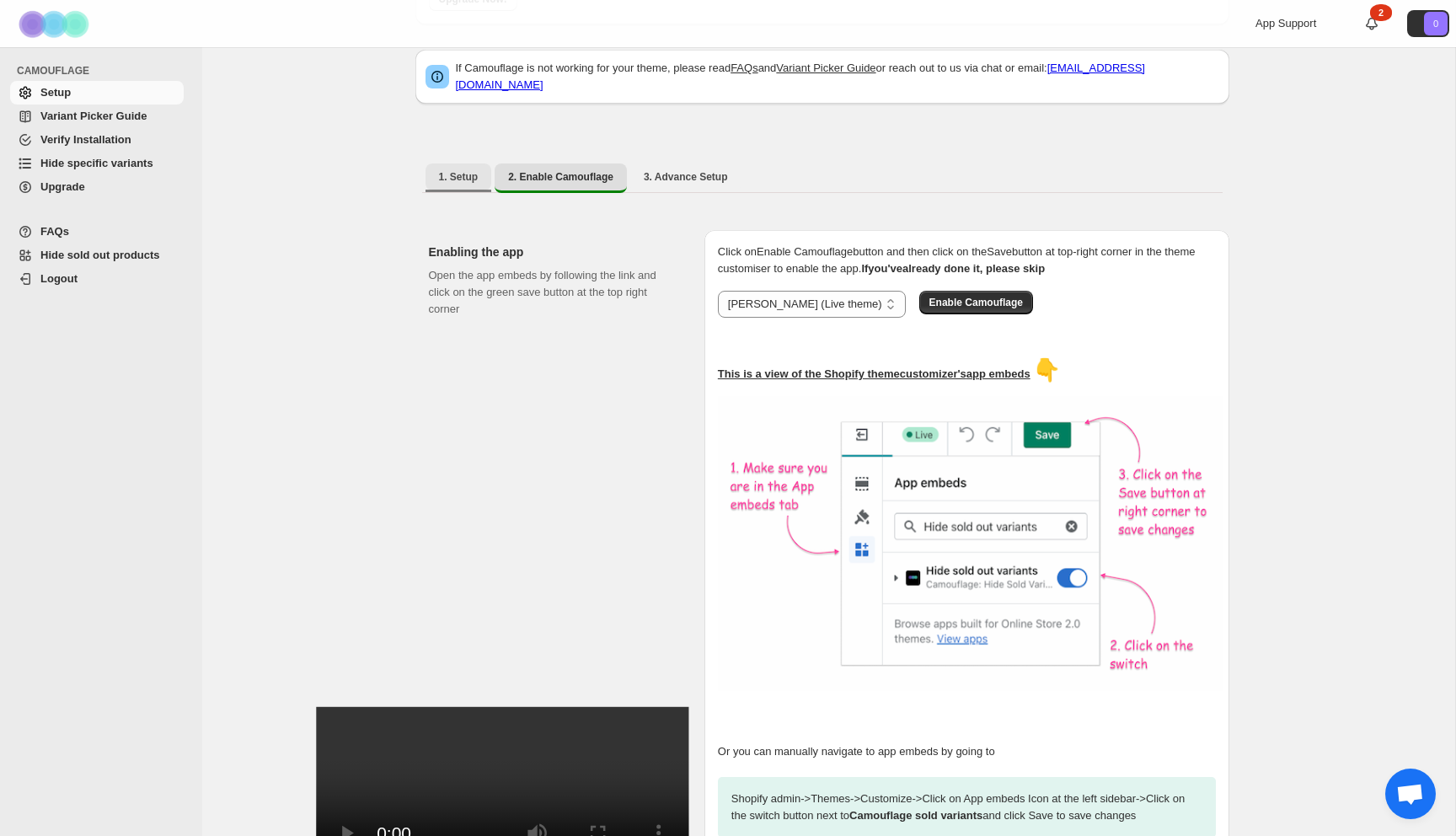
click at [475, 170] on span "1. Setup" at bounding box center [459, 177] width 40 height 14
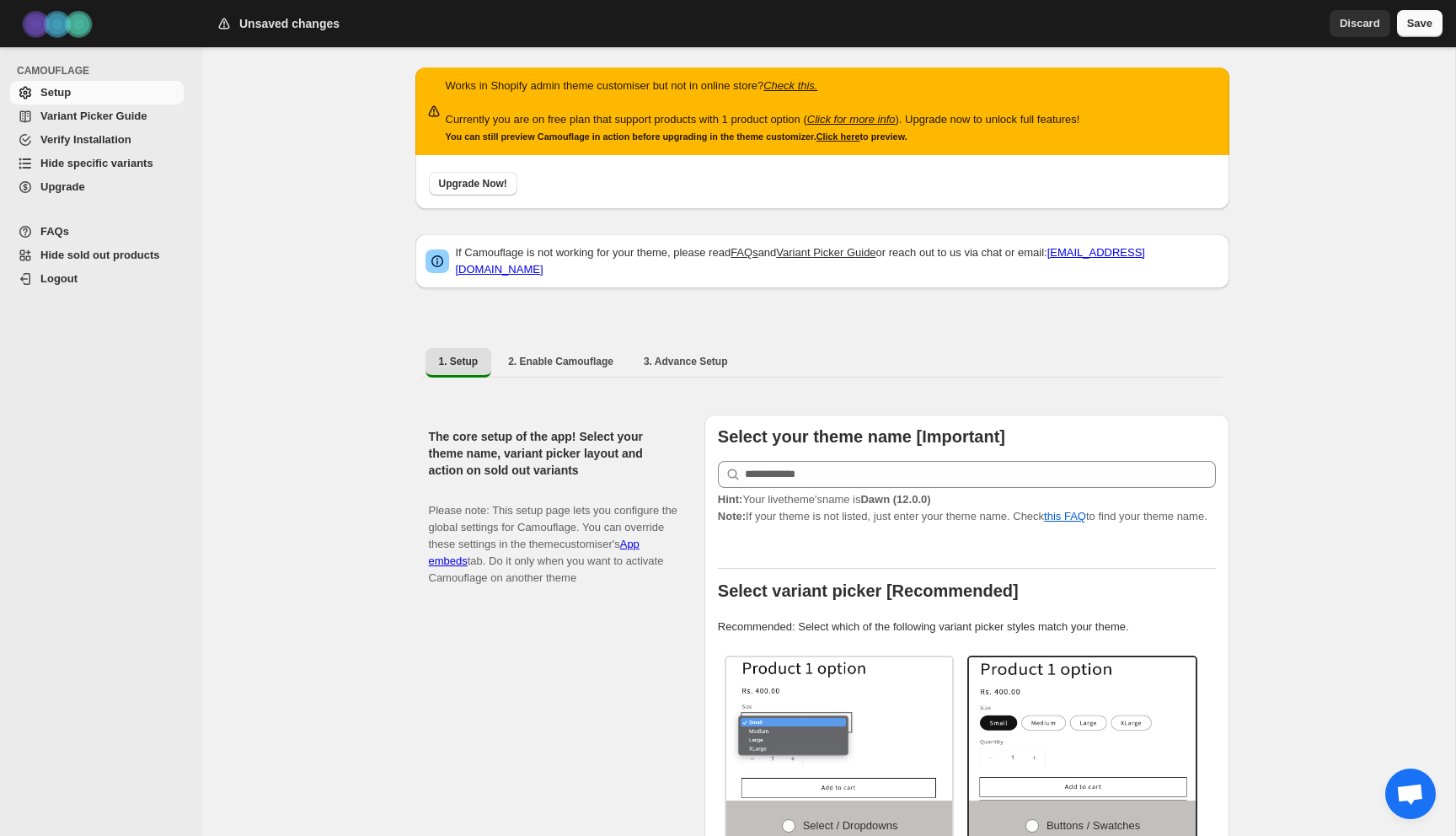
click at [1414, 20] on span "Save" at bounding box center [1420, 24] width 26 height 17
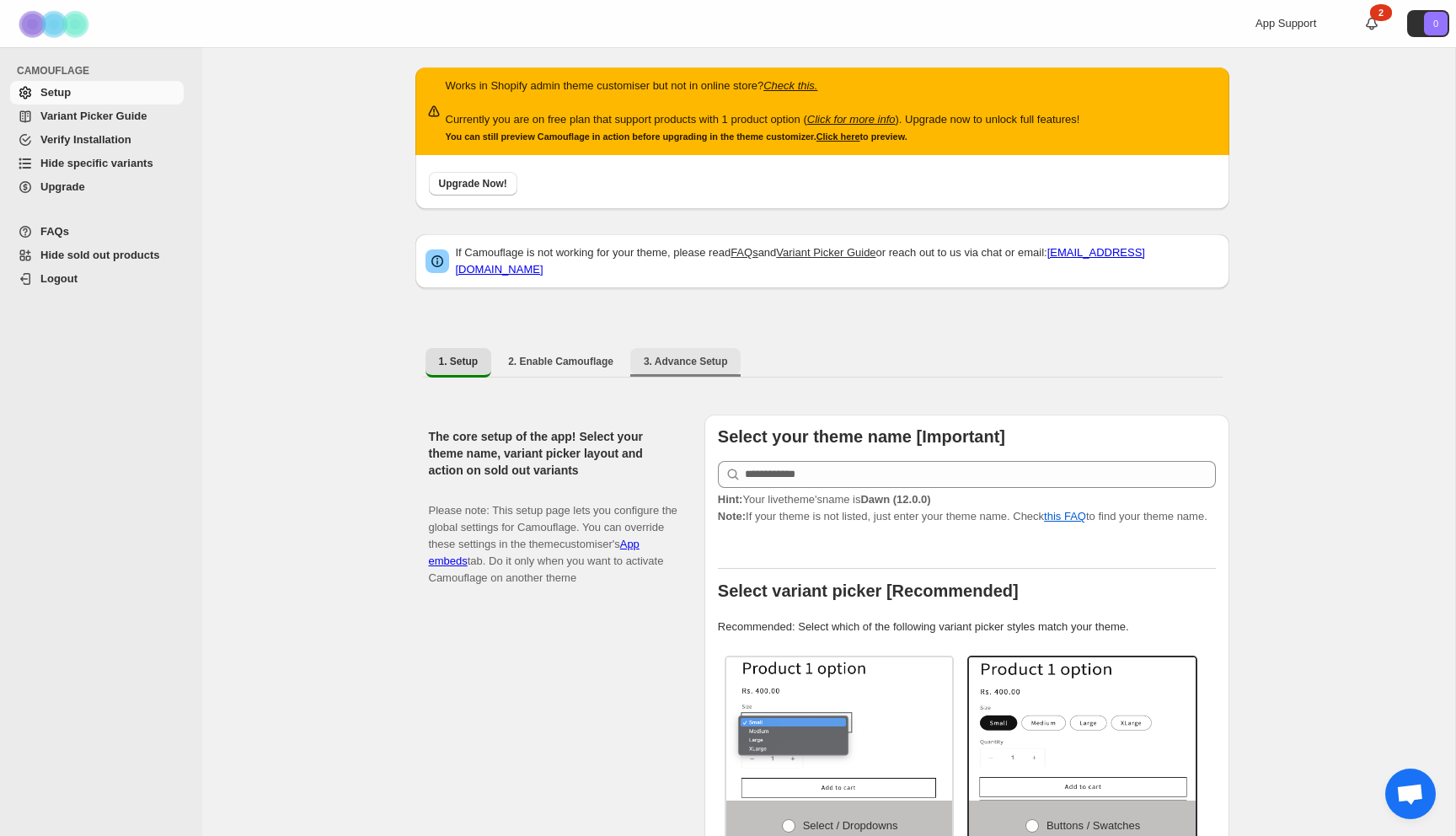
click at [679, 355] on span "3. Advance Setup" at bounding box center [685, 362] width 84 height 14
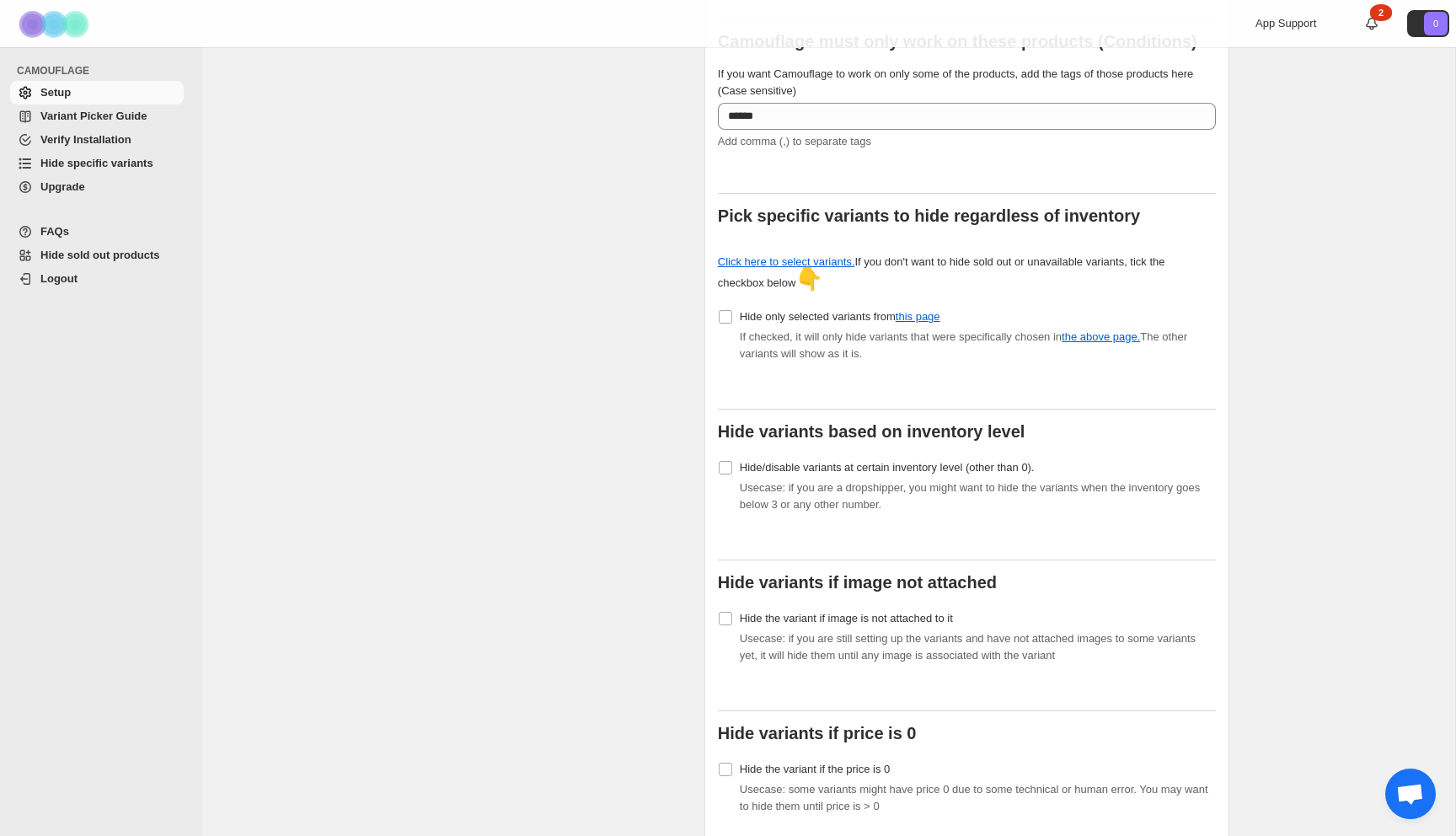
scroll to position [582, 0]
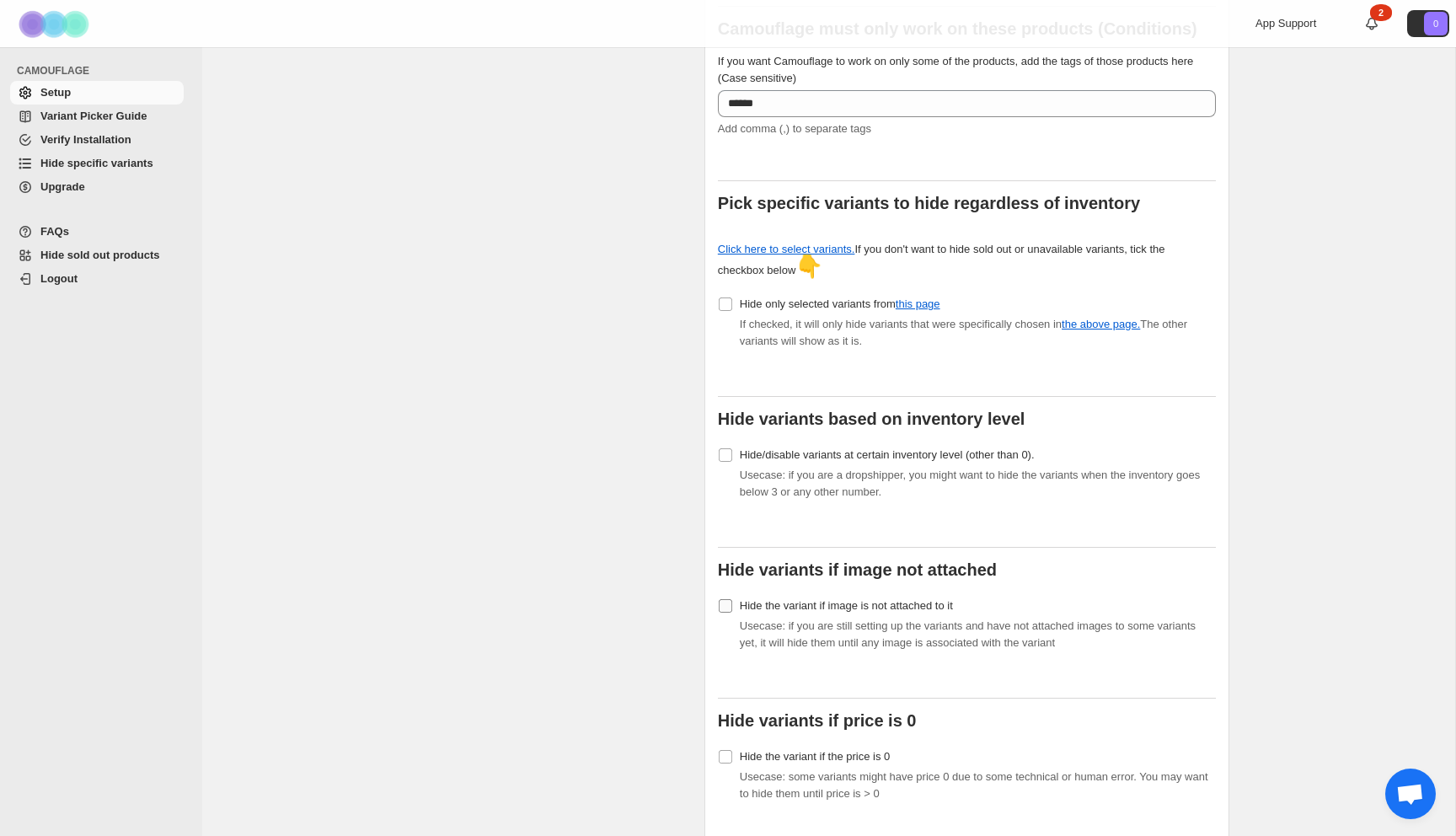
click at [725, 601] on span at bounding box center [725, 606] width 15 height 15
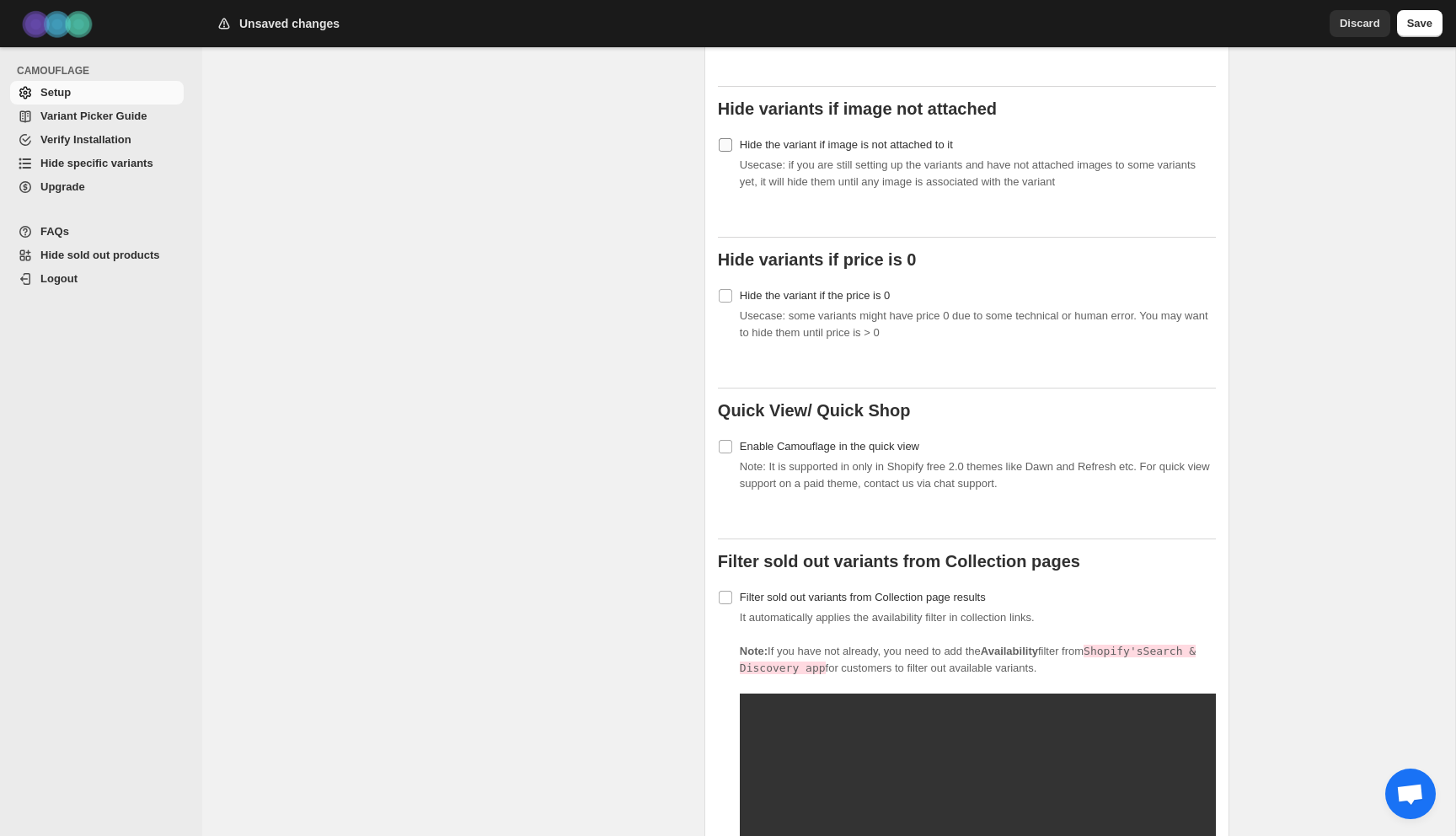
scroll to position [1040, 0]
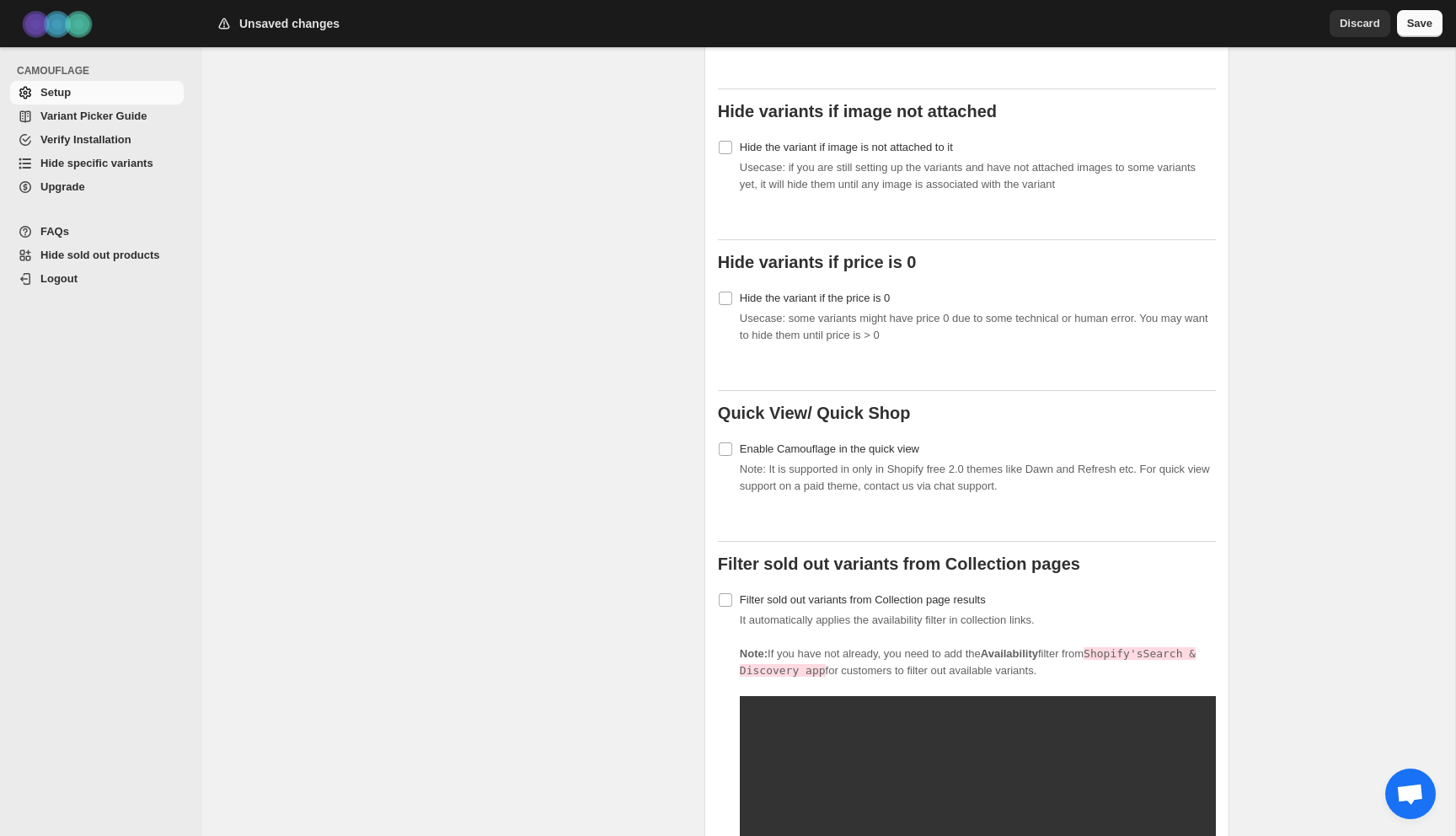
click at [1411, 20] on span "Save" at bounding box center [1420, 24] width 26 height 17
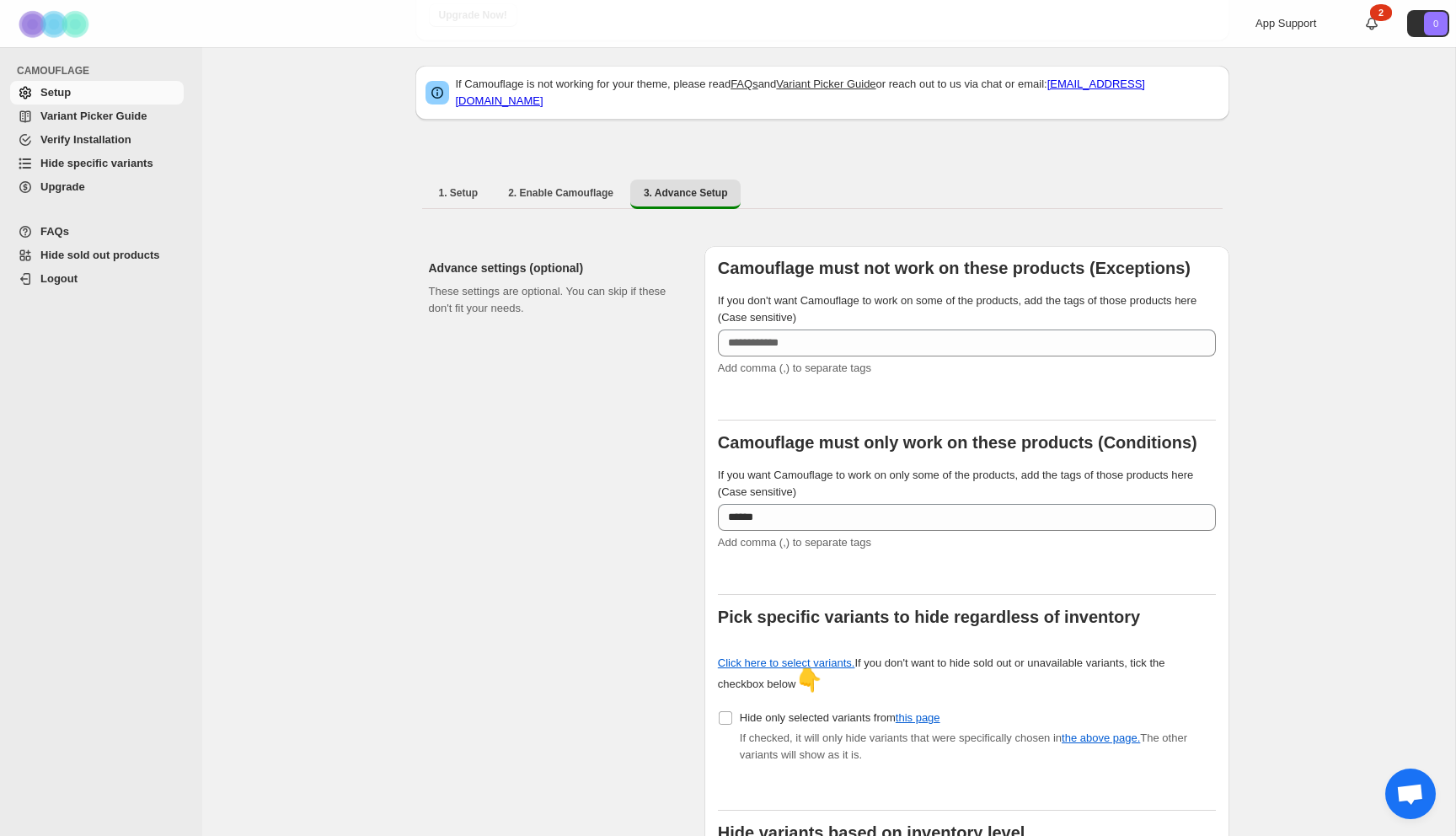
scroll to position [0, 0]
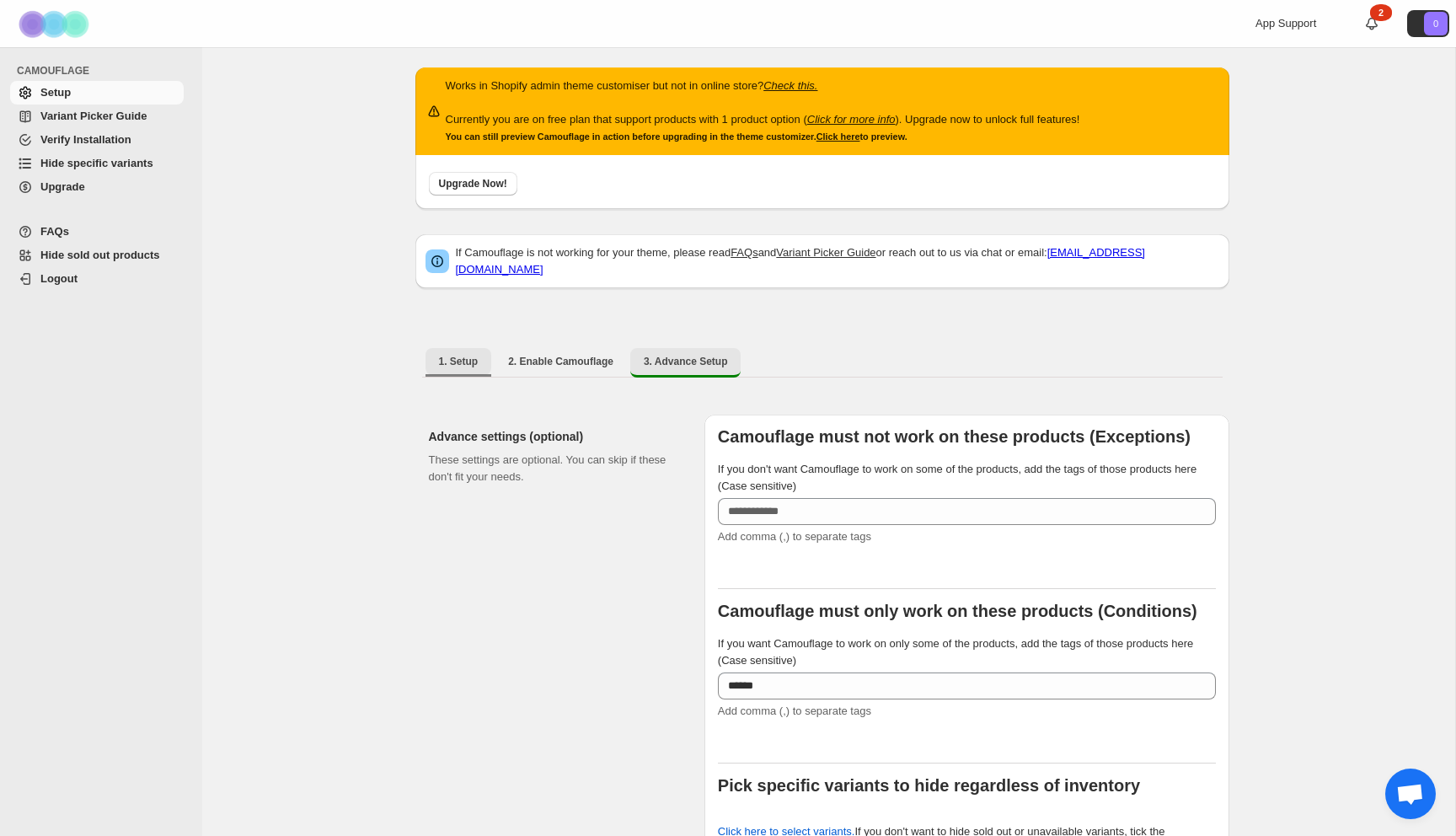
click at [439, 355] on span "1. Setup" at bounding box center [459, 362] width 40 height 14
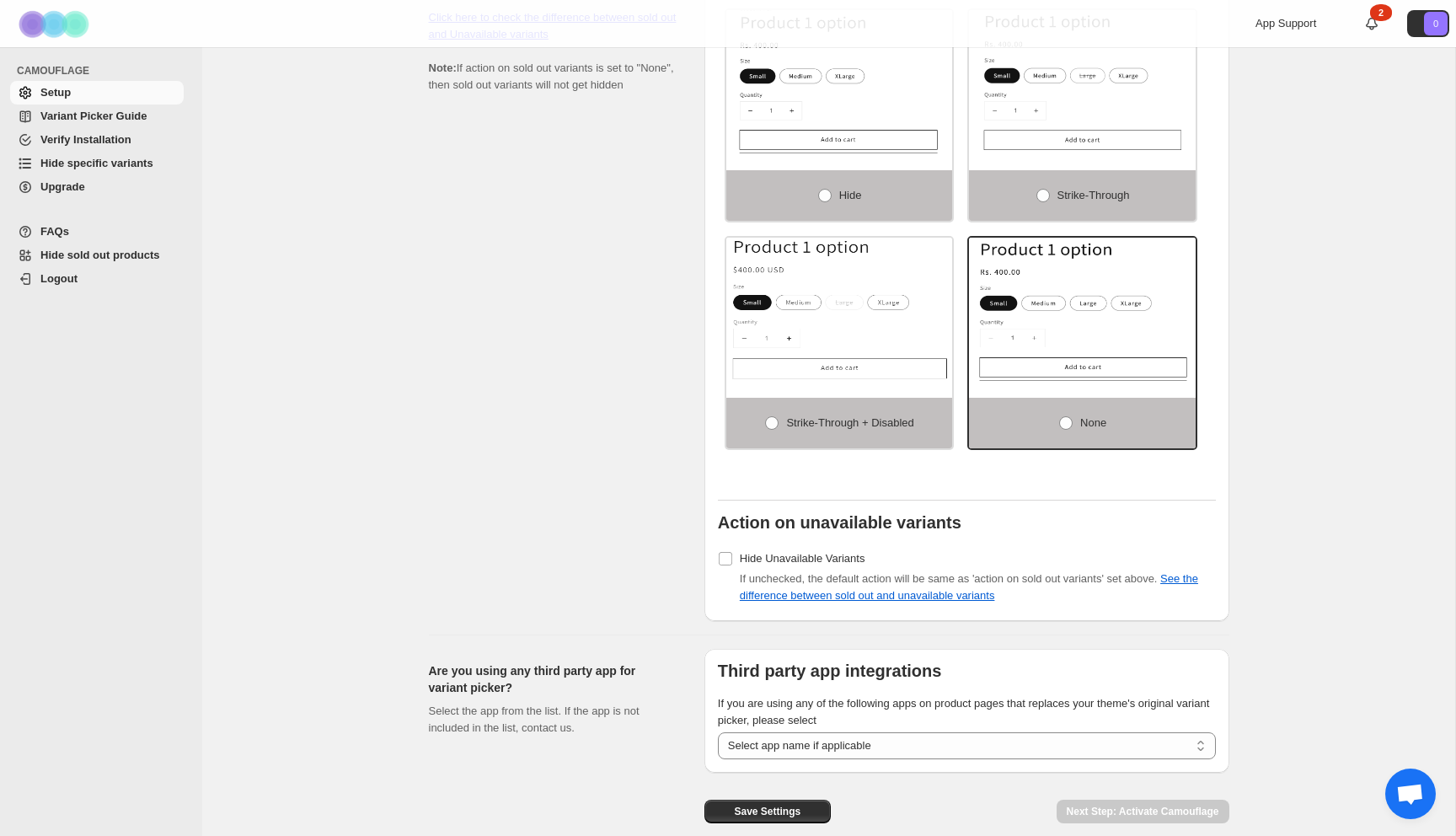
scroll to position [1266, 0]
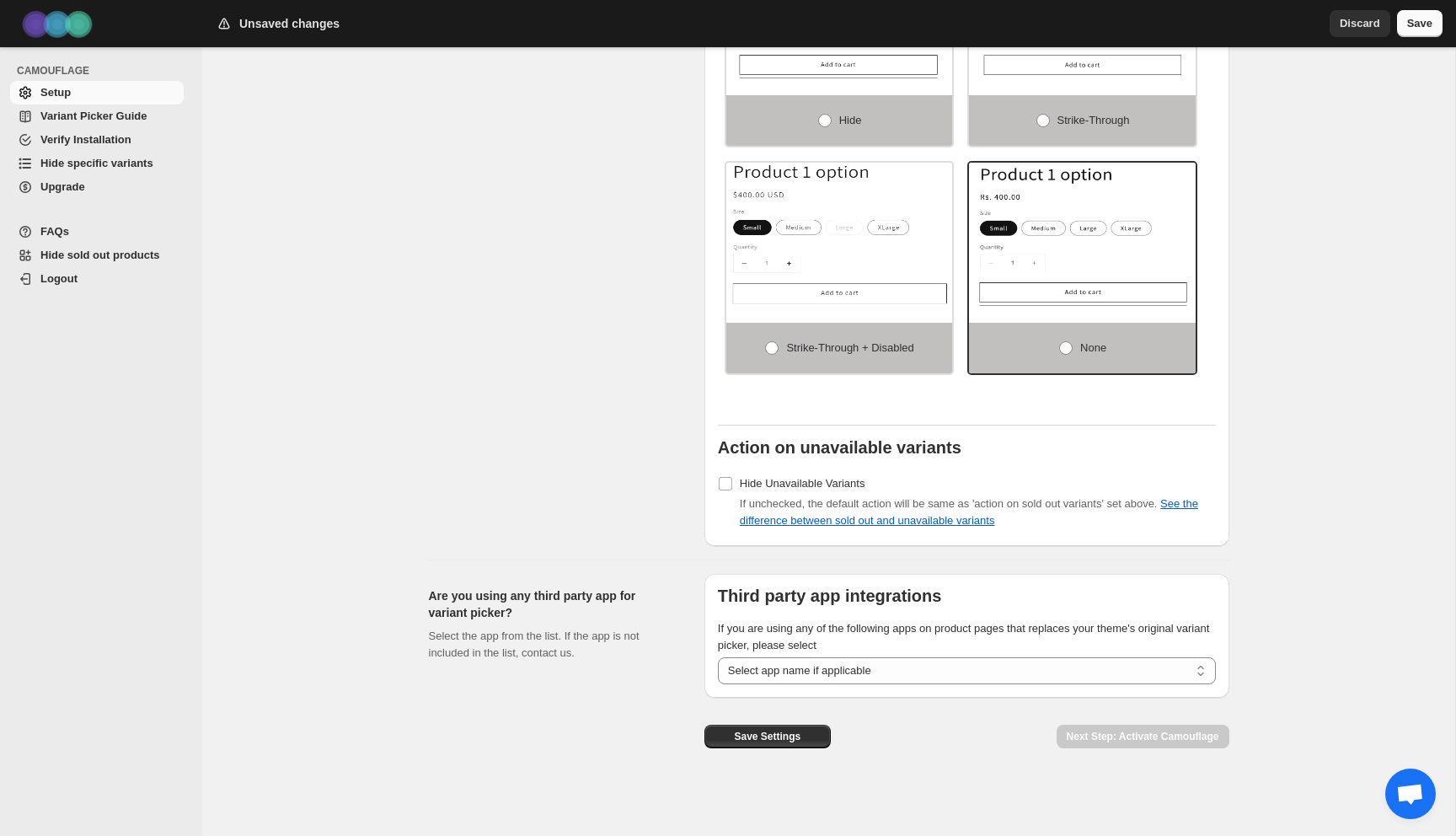
click at [1430, 30] on span "Save" at bounding box center [1420, 24] width 26 height 17
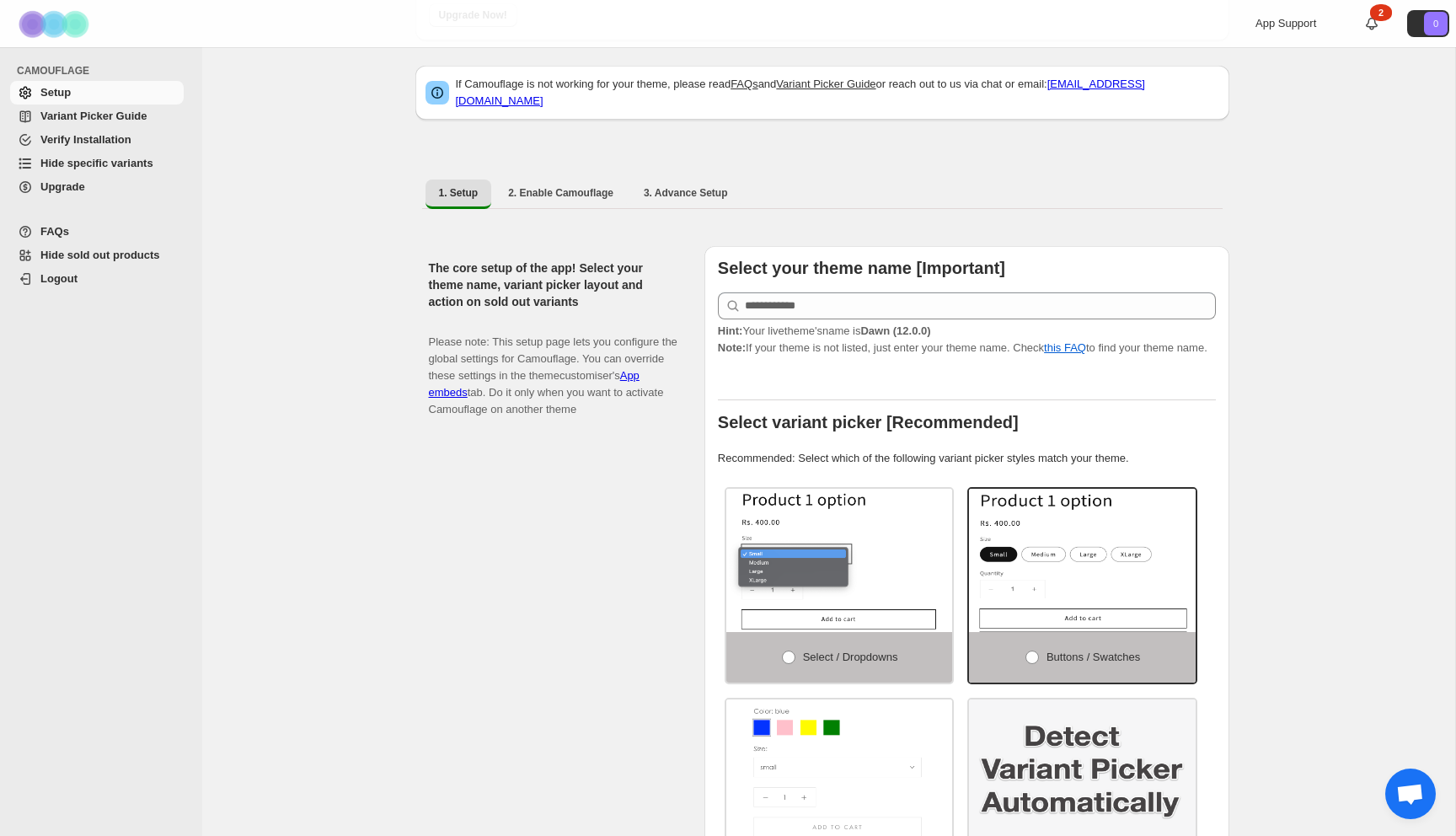
scroll to position [181, 0]
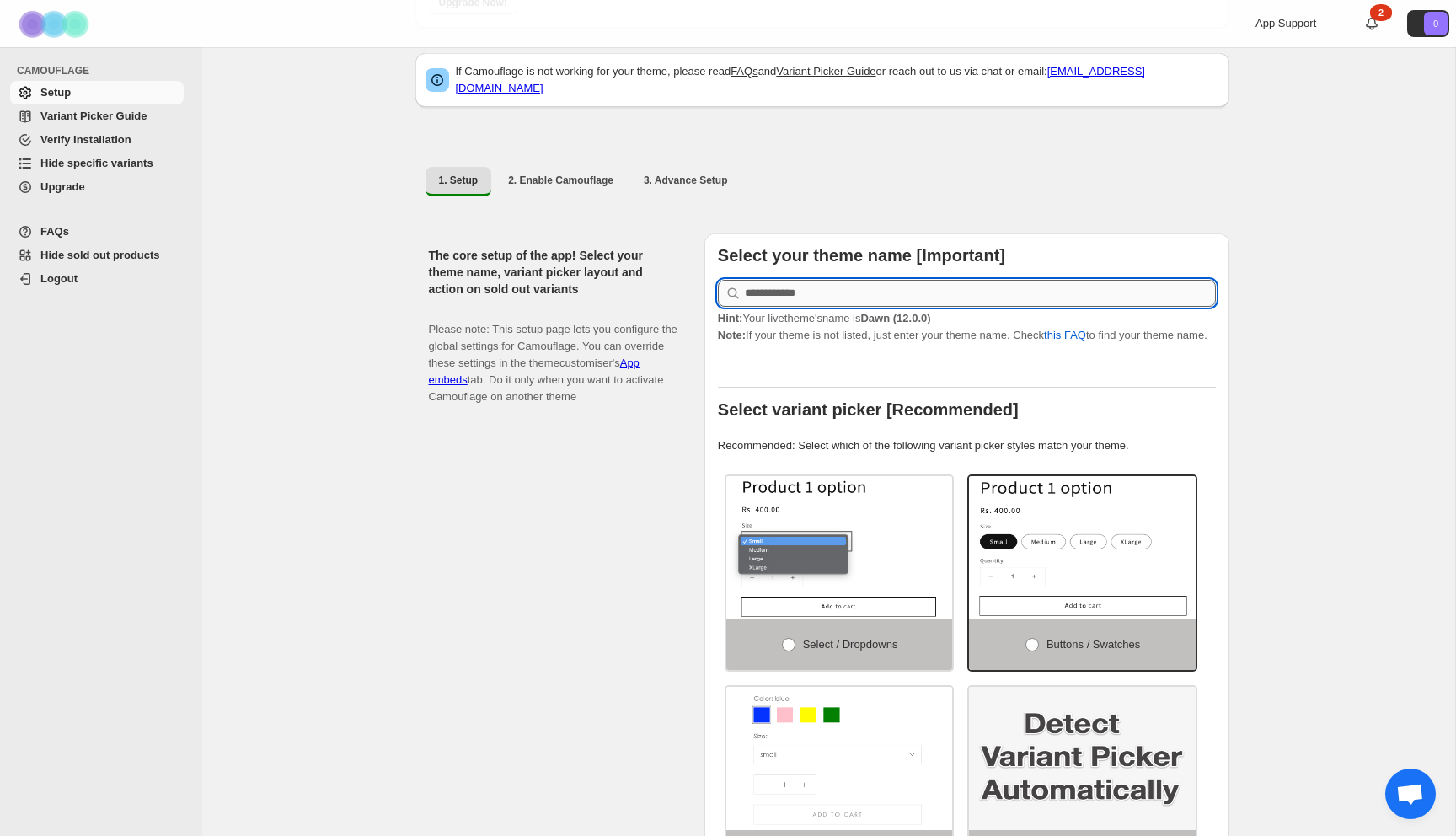
click at [787, 293] on input "text" at bounding box center [980, 294] width 471 height 27
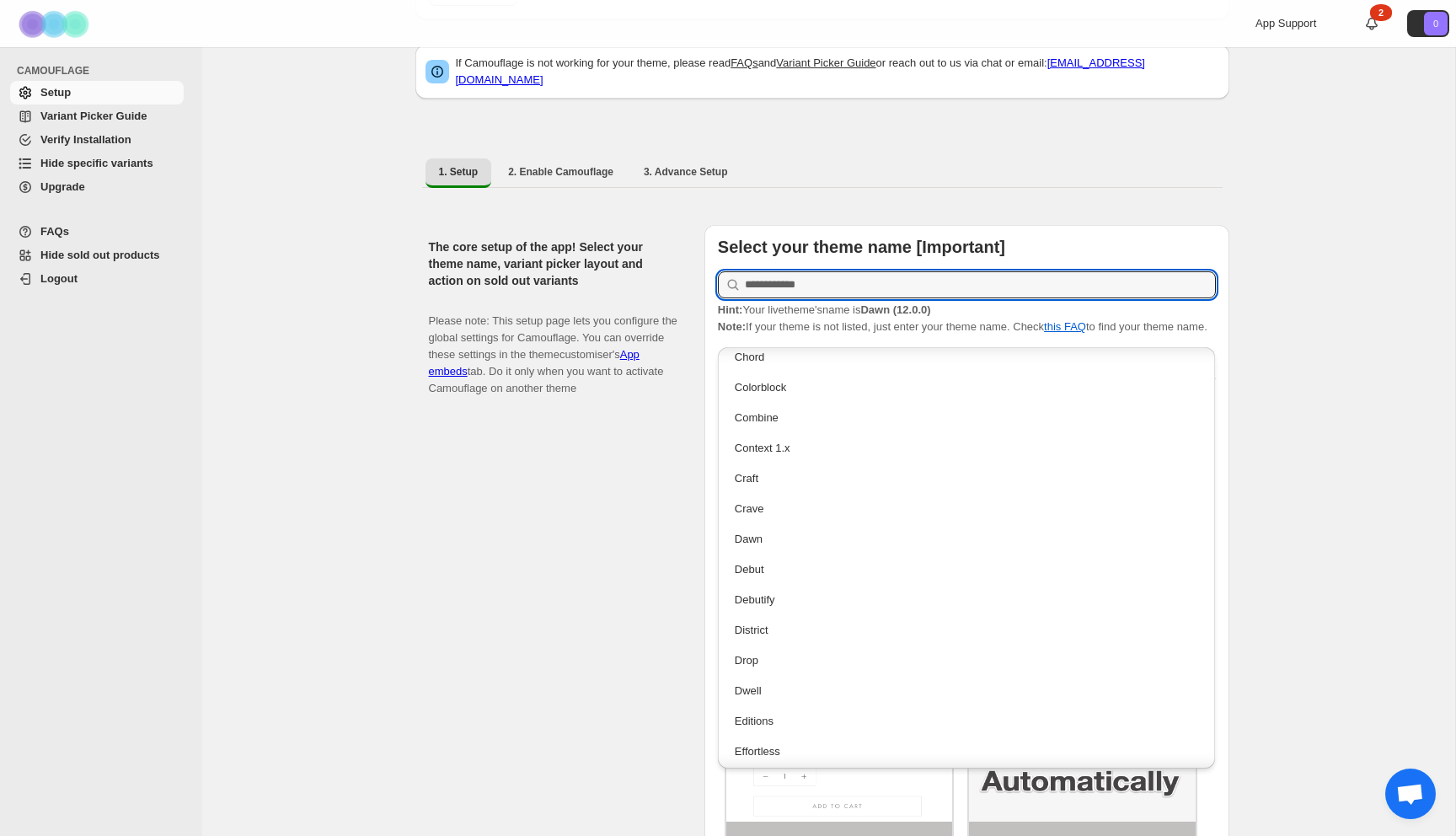
scroll to position [707, 0]
click at [751, 505] on div "Dawn" at bounding box center [966, 509] width 464 height 17
type input "****"
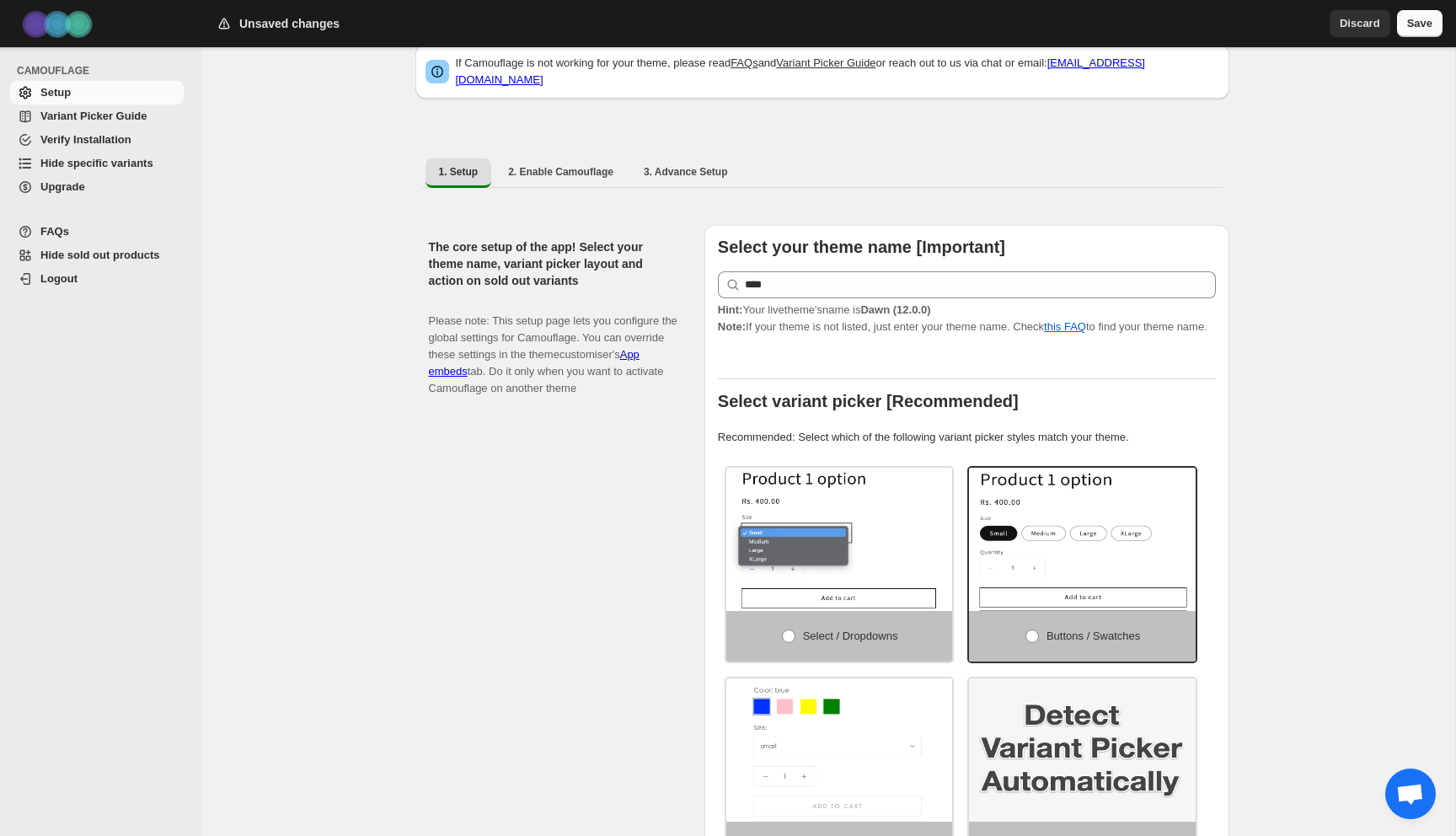
click at [1409, 20] on span "Save" at bounding box center [1420, 24] width 26 height 17
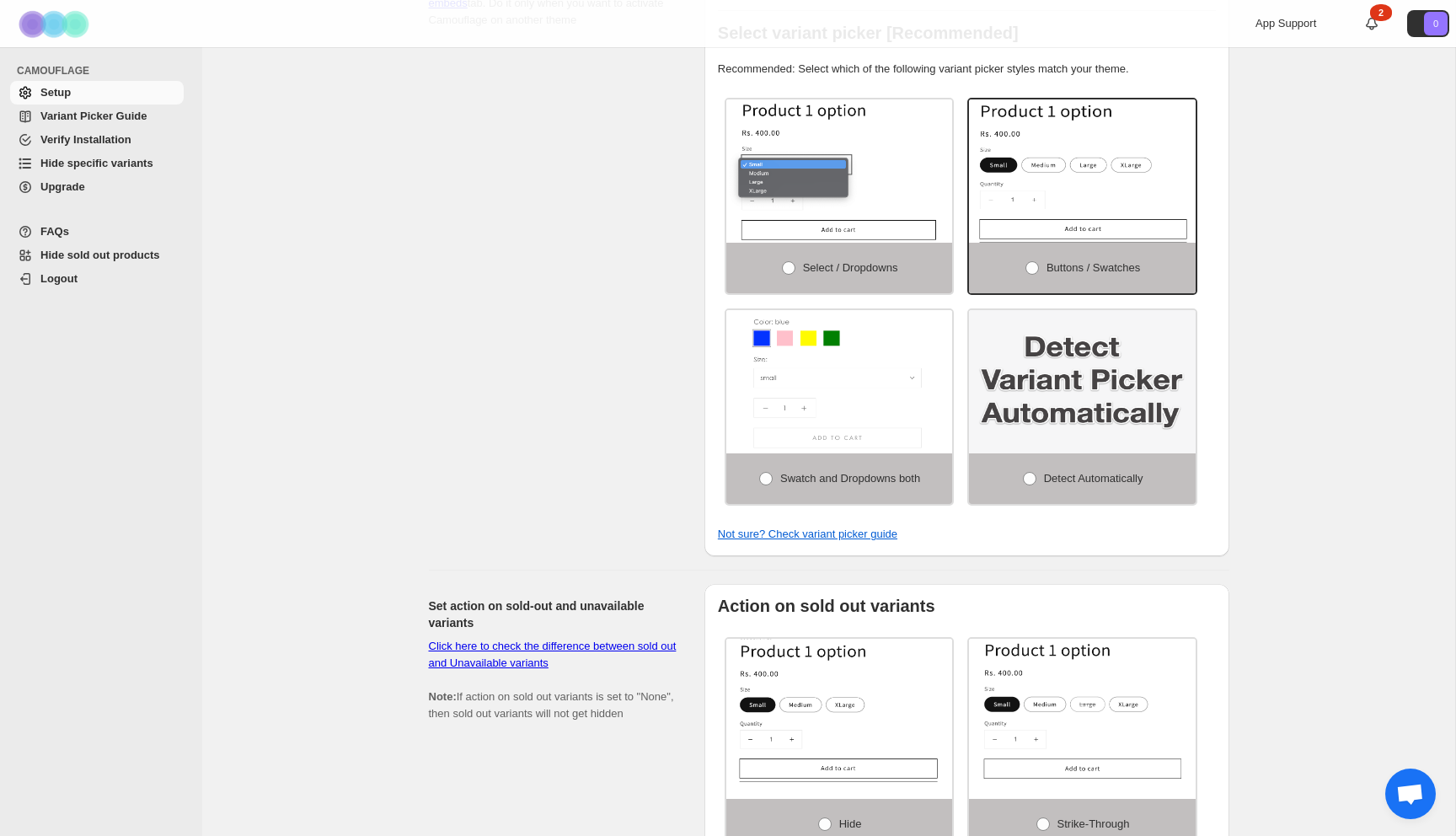
scroll to position [575, 0]
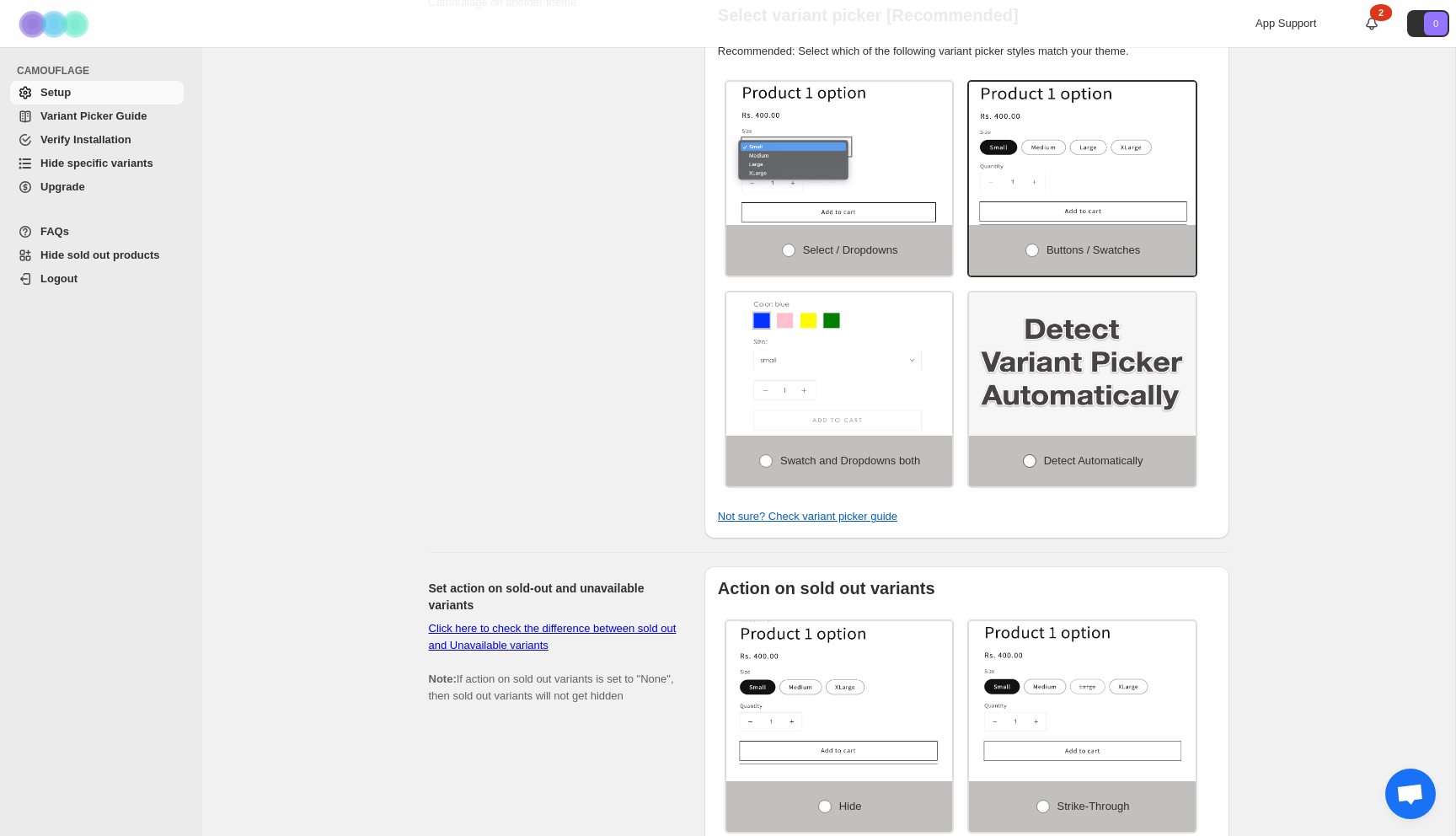
click at [1015, 478] on label "Detect Automatically" at bounding box center [1082, 461] width 226 height 50
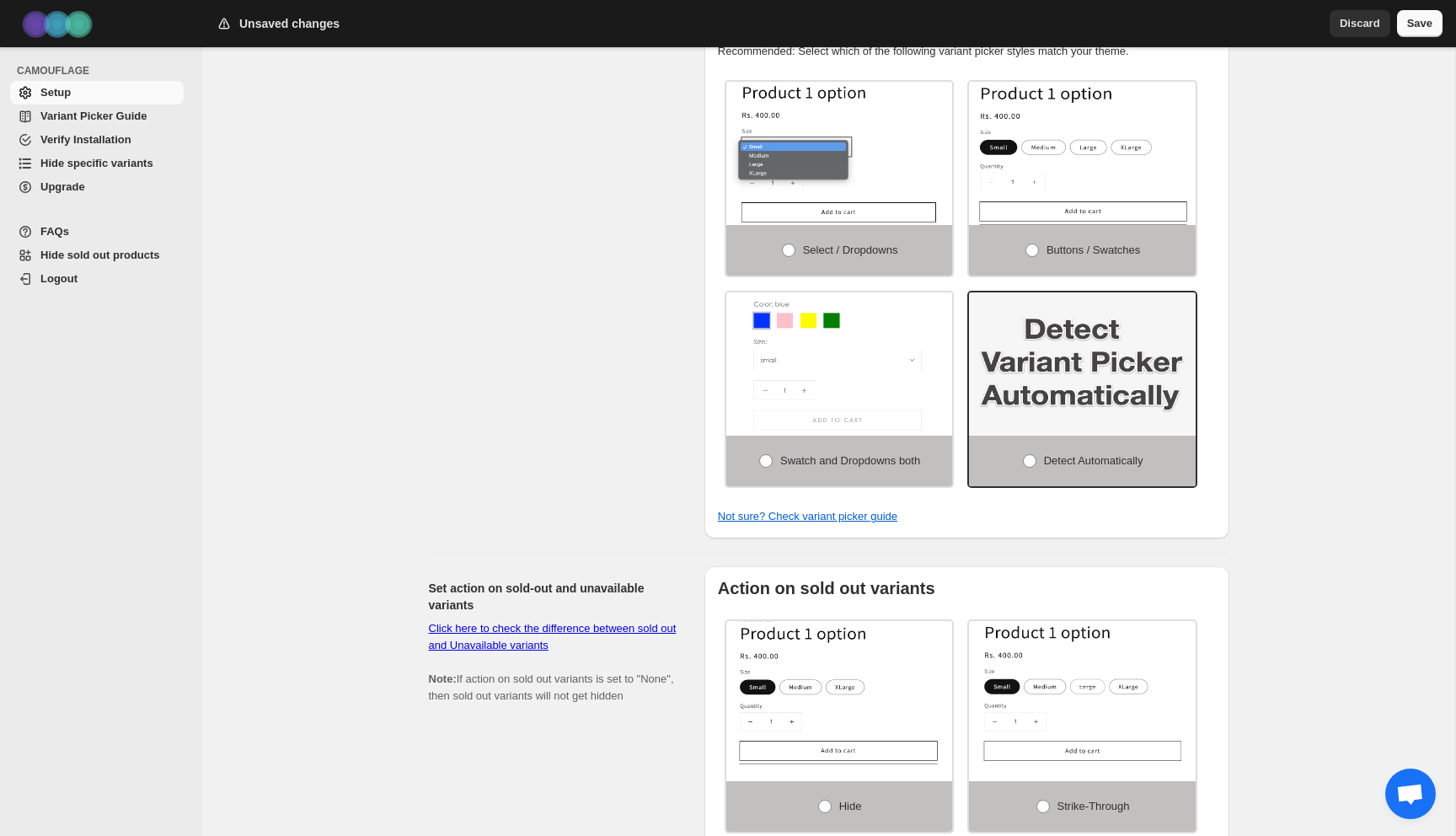
click at [1411, 15] on button "Save" at bounding box center [1419, 24] width 45 height 27
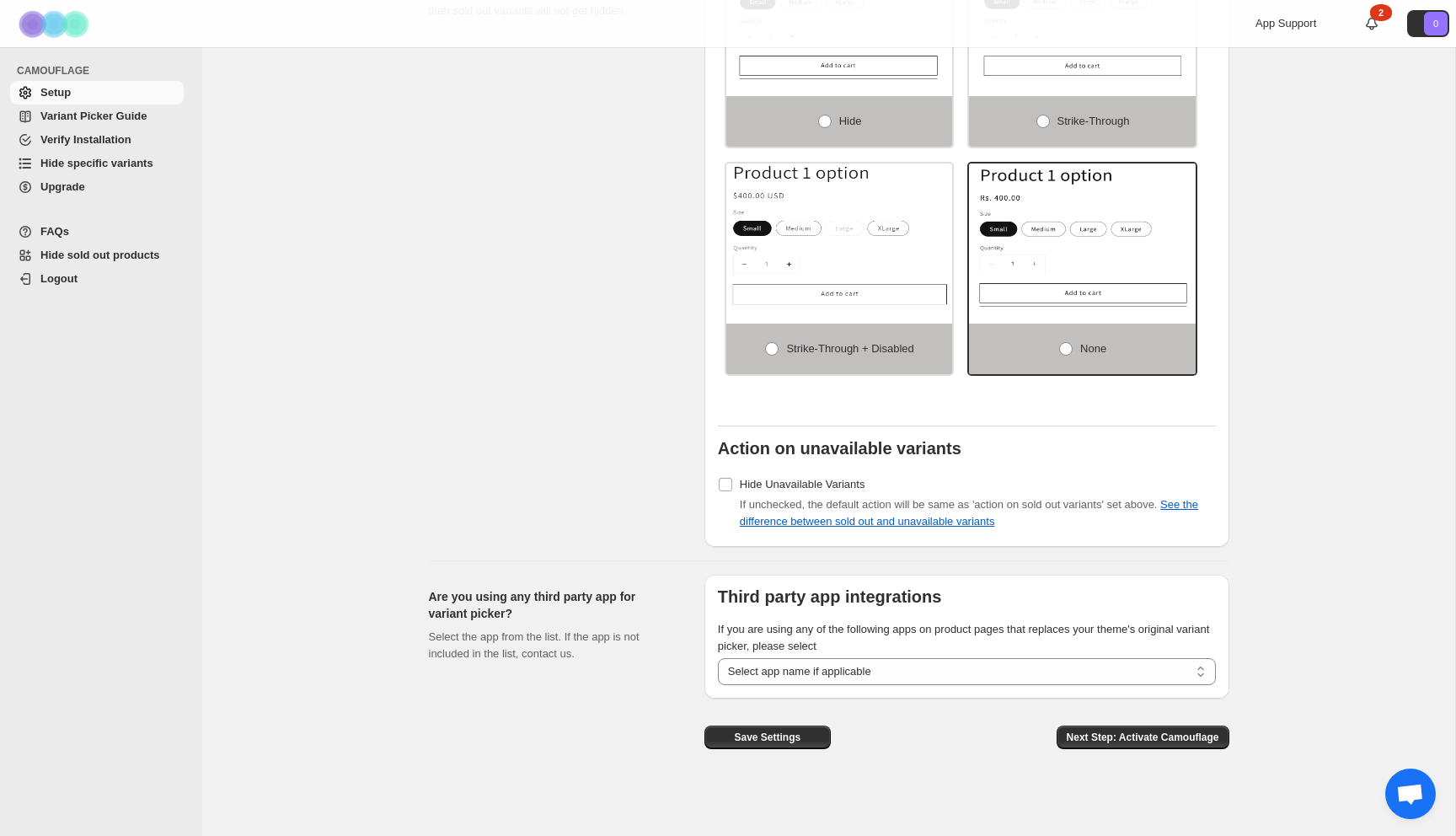
scroll to position [1266, 0]
click at [730, 736] on button "Save Settings" at bounding box center [767, 736] width 126 height 24
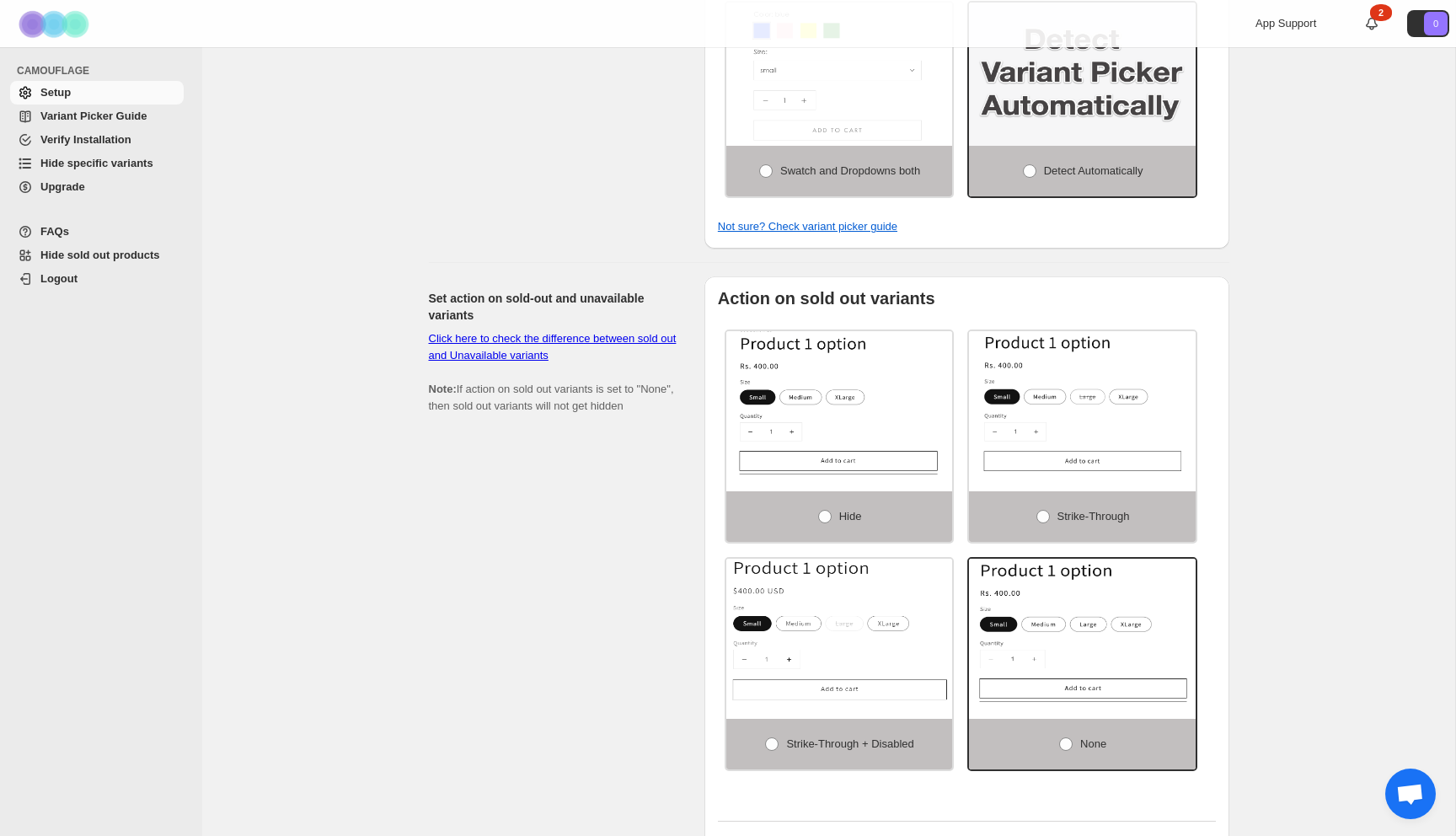
scroll to position [0, 0]
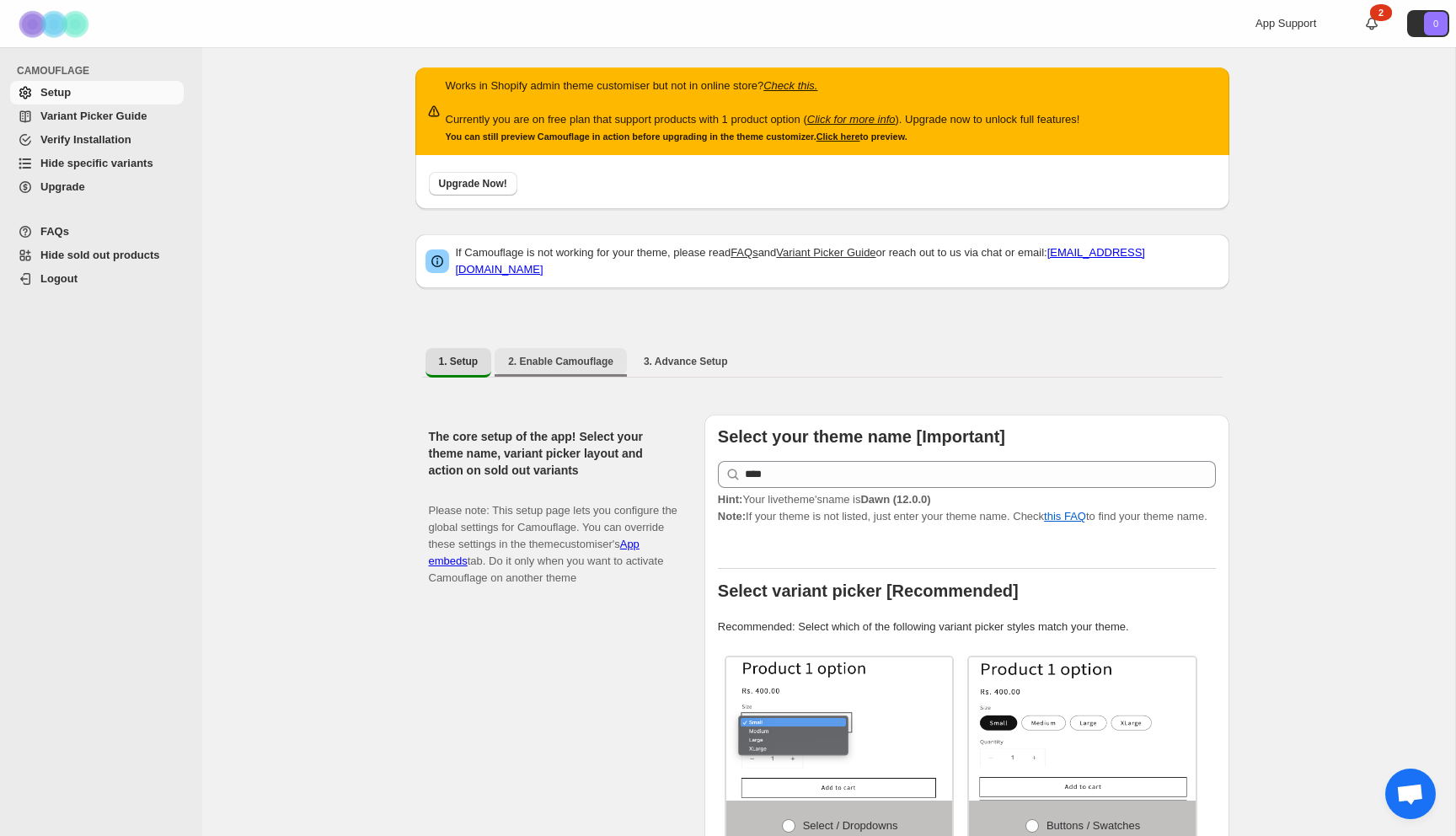
click at [565, 355] on span "2. Enable Camouflage" at bounding box center [561, 362] width 106 height 14
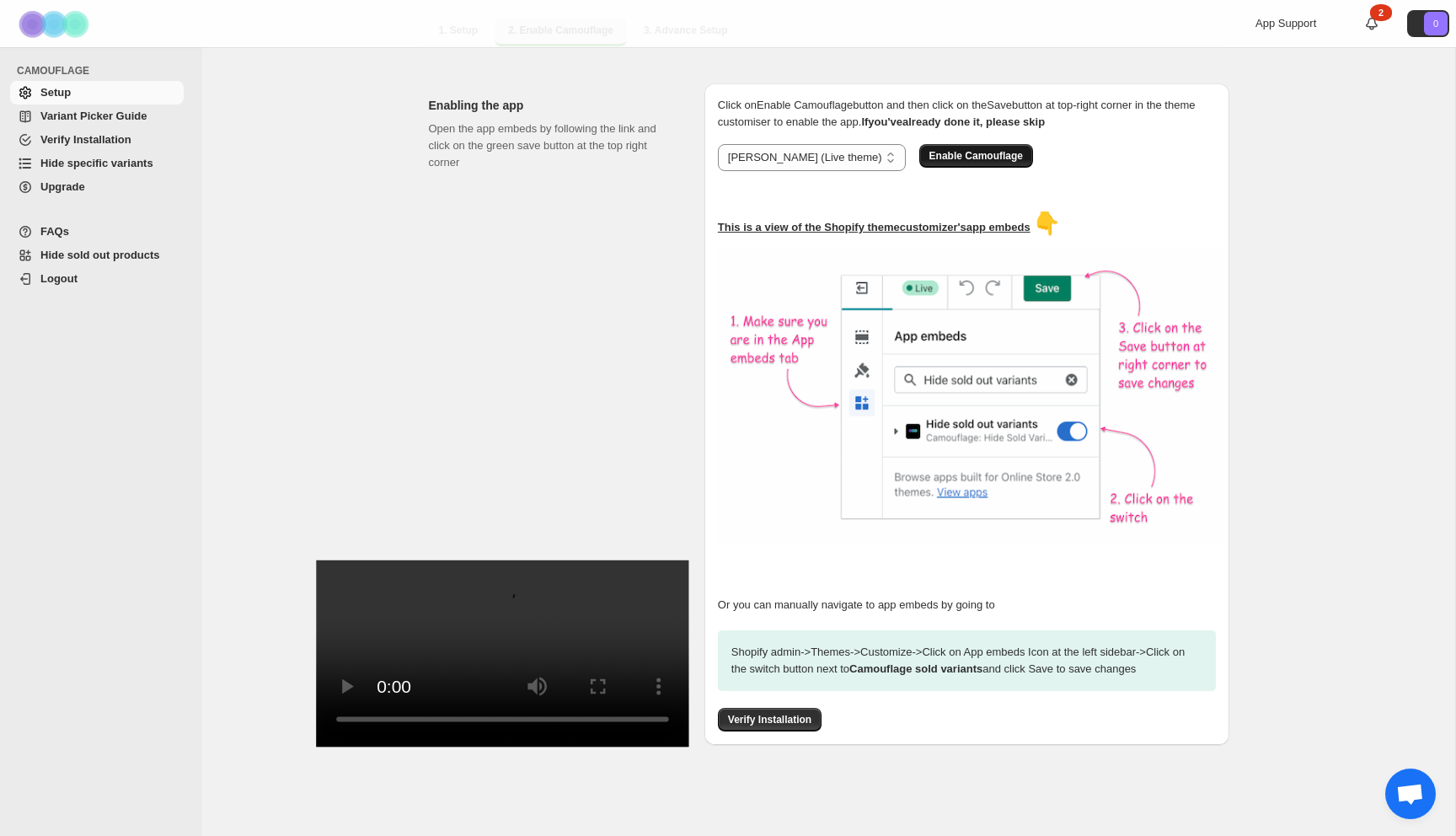
scroll to position [310, 0]
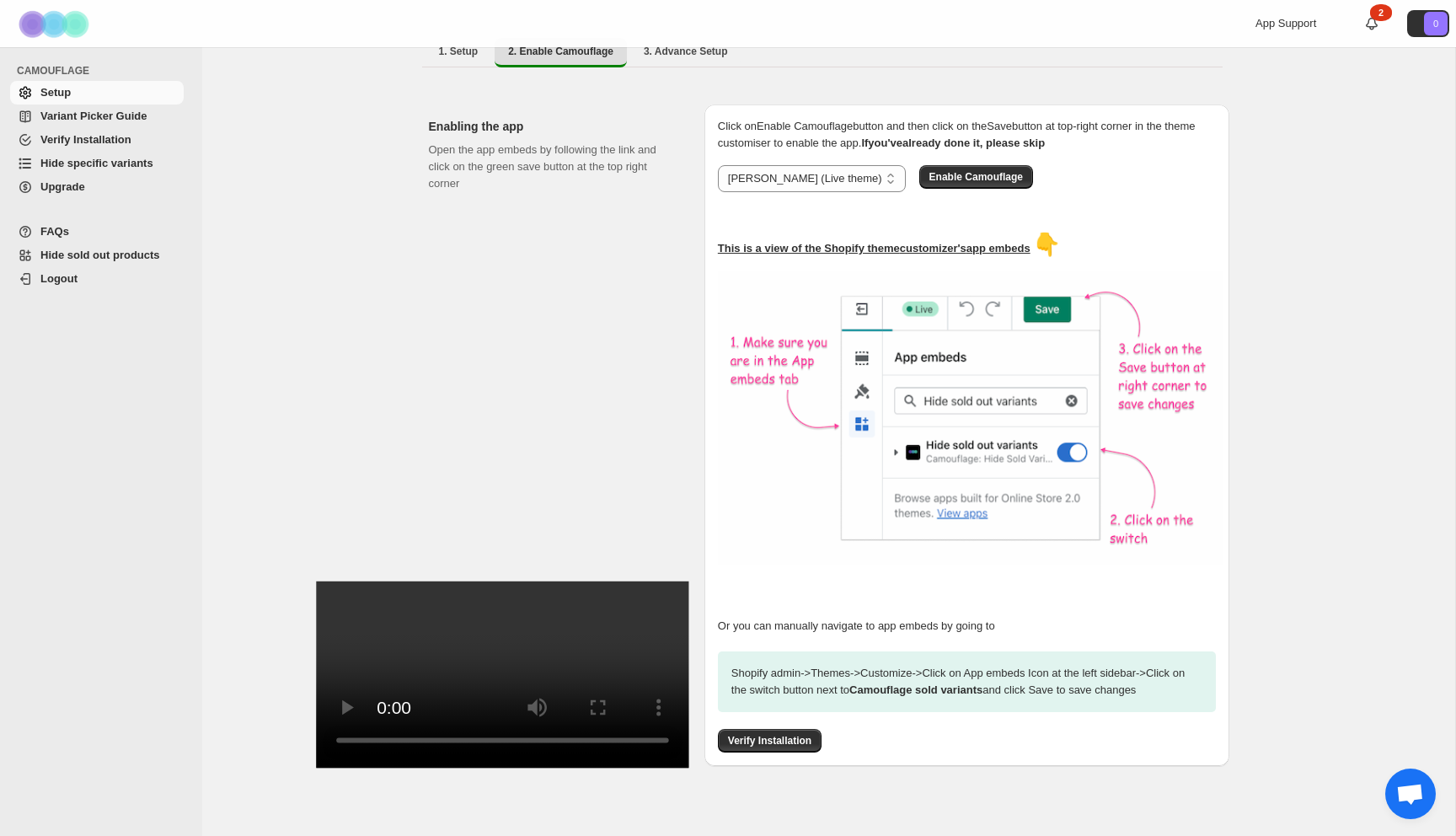
click at [791, 761] on div "**********" at bounding box center [966, 435] width 525 height 661
click at [787, 745] on span "Verify Installation" at bounding box center [770, 741] width 83 height 14
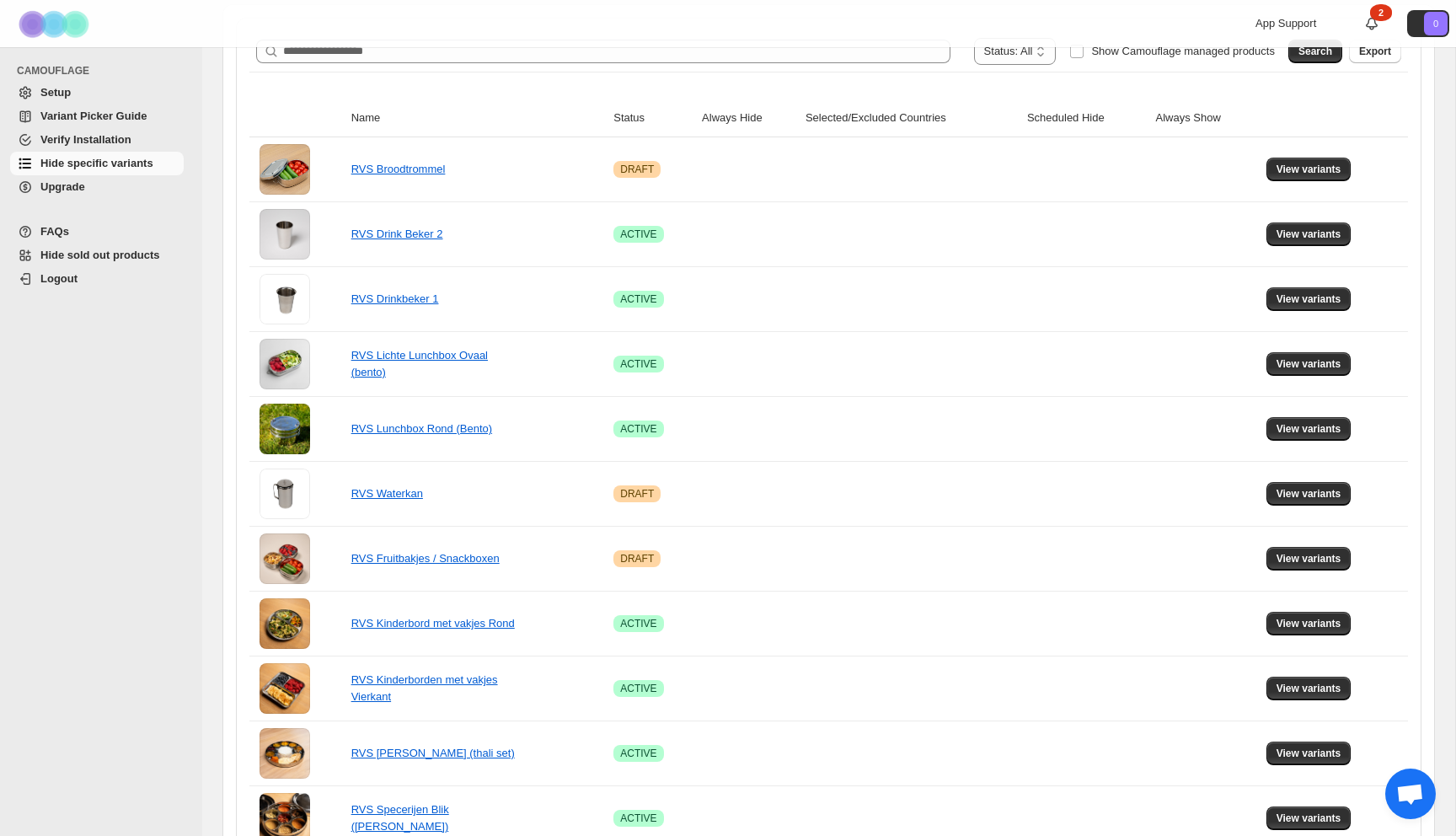
scroll to position [269, 0]
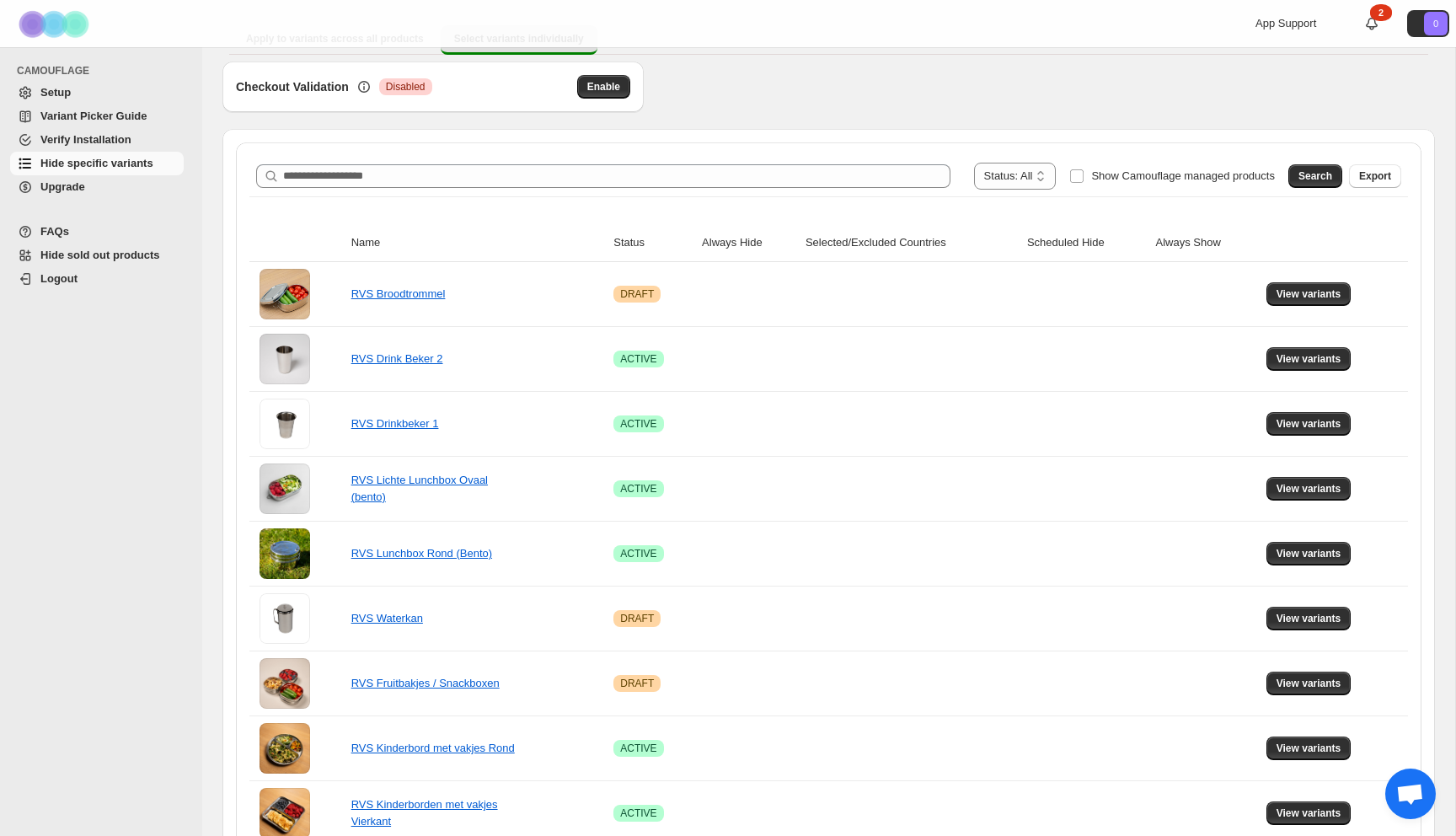
click at [364, 188] on div "**********" at bounding box center [828, 176] width 1145 height 27
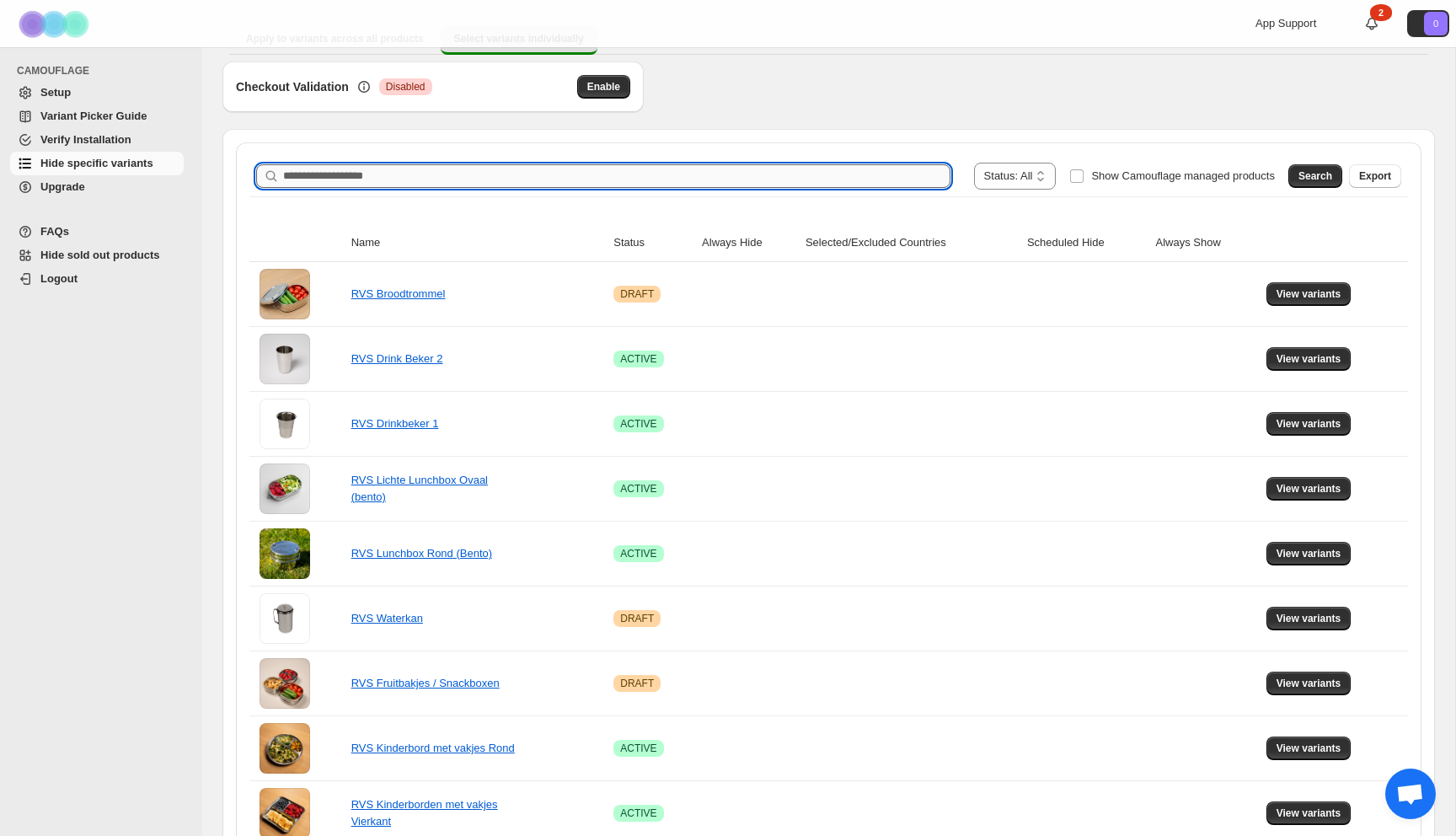
click at [366, 180] on input "Search product name" at bounding box center [616, 176] width 668 height 24
type input "******"
click at [1302, 172] on span "Search" at bounding box center [1316, 176] width 34 height 14
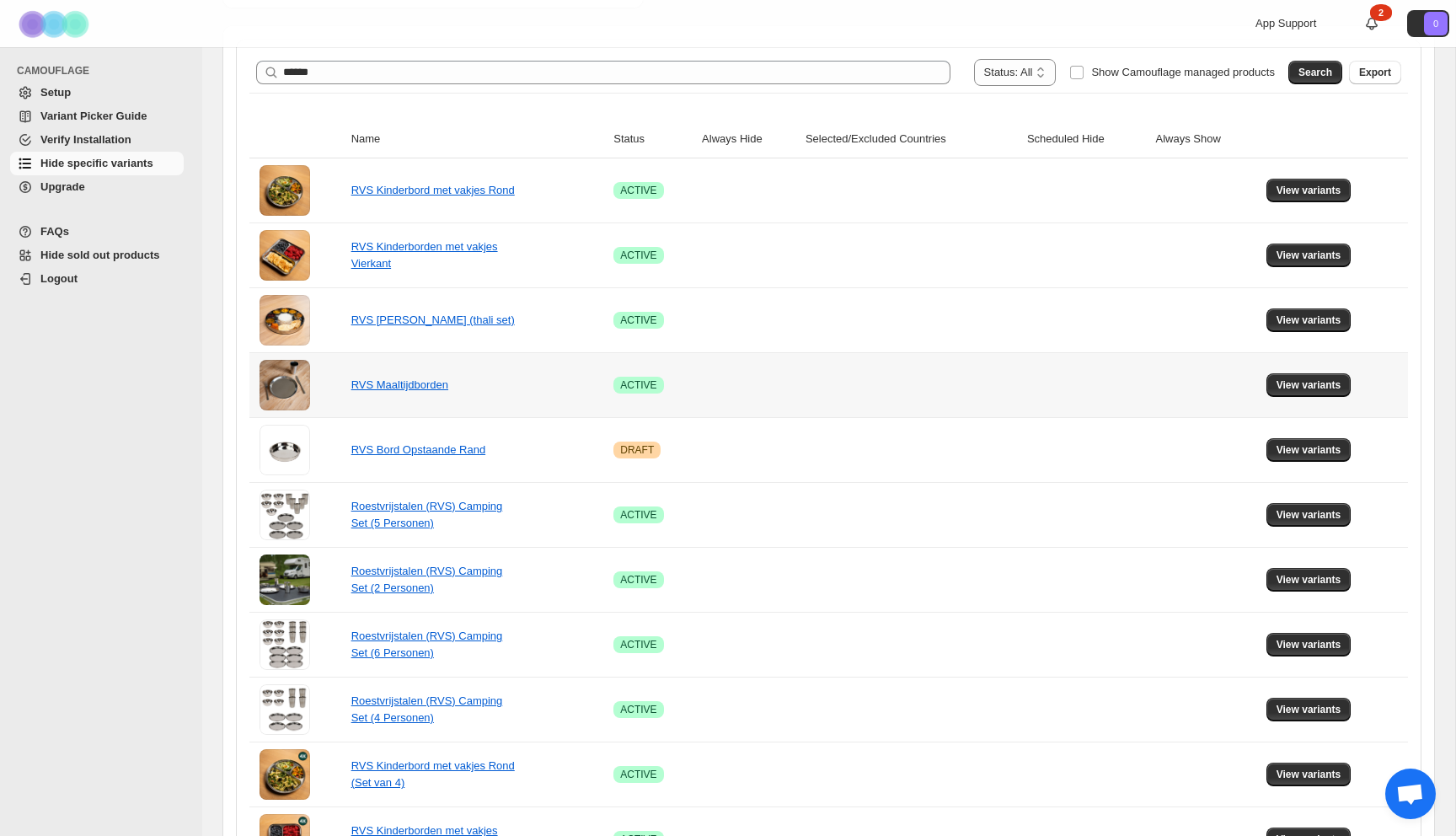
scroll to position [375, 0]
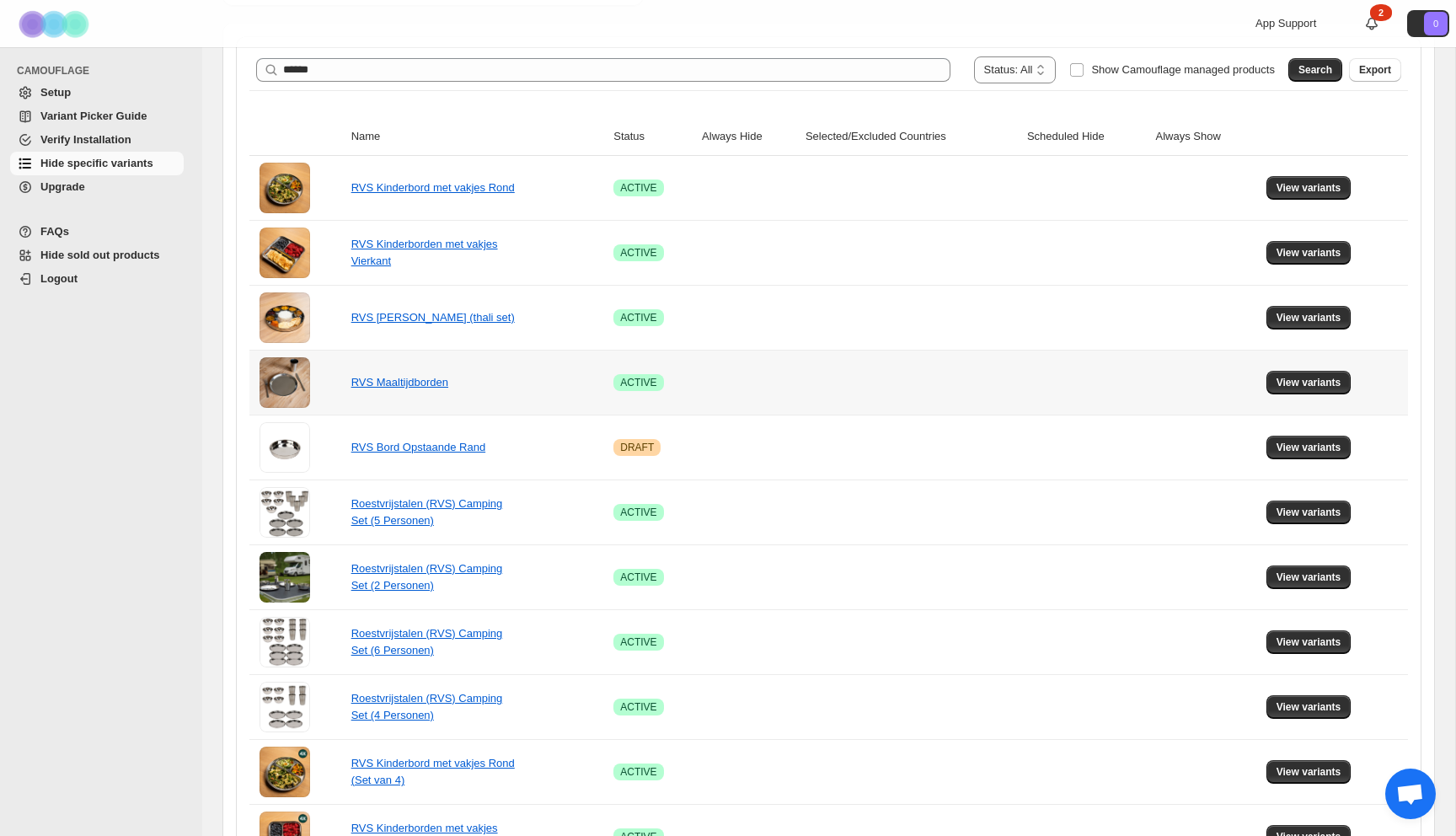
click at [412, 389] on div "RVS Maaltijdborden" at bounding box center [436, 382] width 169 height 17
click at [419, 375] on link "RVS Maaltijdborden" at bounding box center [400, 381] width 97 height 13
click at [1299, 381] on span "View variants" at bounding box center [1309, 382] width 65 height 14
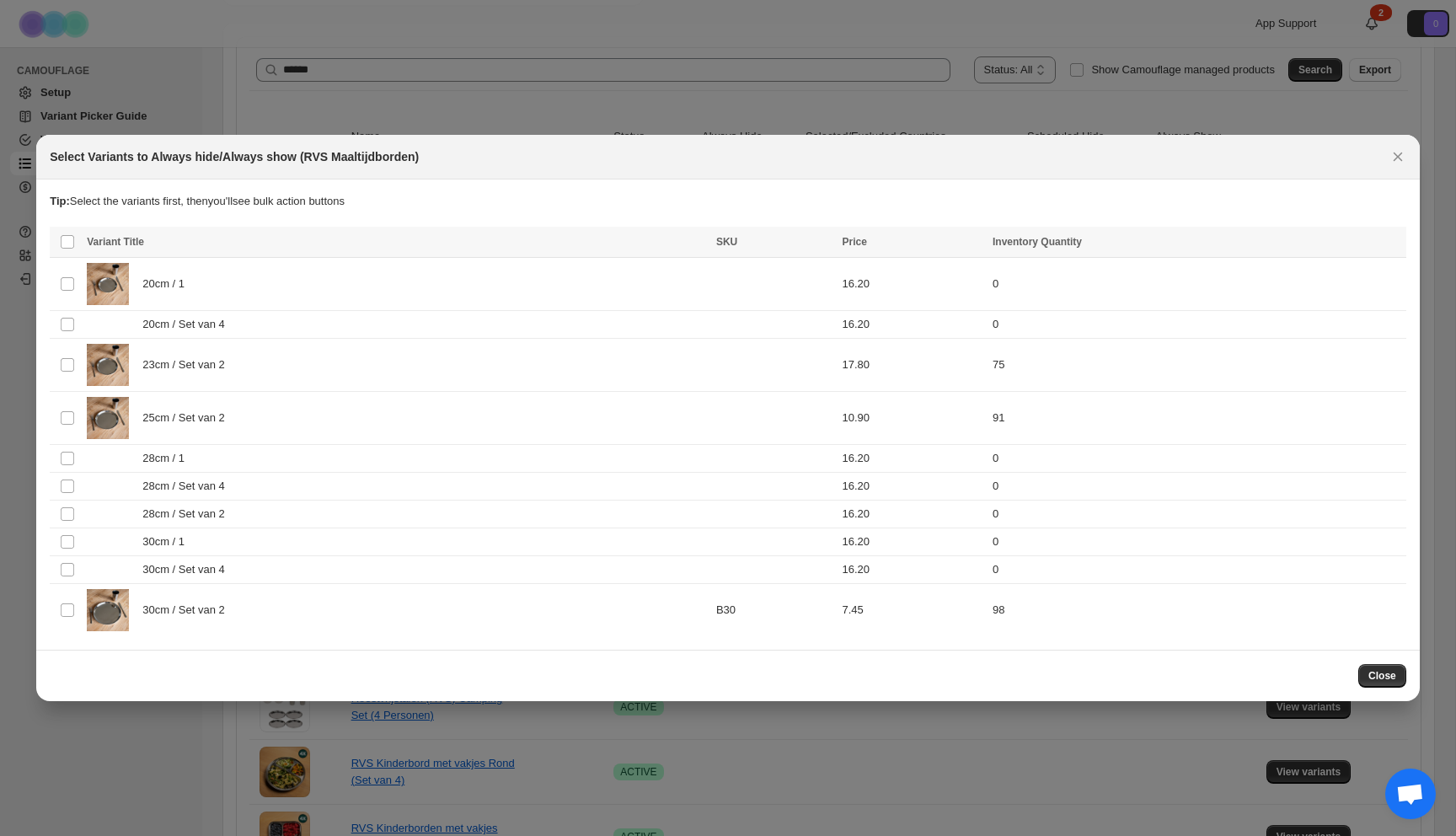
drag, startPoint x: 192, startPoint y: 202, endPoint x: 400, endPoint y: 202, distance: 208.0
click at [399, 202] on p "Tip: Select the variants first, then you'll see bulk action buttons" at bounding box center [727, 202] width 1356 height 17
click at [400, 202] on p "Tip: Select the variants first, then you'll see bulk action buttons" at bounding box center [727, 202] width 1356 height 17
click at [75, 280] on td "Select product variant" at bounding box center [66, 284] width 32 height 53
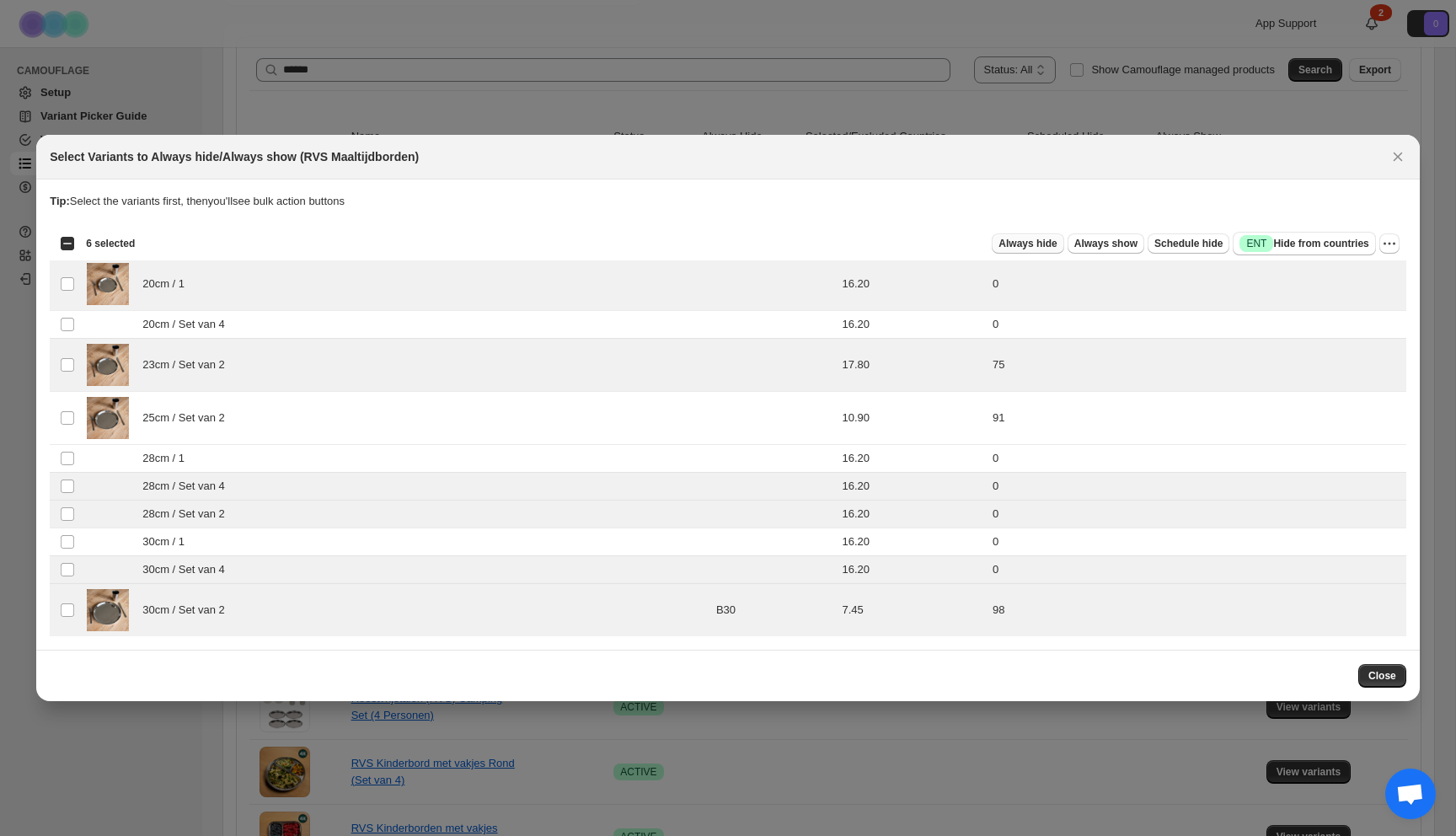
click at [1007, 239] on span "Always hide" at bounding box center [1028, 243] width 58 height 14
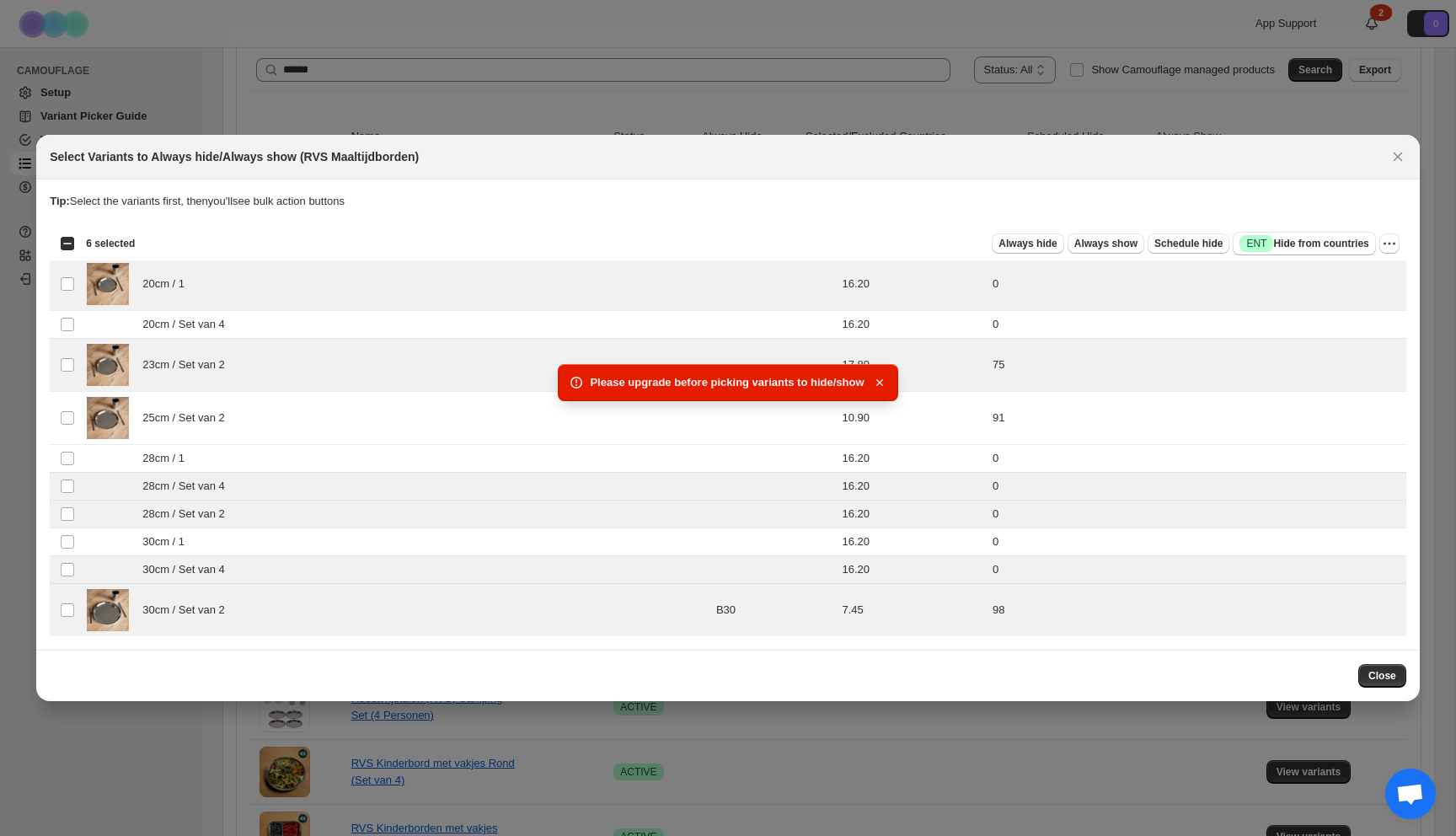
click at [882, 377] on icon "button" at bounding box center [880, 382] width 17 height 17
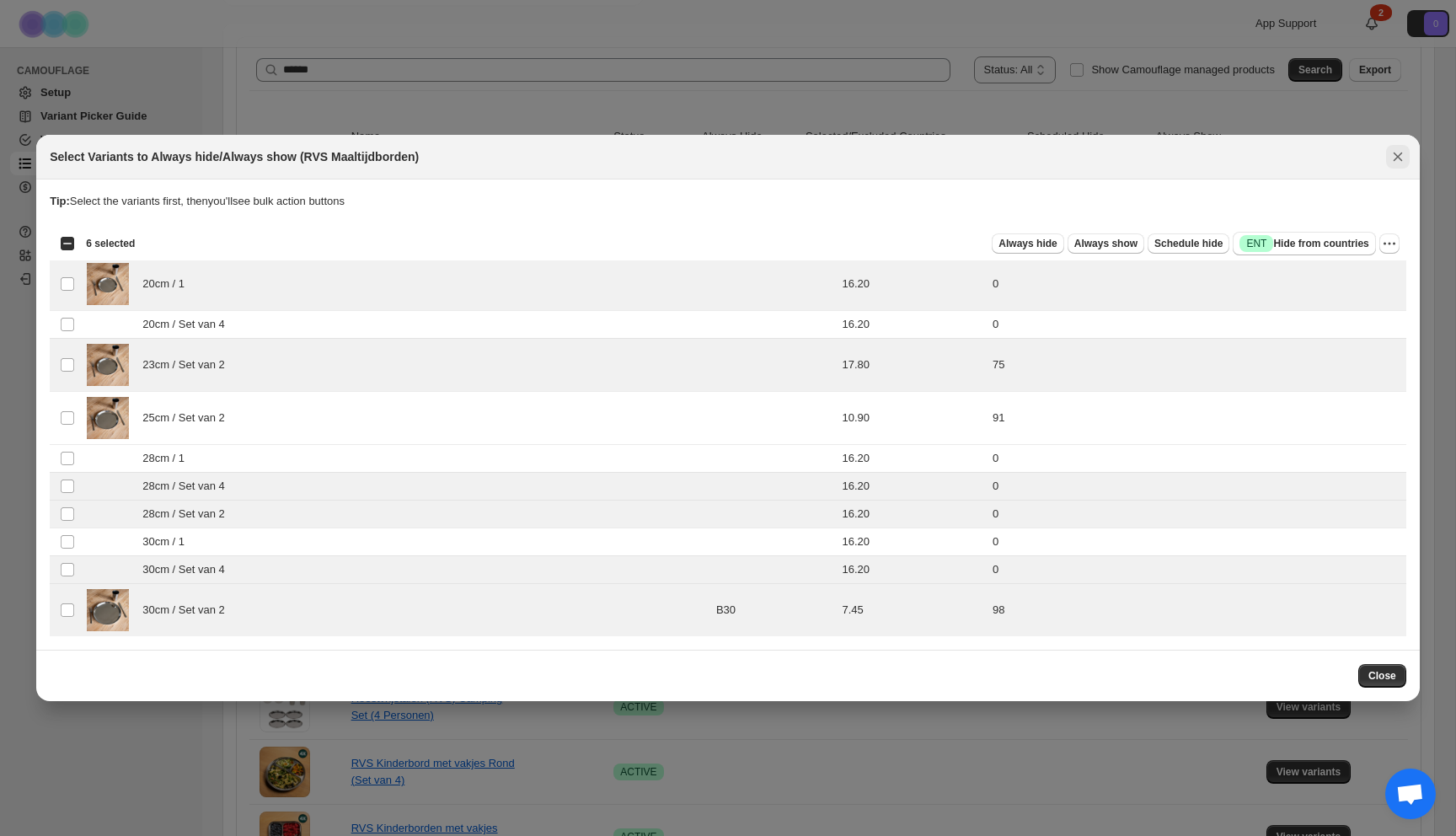
click at [1402, 157] on icon "Close" at bounding box center [1398, 157] width 17 height 17
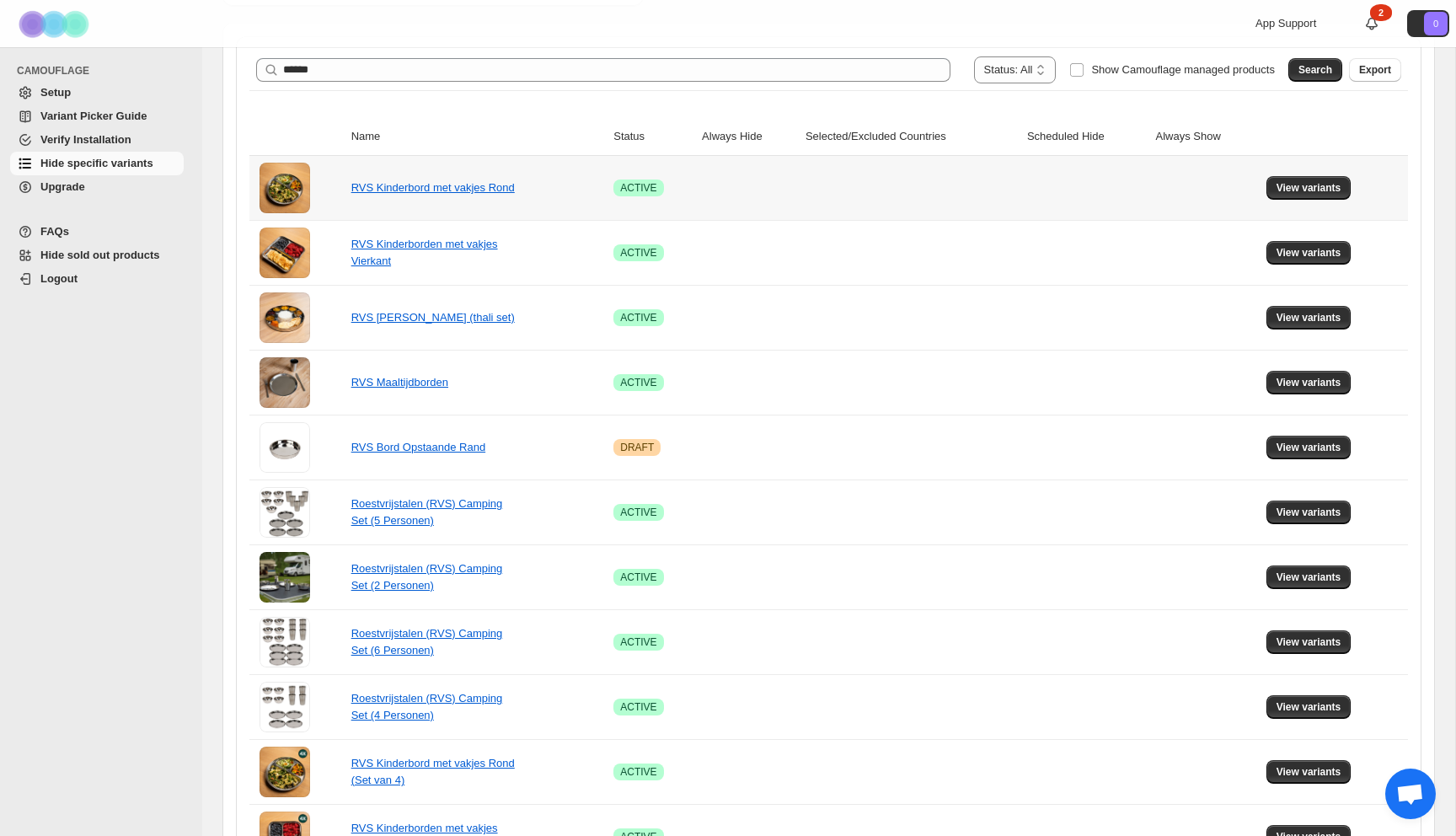
scroll to position [0, 0]
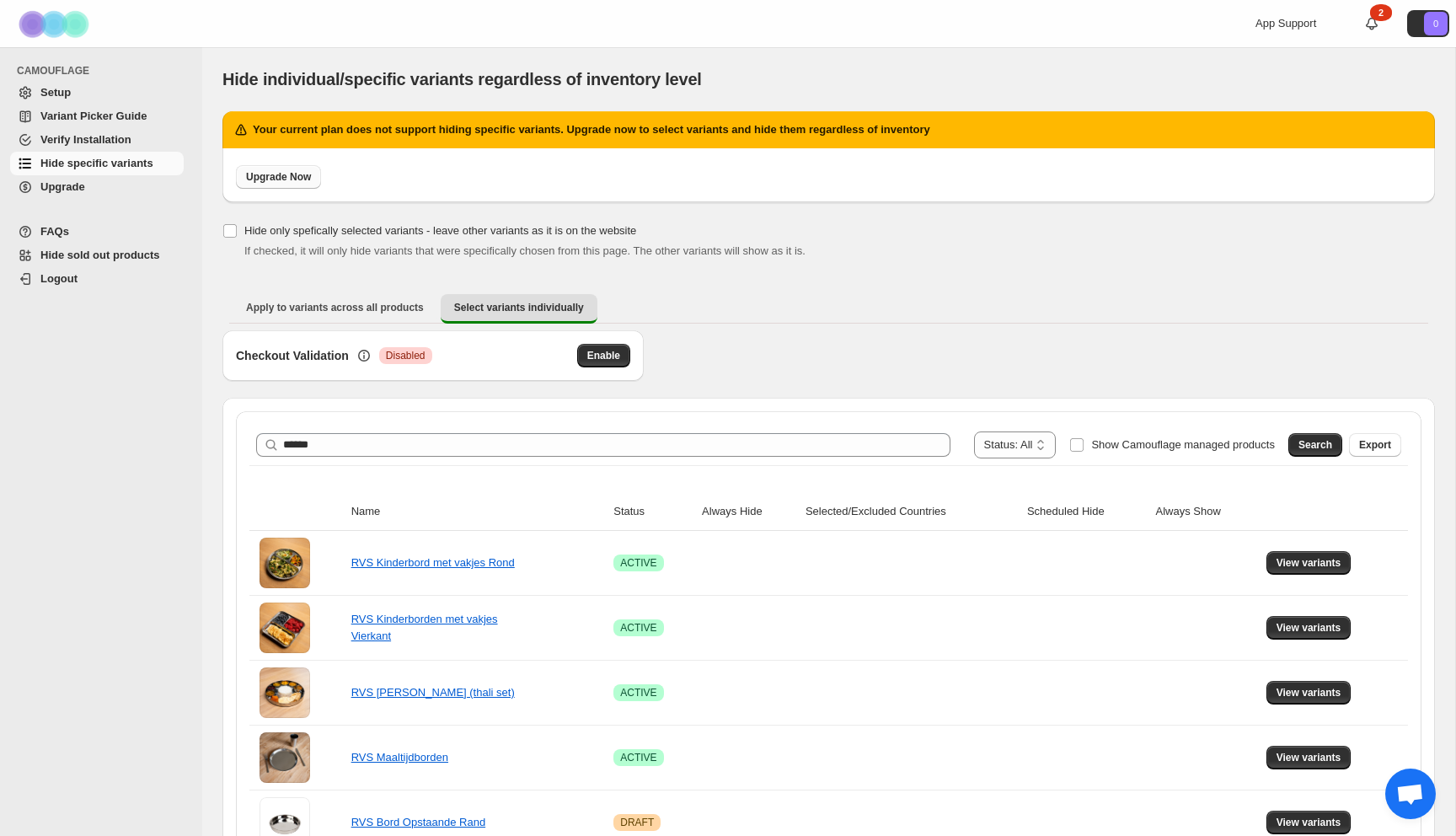
click at [253, 180] on span "Upgrade Now" at bounding box center [278, 177] width 65 height 14
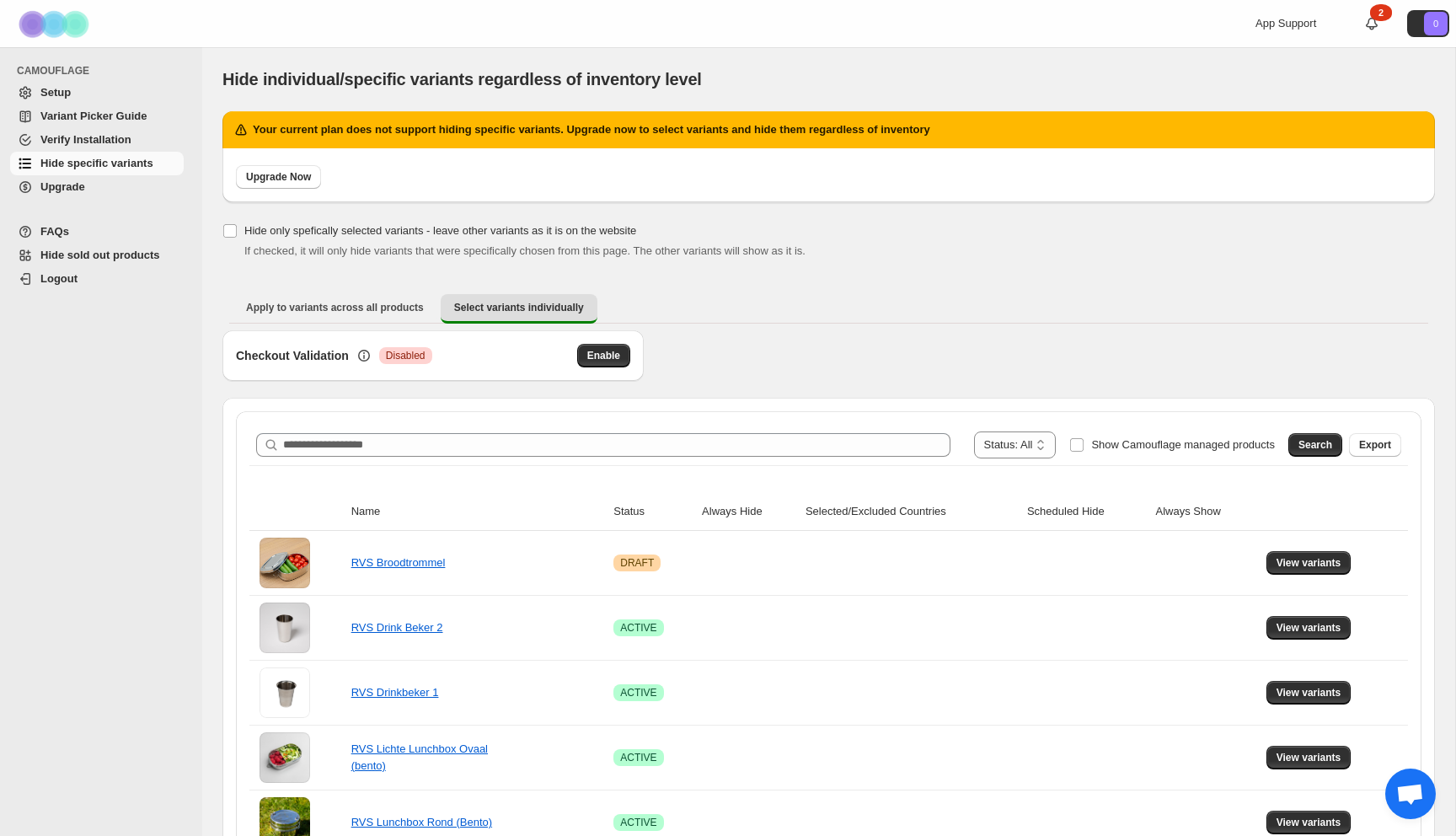
click at [66, 94] on span "Setup" at bounding box center [55, 92] width 31 height 13
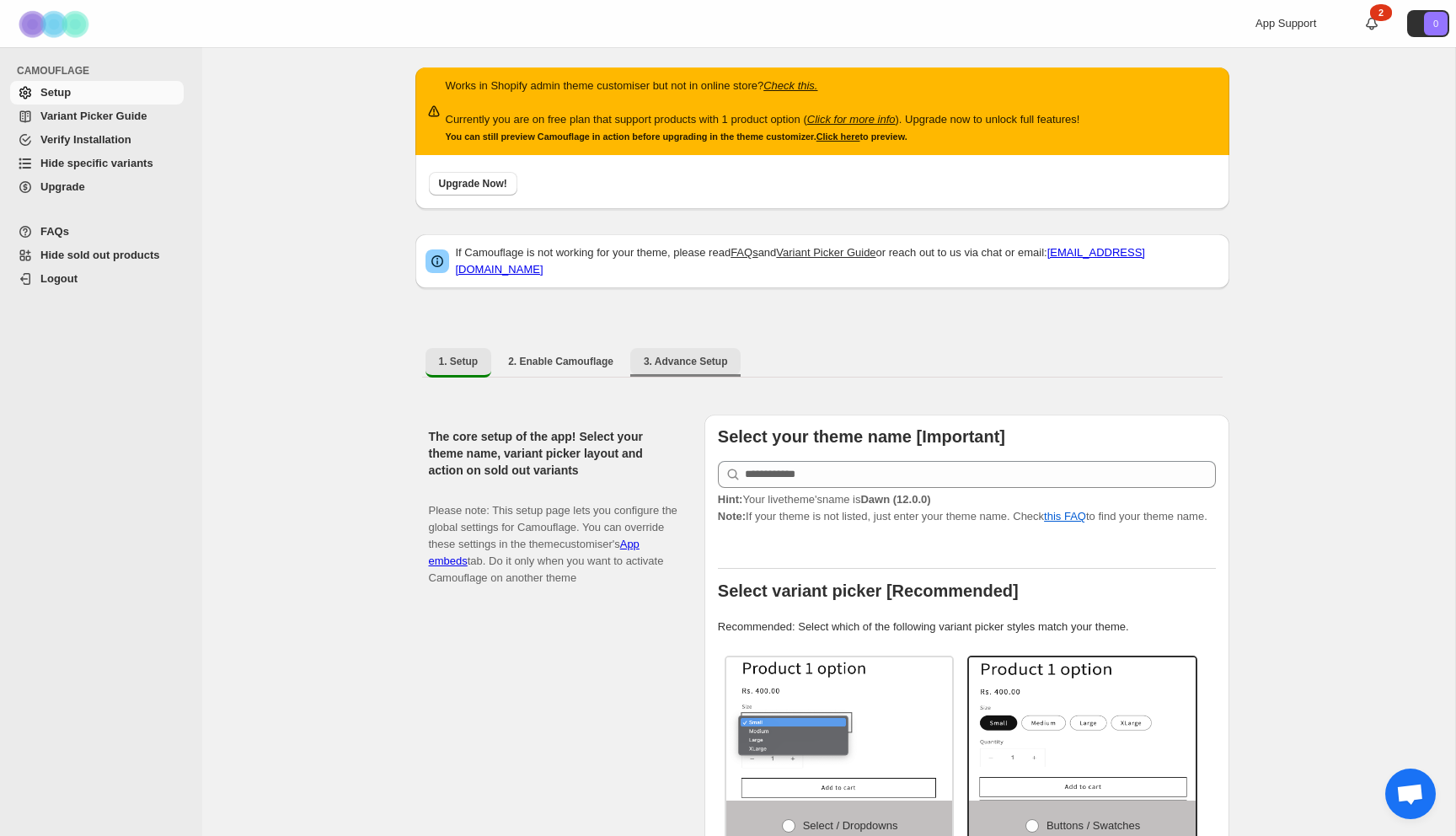
click at [694, 358] on span "3. Advance Setup" at bounding box center [685, 362] width 84 height 14
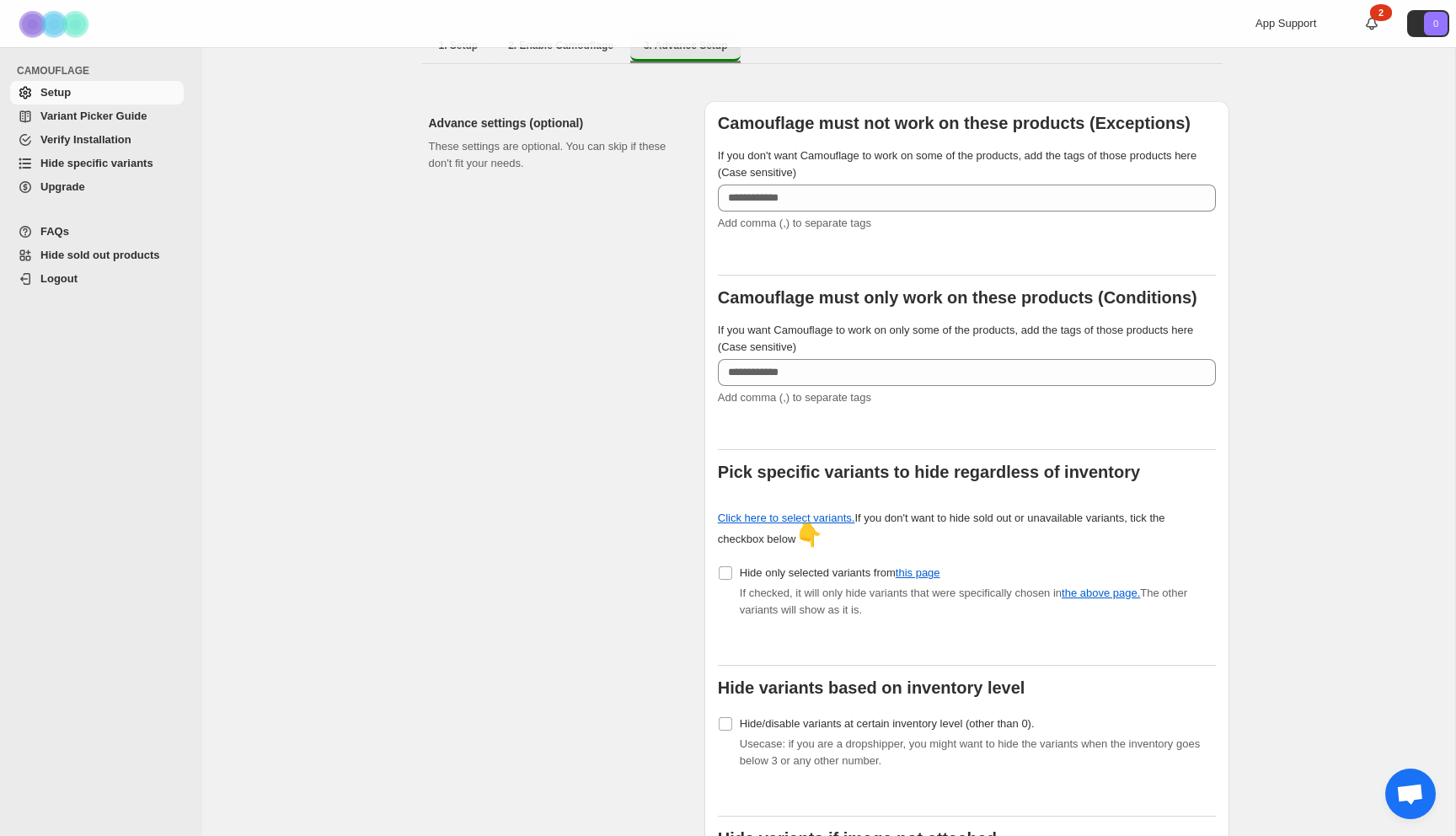
scroll to position [318, 0]
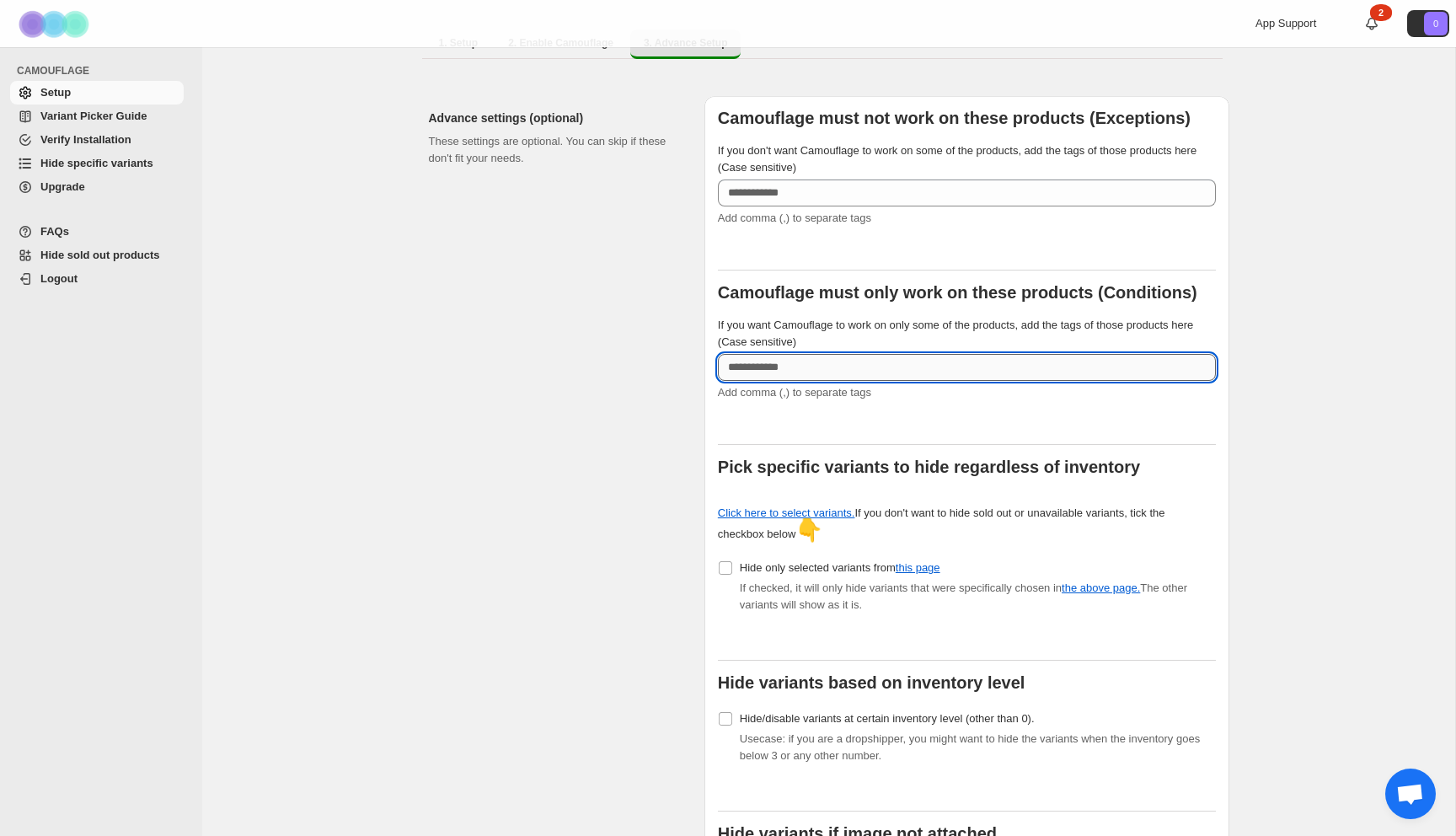
click at [788, 358] on input "If you want Camouflage to work on only some of the products, add the tags of th…" at bounding box center [966, 368] width 498 height 27
paste input "******"
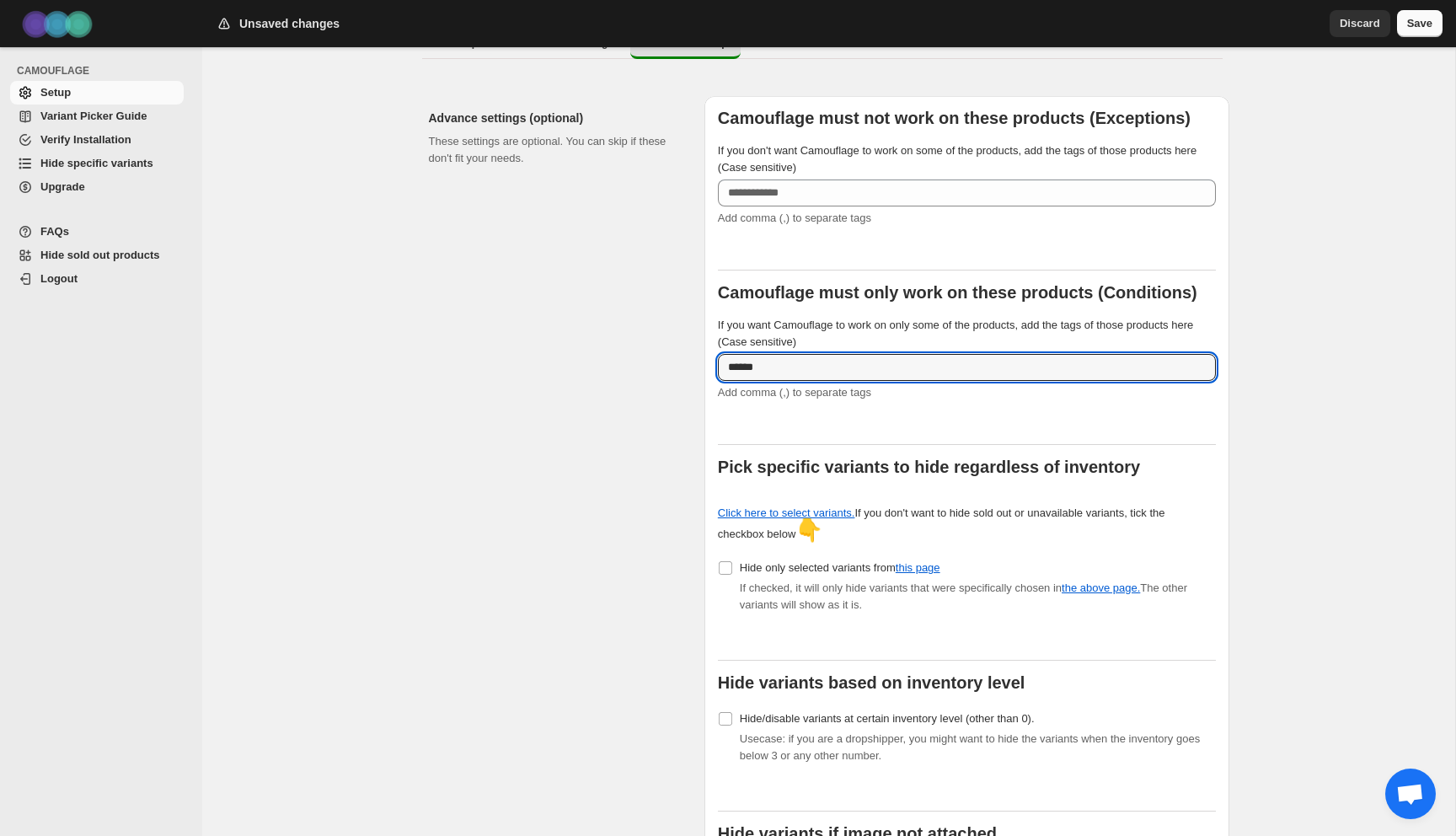
type input "******"
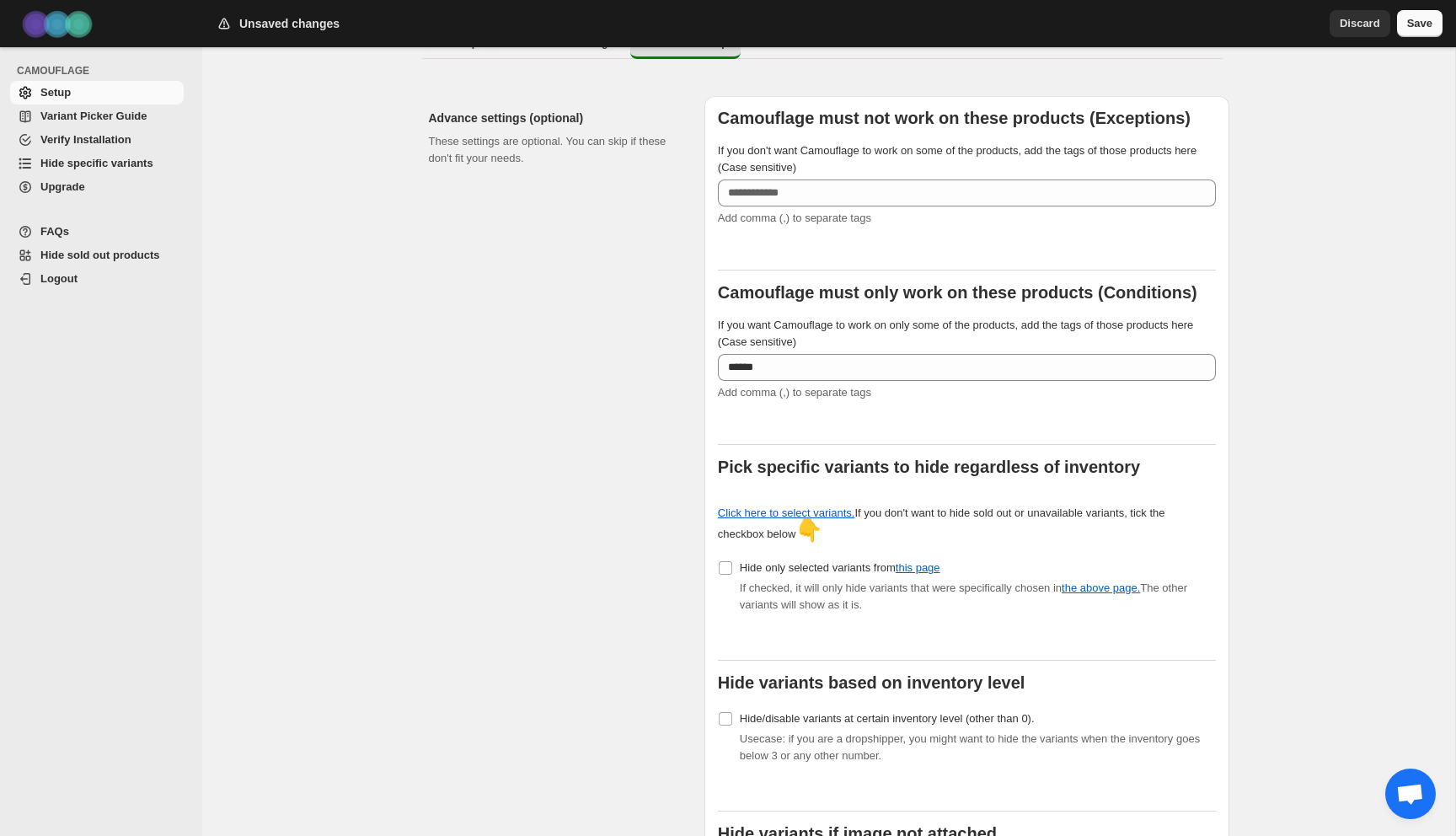
click at [1407, 11] on button "Save" at bounding box center [1419, 24] width 45 height 27
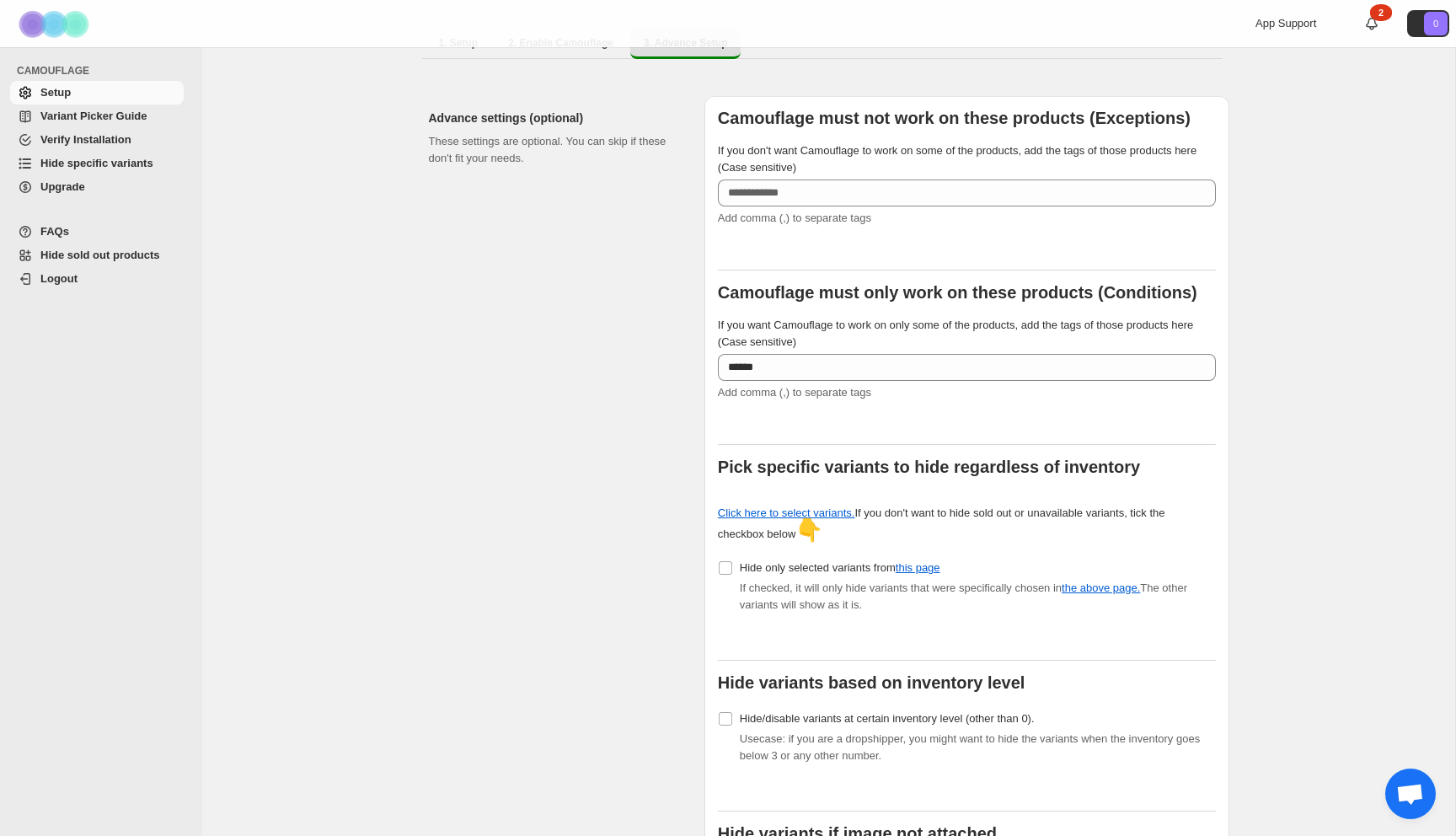
scroll to position [466, 0]
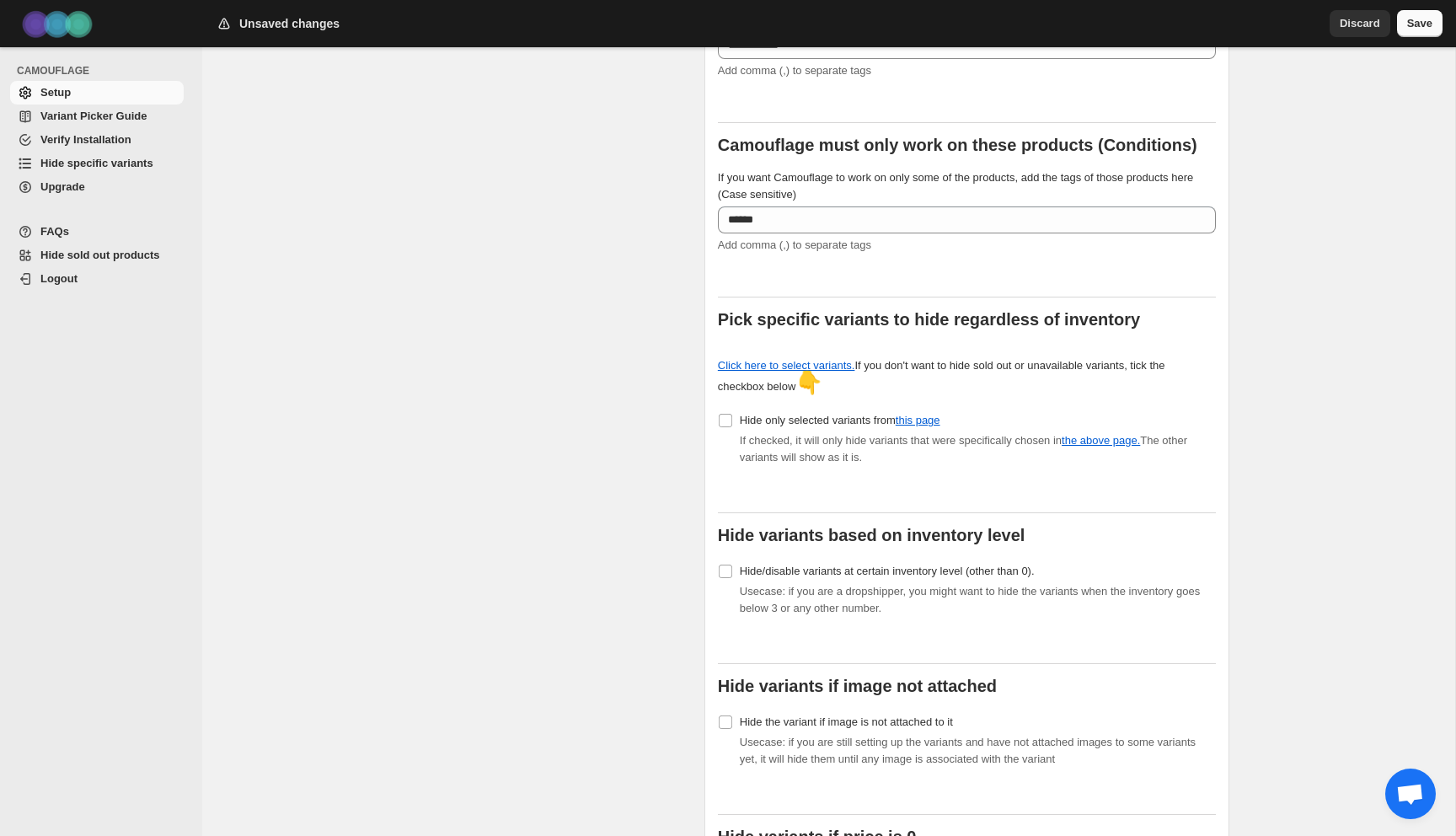
click at [1428, 29] on span "Save" at bounding box center [1420, 24] width 26 height 17
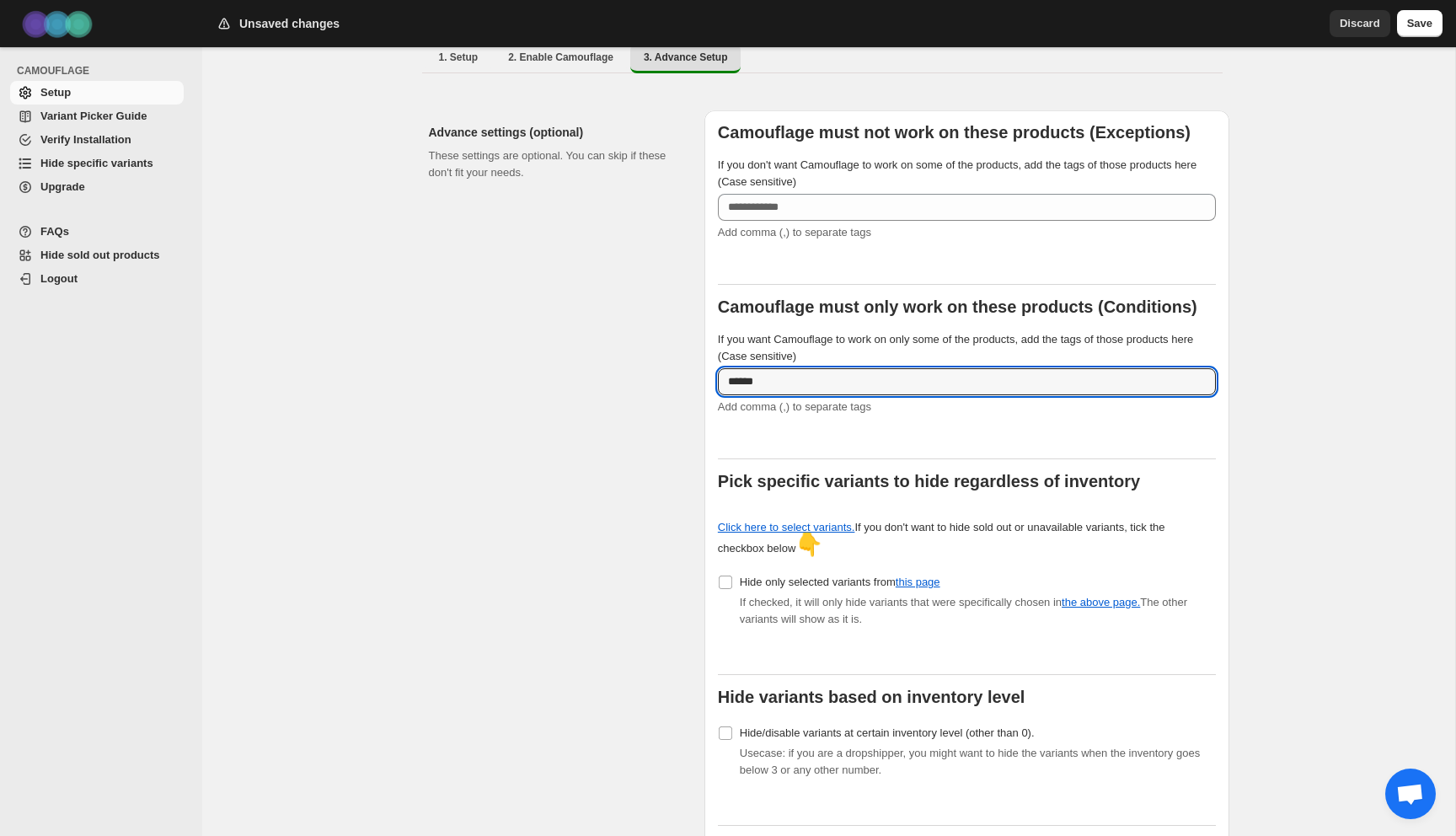
drag, startPoint x: 869, startPoint y: 368, endPoint x: 679, endPoint y: 363, distance: 190.1
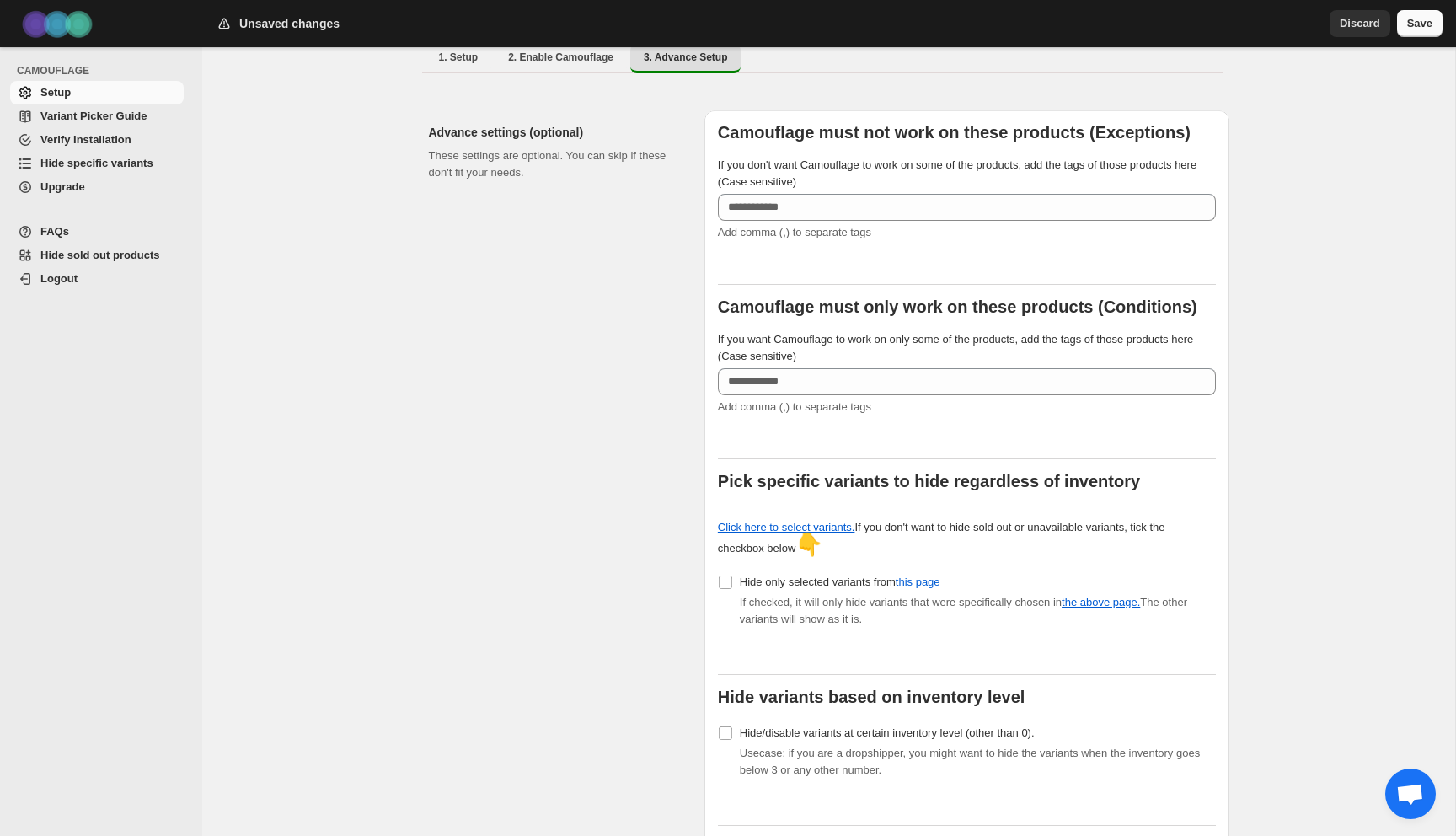
click at [1416, 21] on span "Save" at bounding box center [1420, 24] width 26 height 17
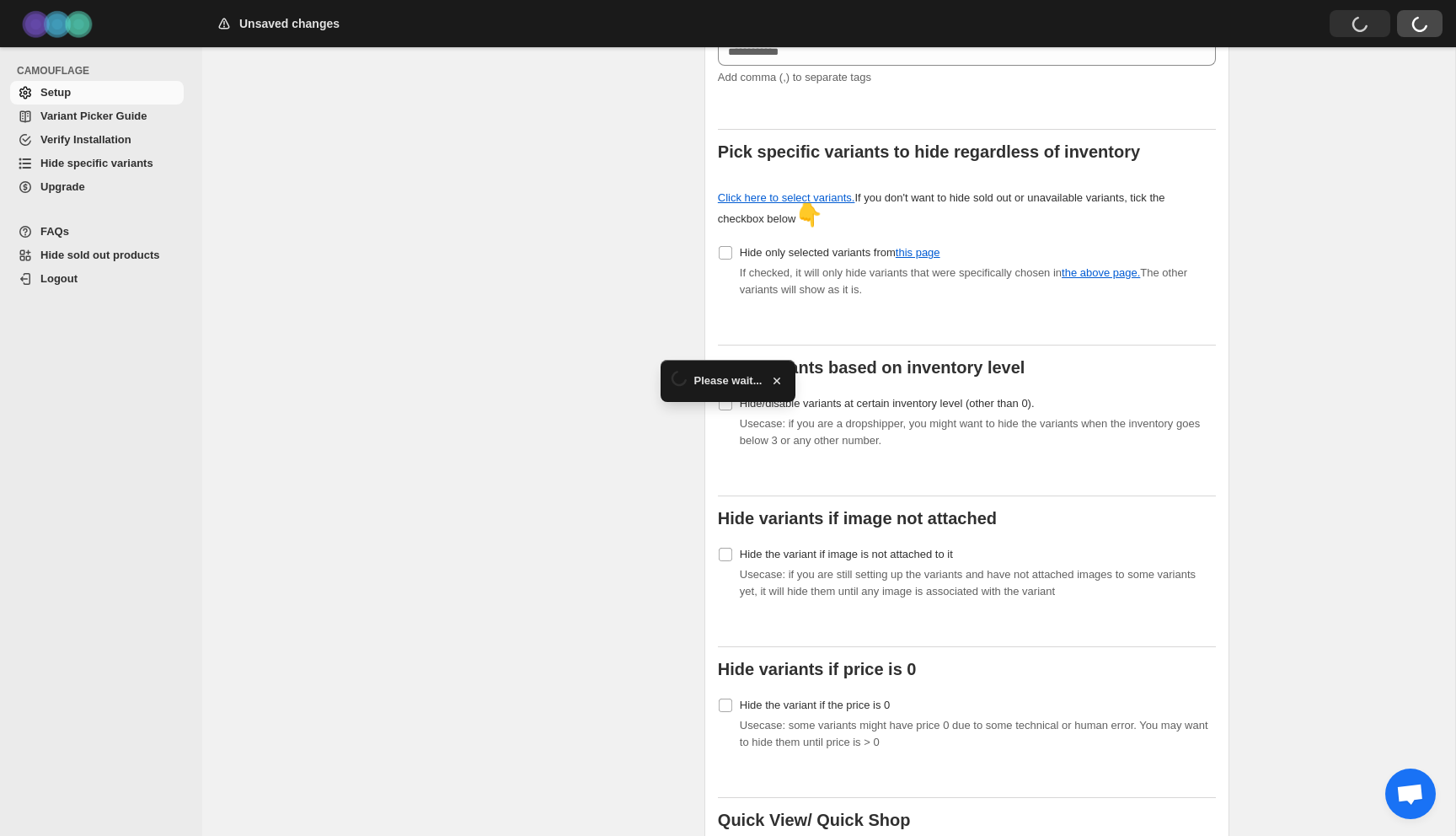
scroll to position [636, 0]
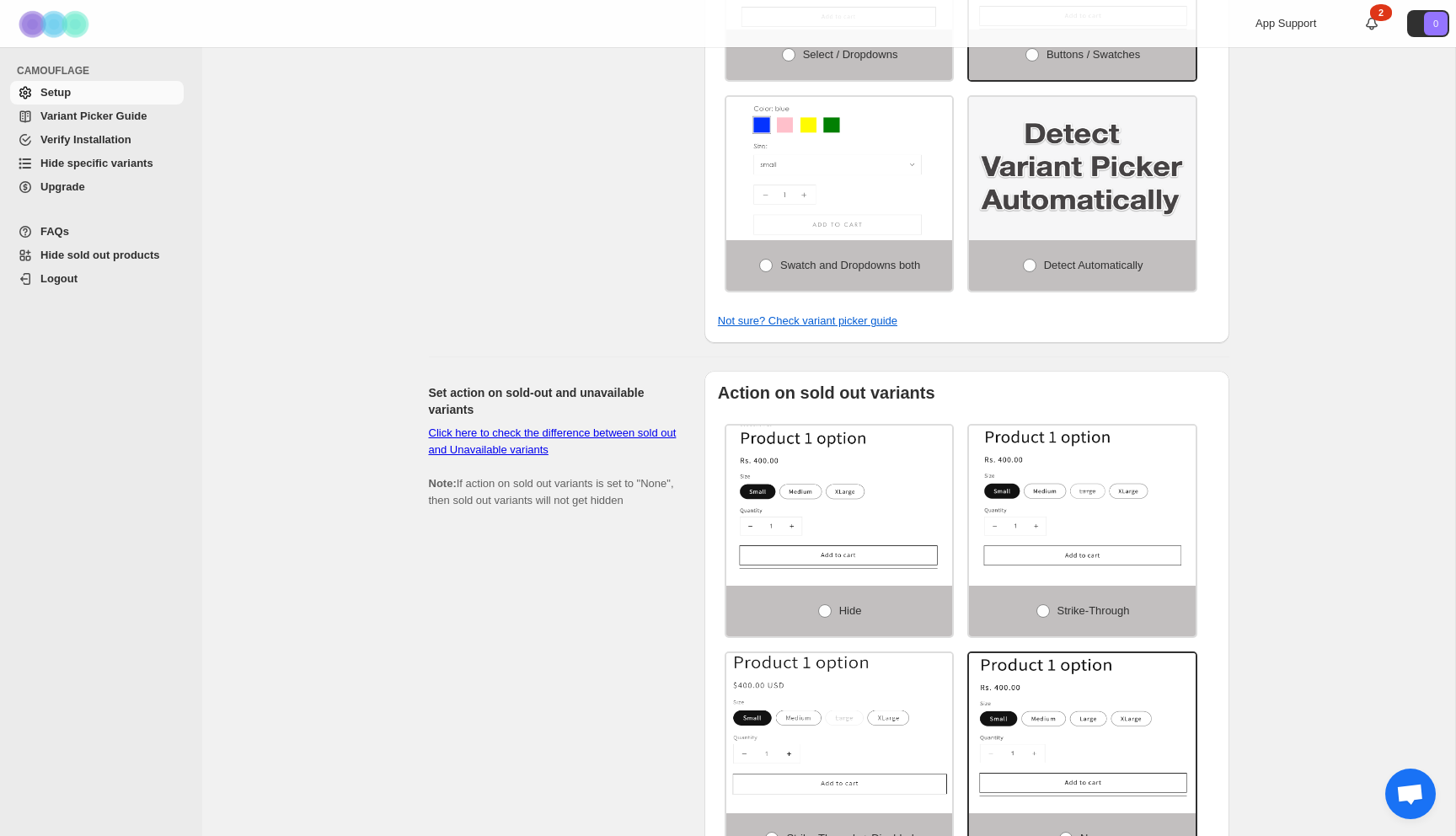
scroll to position [1266, 0]
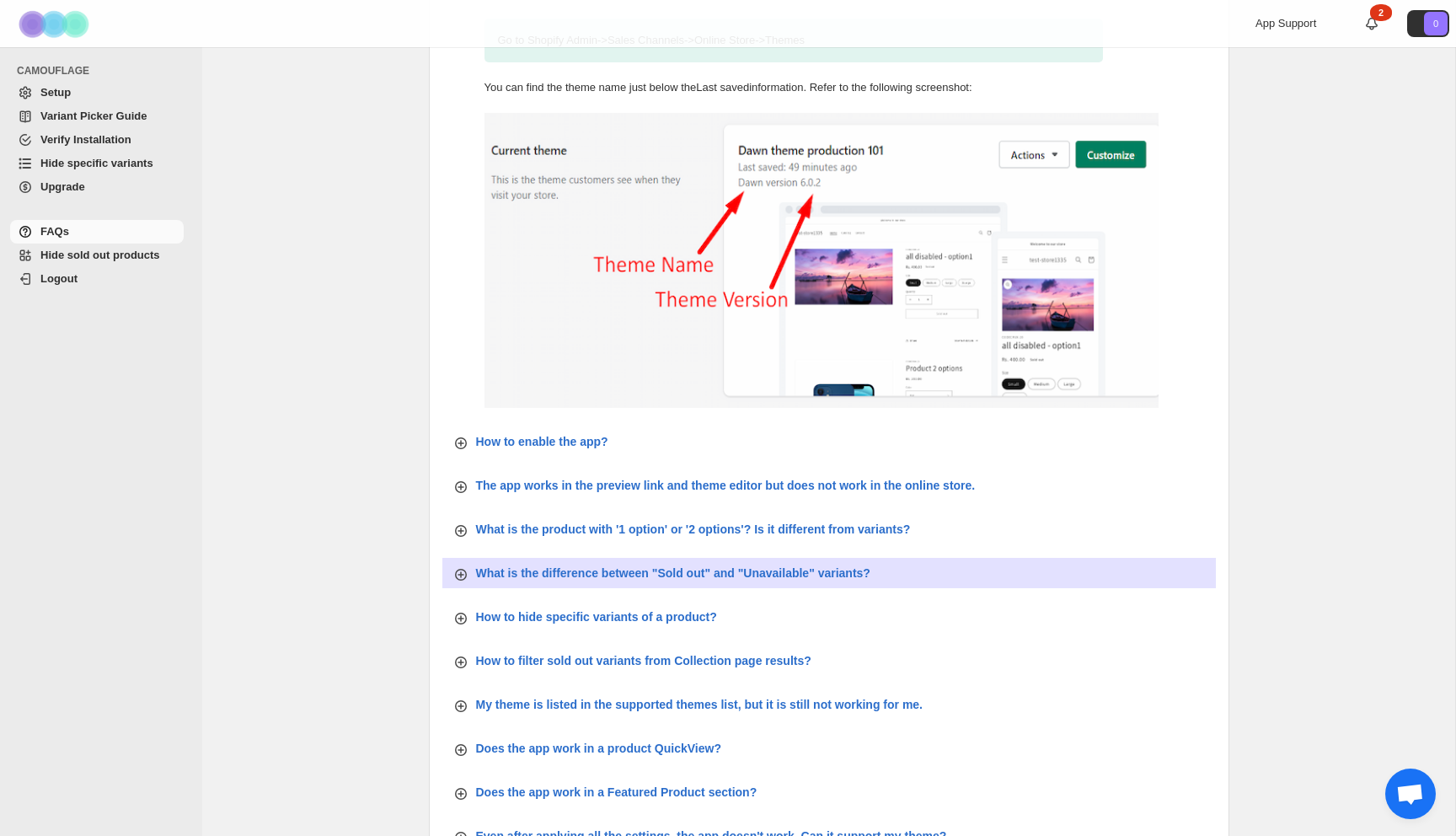
scroll to position [157, 0]
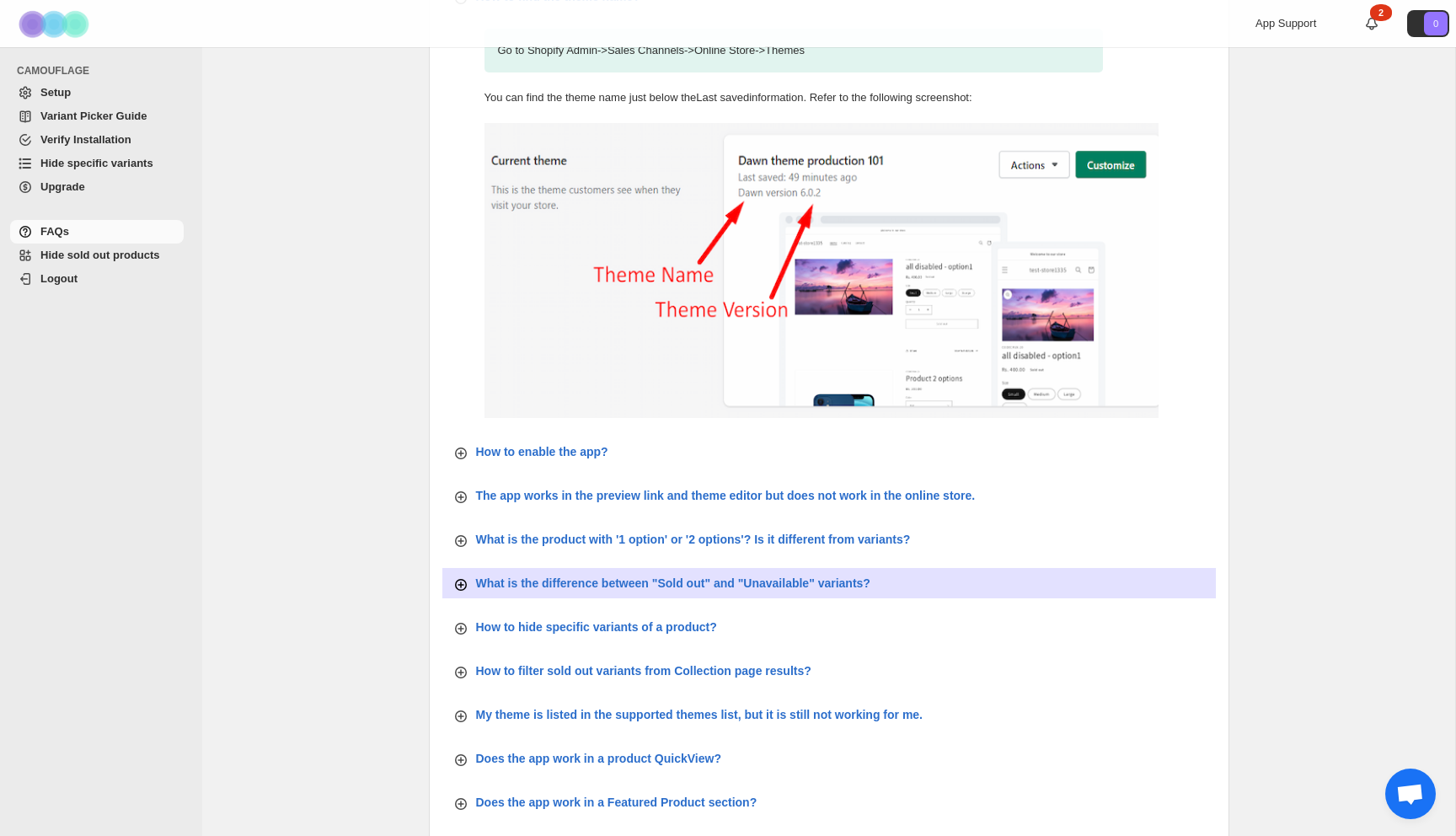
click at [458, 584] on icon "button" at bounding box center [461, 585] width 17 height 17
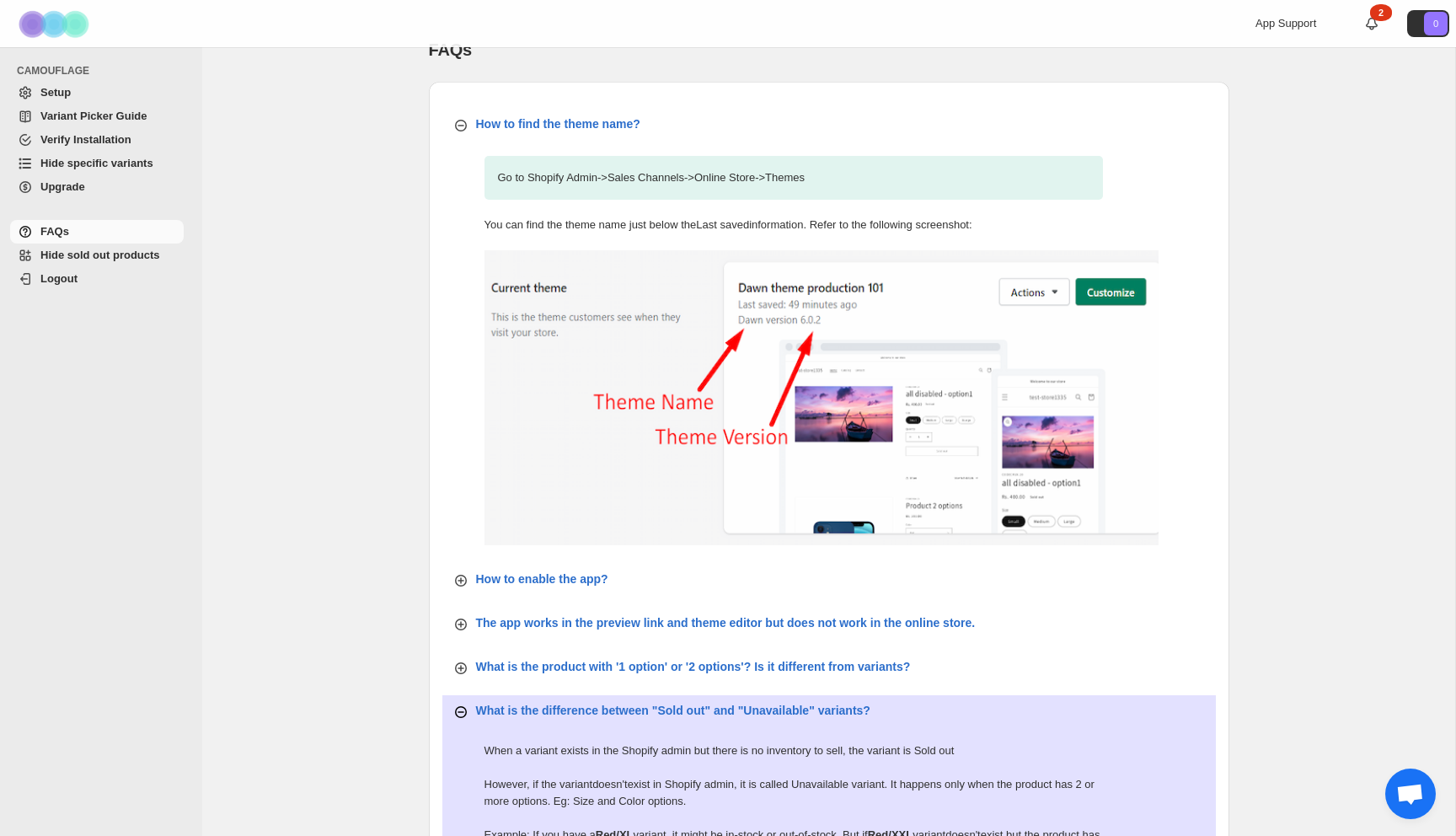
scroll to position [0, 0]
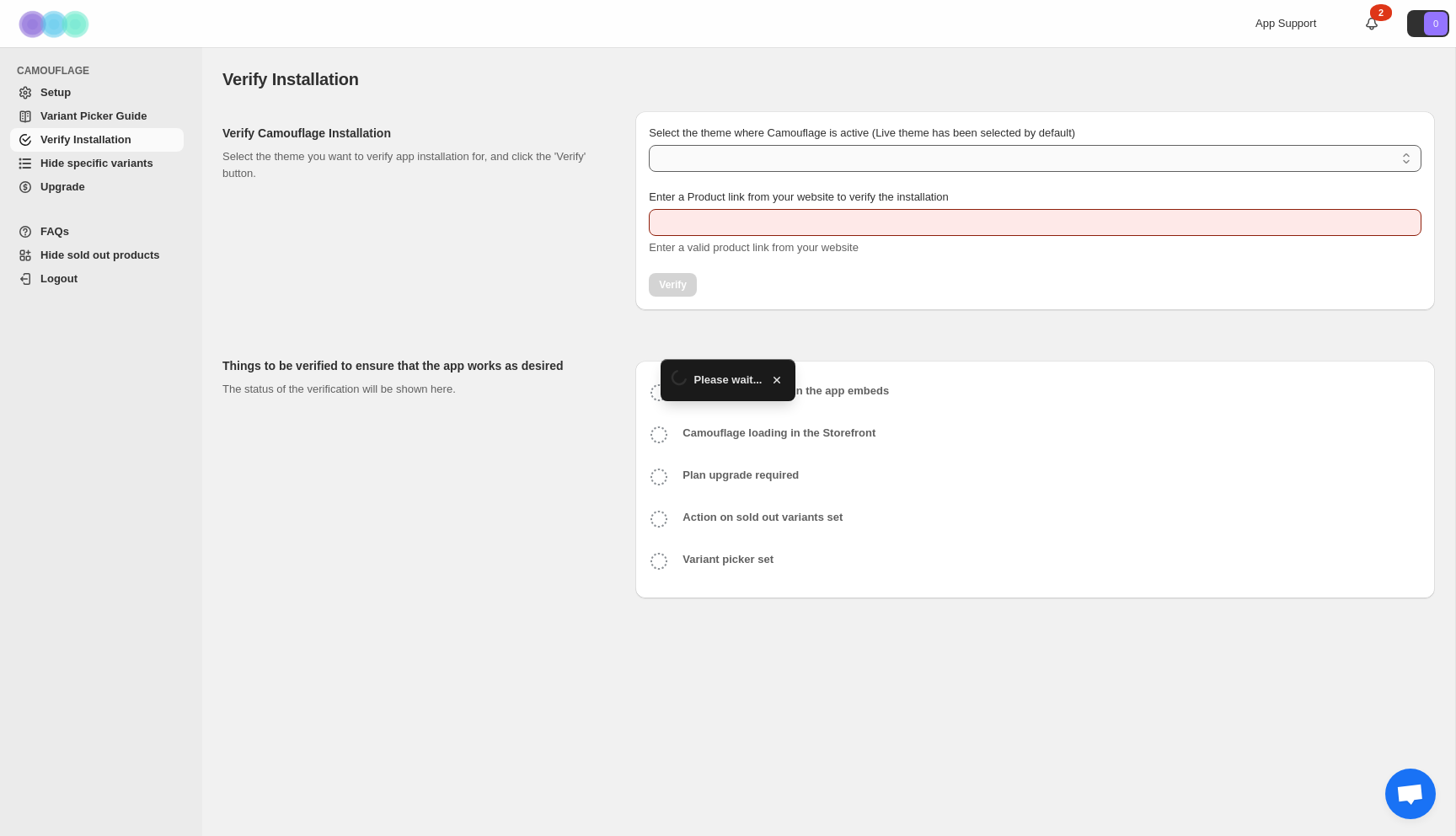
type input "**********"
select select "**********"
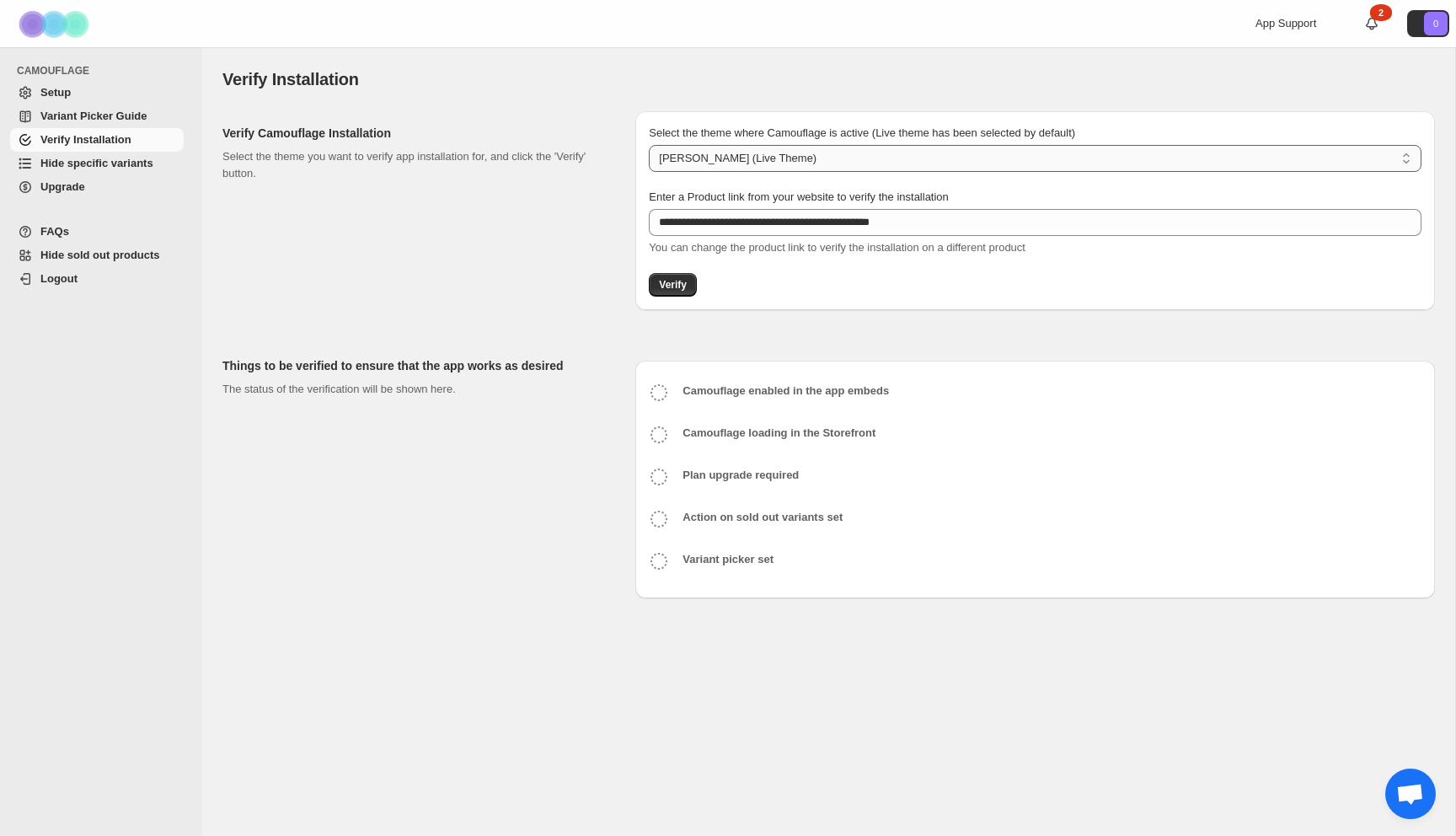
click at [742, 152] on select "**********" at bounding box center [1035, 158] width 772 height 27
click at [649, 145] on select "**********" at bounding box center [1035, 158] width 772 height 27
click at [661, 399] on icon at bounding box center [659, 392] width 20 height 20
drag, startPoint x: 765, startPoint y: 385, endPoint x: 845, endPoint y: 385, distance: 80.0
click at [844, 385] on b "Camouflage enabled in the app embeds" at bounding box center [786, 390] width 206 height 13
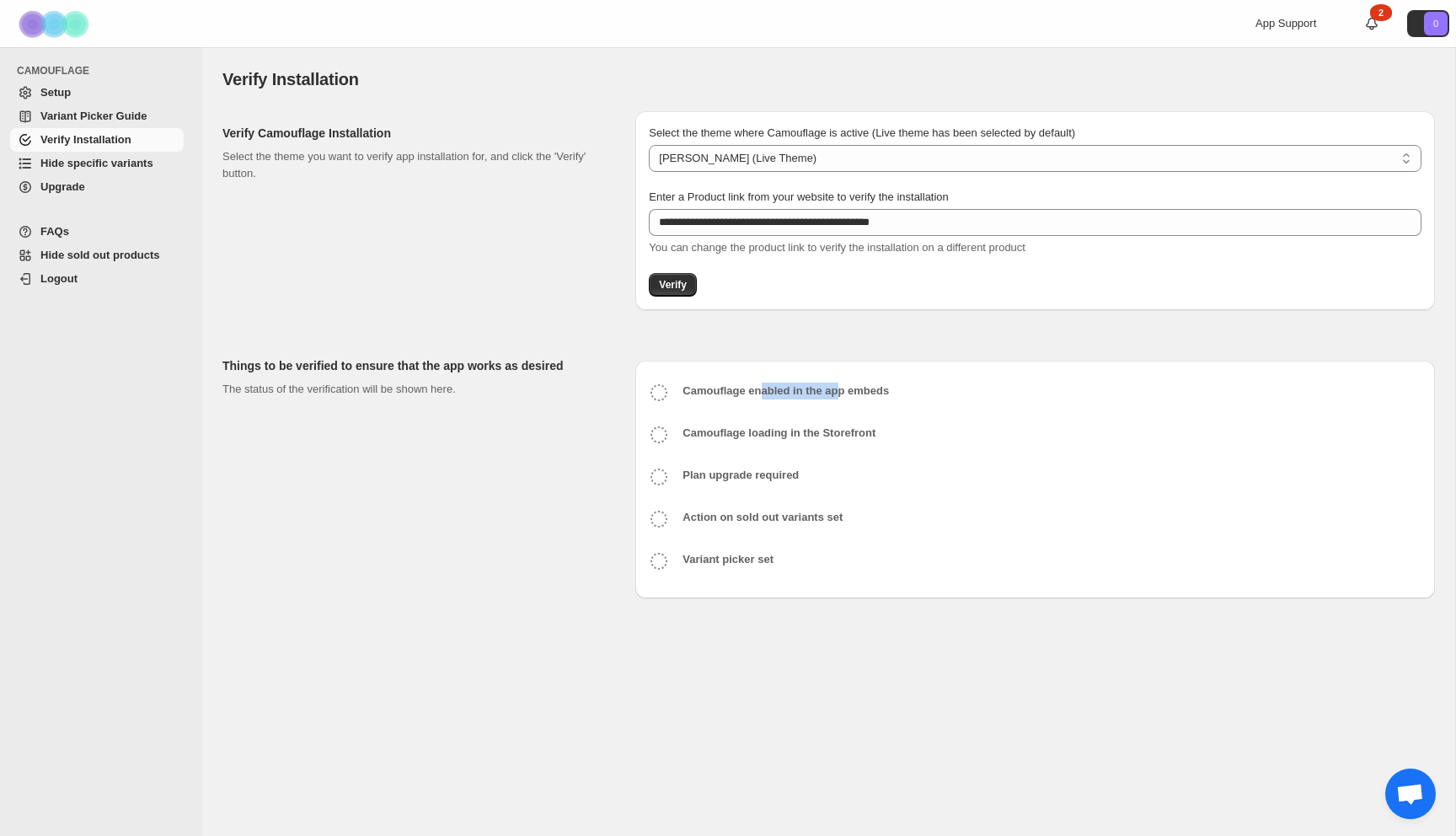
click at [845, 385] on b "Camouflage enabled in the app embeds" at bounding box center [786, 390] width 206 height 13
drag, startPoint x: 805, startPoint y: 434, endPoint x: 864, endPoint y: 434, distance: 59.0
click at [845, 434] on b "Camouflage loading in the Storefront" at bounding box center [779, 432] width 193 height 13
click at [864, 434] on b "Camouflage loading in the Storefront" at bounding box center [779, 432] width 193 height 13
click at [662, 394] on icon at bounding box center [659, 392] width 20 height 20
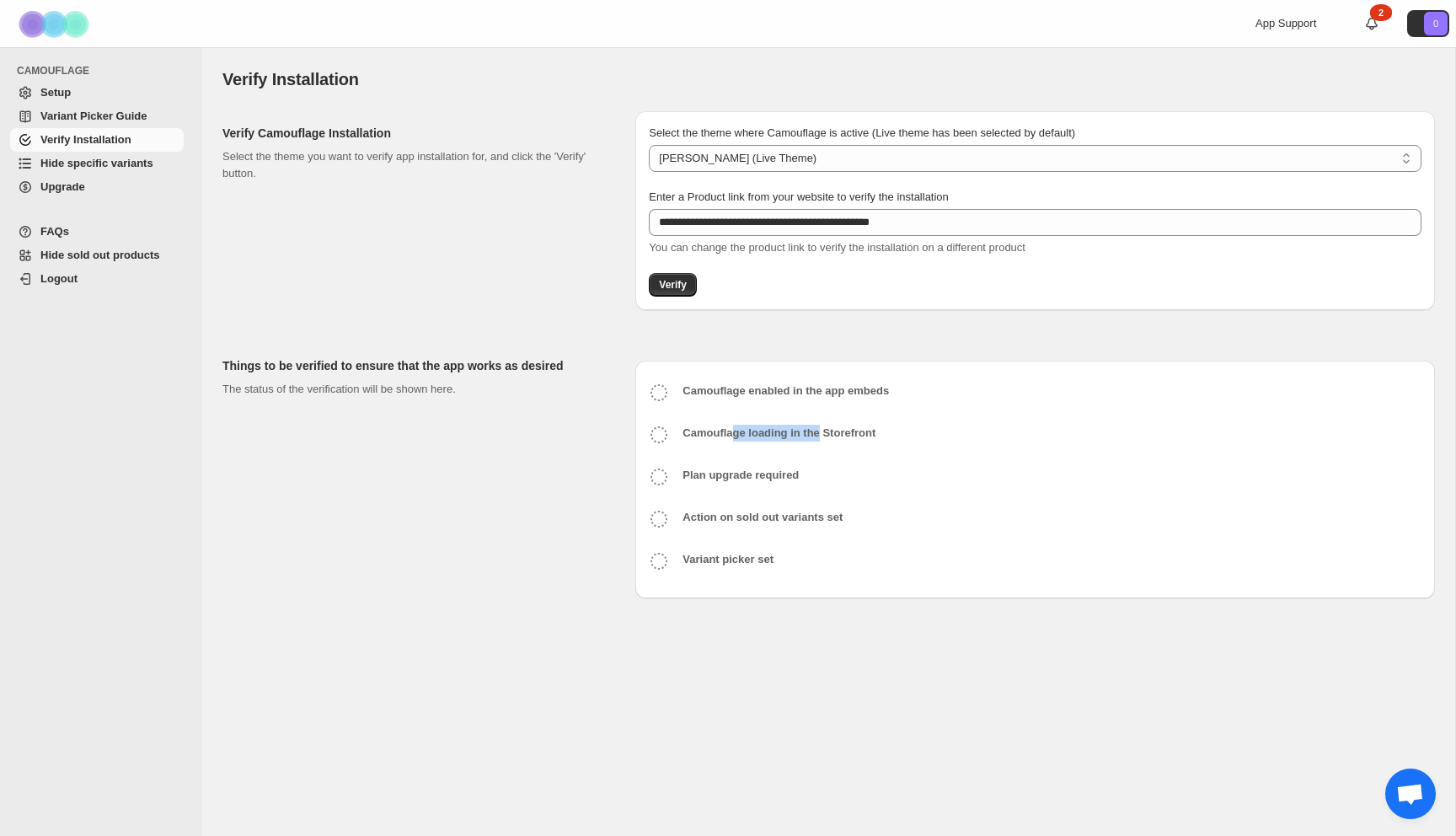
drag, startPoint x: 736, startPoint y: 437, endPoint x: 824, endPoint y: 437, distance: 88.0
click at [824, 437] on b "Camouflage loading in the Storefront" at bounding box center [779, 432] width 193 height 13
click at [828, 437] on b "Camouflage loading in the Storefront" at bounding box center [779, 432] width 193 height 13
drag, startPoint x: 724, startPoint y: 476, endPoint x: 790, endPoint y: 476, distance: 66.0
click at [765, 476] on b "Plan upgrade required" at bounding box center [741, 474] width 117 height 13
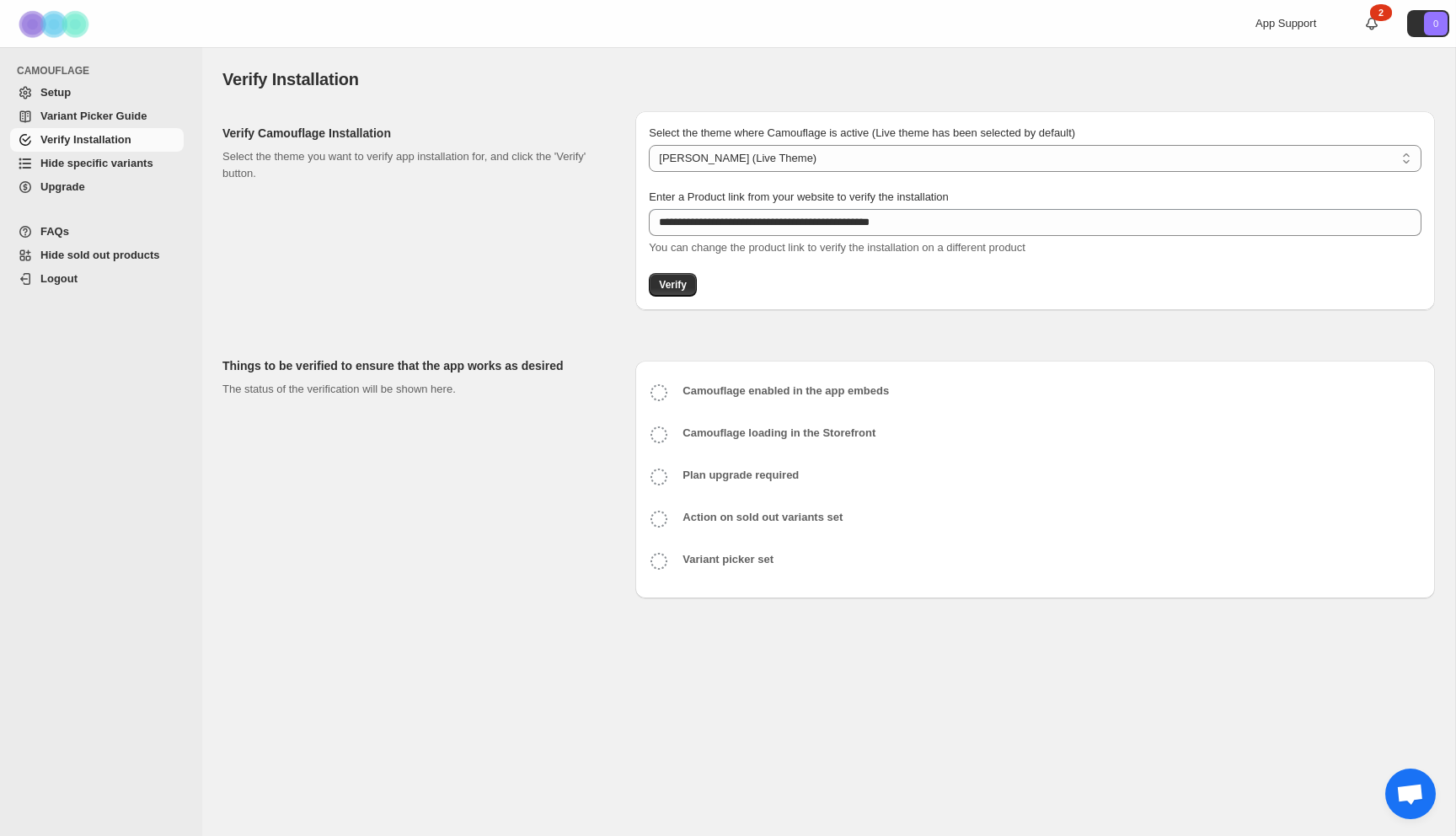
click at [790, 476] on b "Plan upgrade required" at bounding box center [741, 474] width 117 height 13
click at [673, 287] on span "Verify" at bounding box center [673, 285] width 28 height 14
